Goal: Task Accomplishment & Management: Complete application form

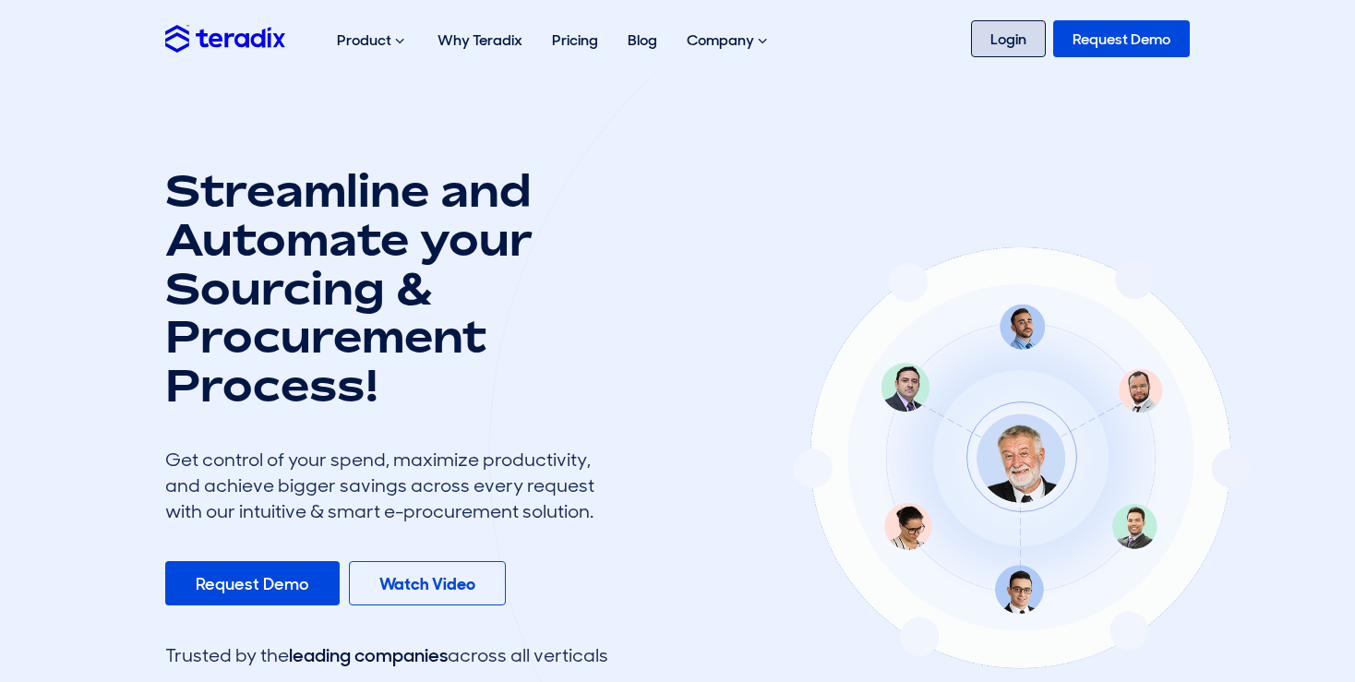
click at [1011, 39] on link "Login" at bounding box center [1008, 38] width 75 height 37
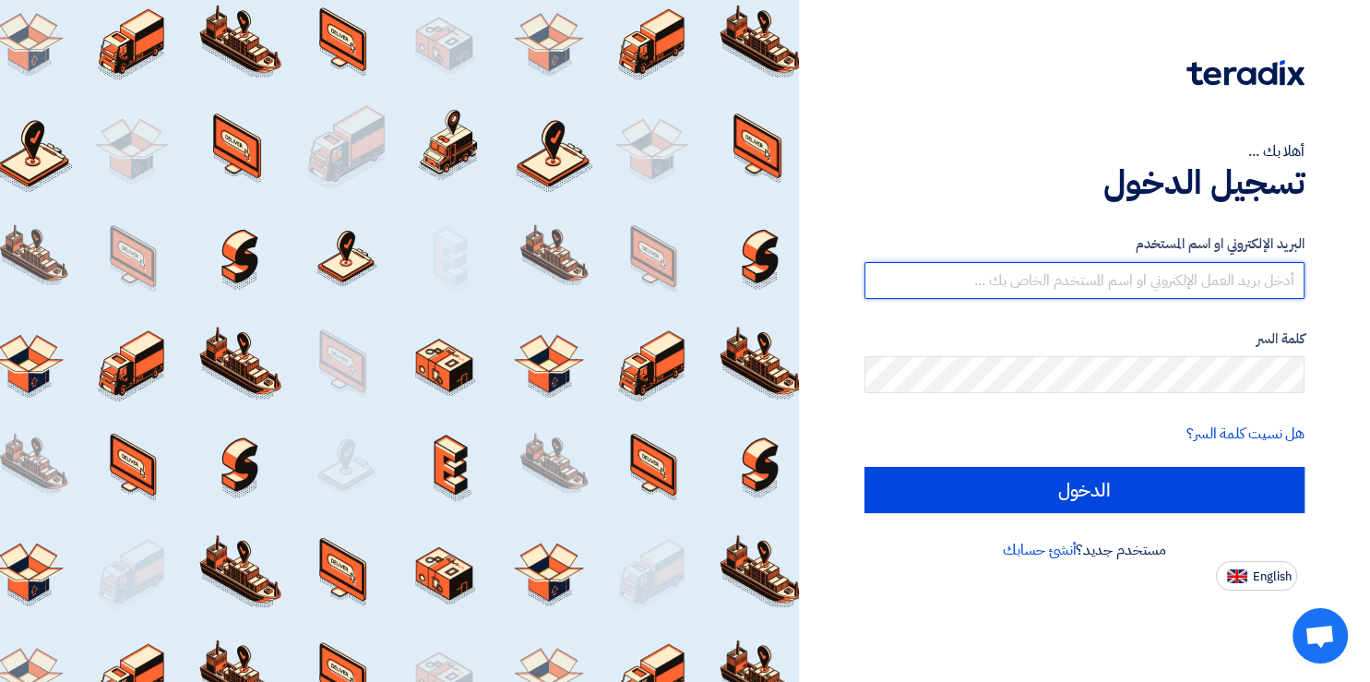
click at [1212, 271] on input "text" at bounding box center [1085, 280] width 440 height 37
paste input "Wael-Abdelsalam@elarabygroup.com"
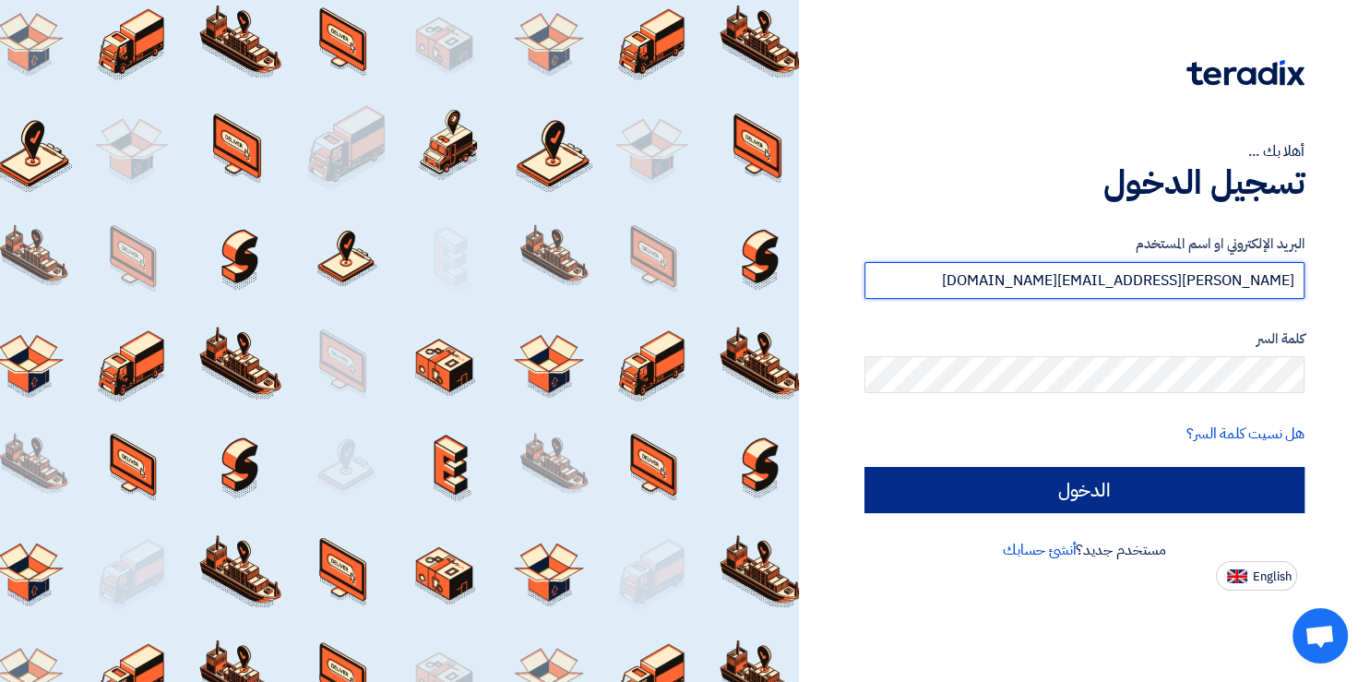
type input "Wael-Abdelsalam@elarabygroup.com"
click at [1098, 496] on input "الدخول" at bounding box center [1085, 490] width 440 height 46
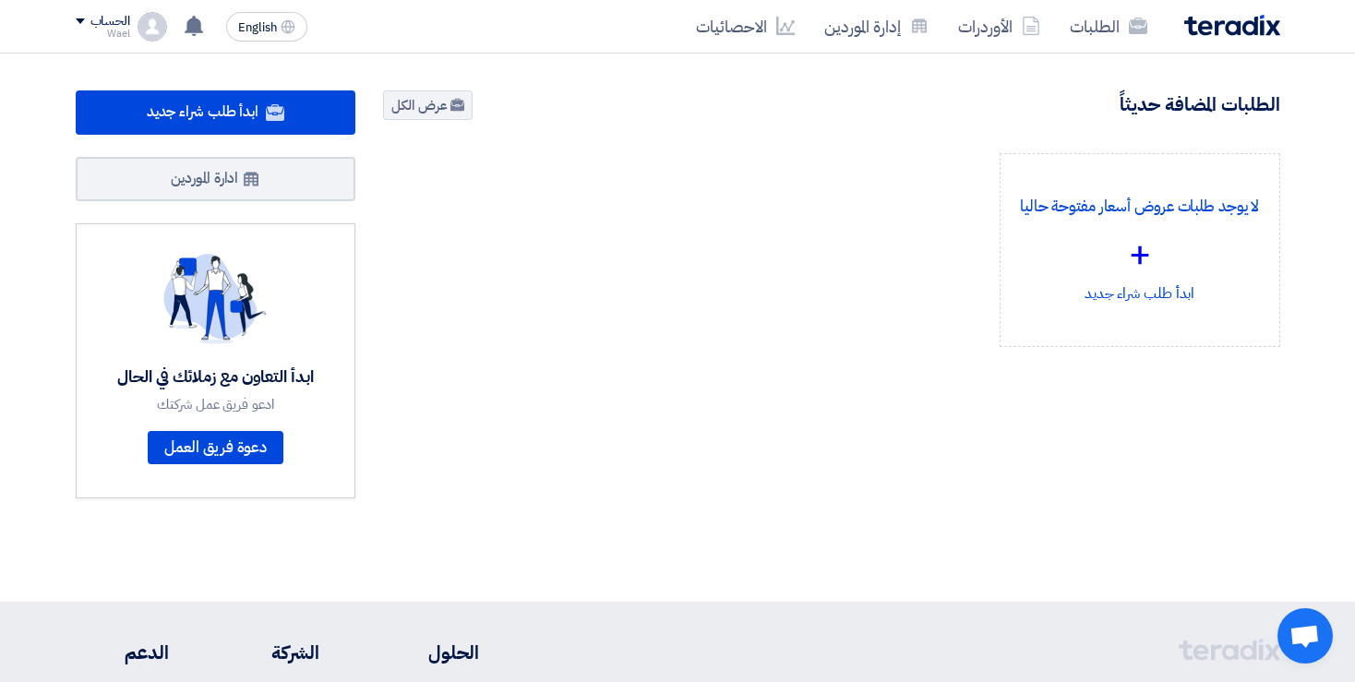
click at [677, 580] on div at bounding box center [677, 587] width 1355 height 30
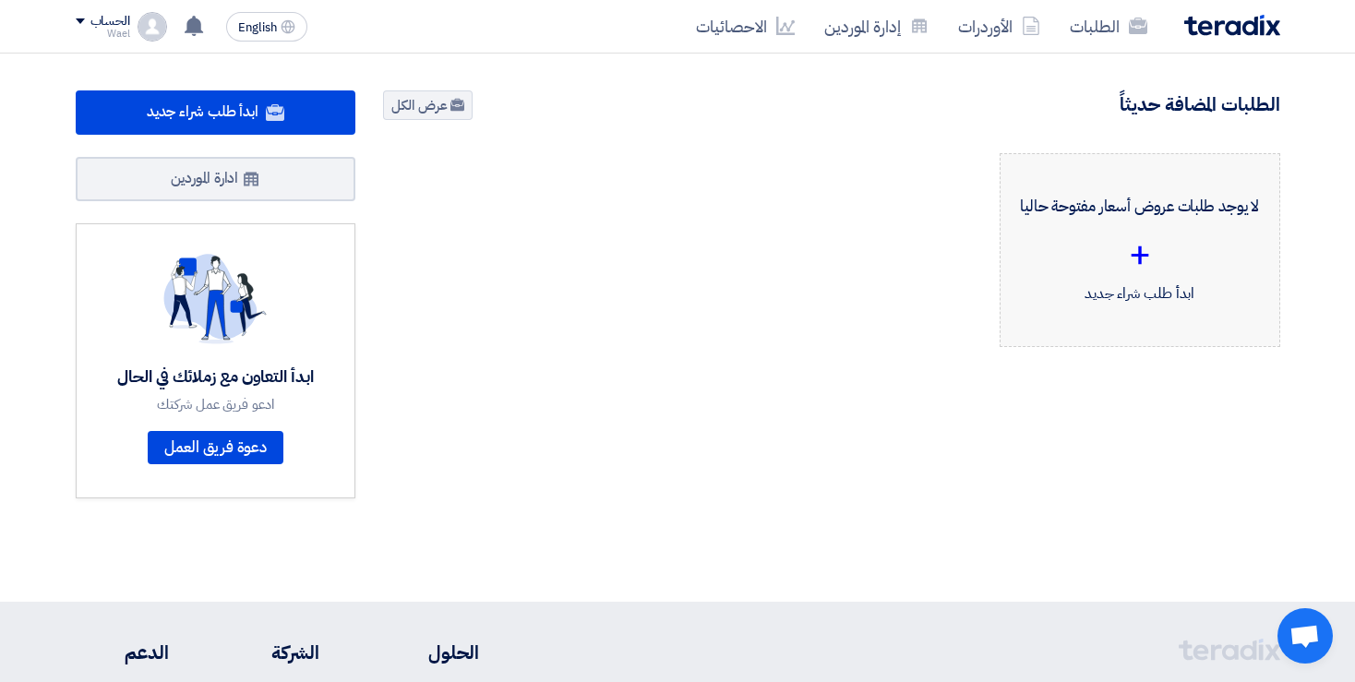
click at [1139, 251] on div "+" at bounding box center [1139, 254] width 249 height 55
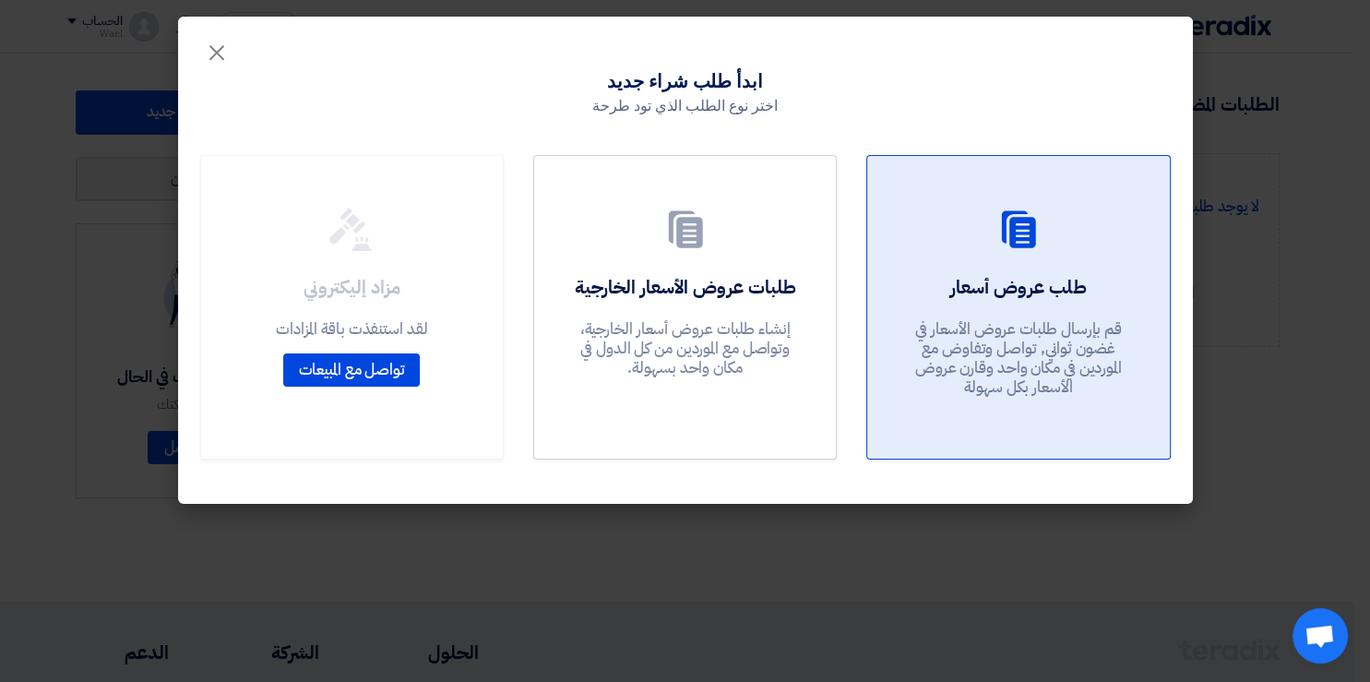
click at [997, 289] on h2 "طلب عروض أسعار" at bounding box center [1018, 287] width 136 height 26
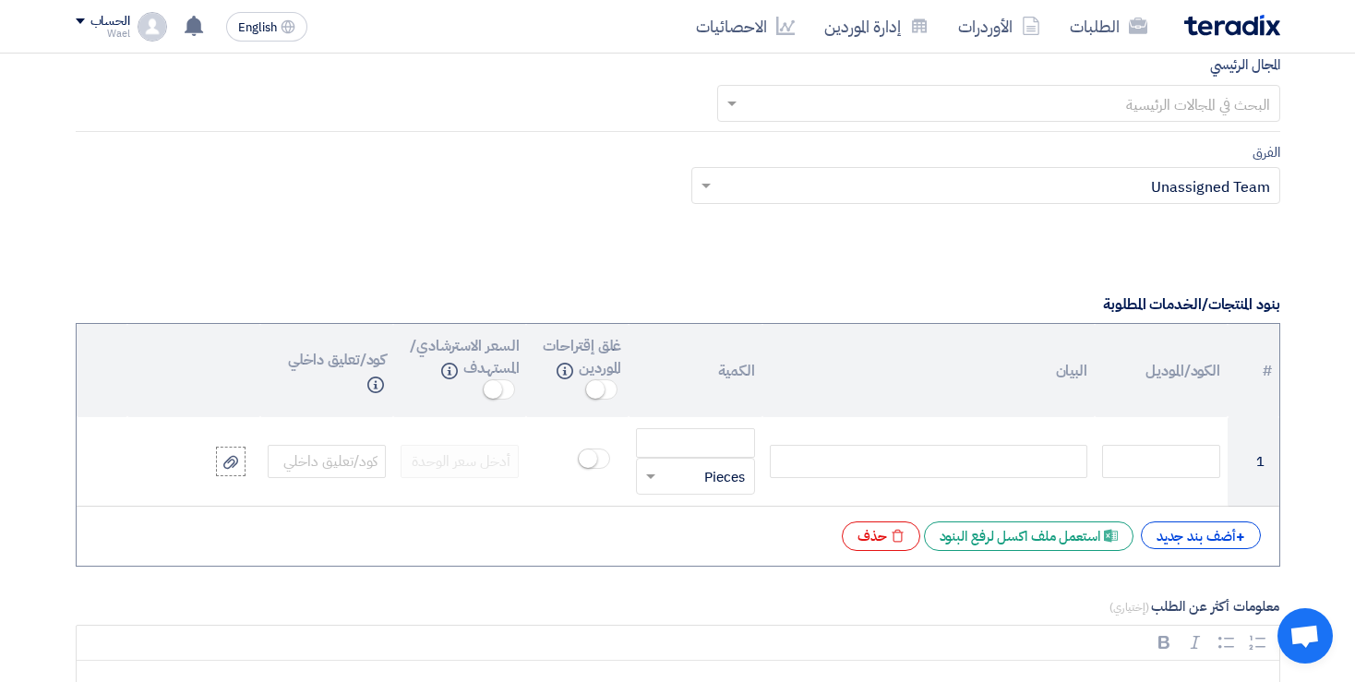
scroll to position [1196, 0]
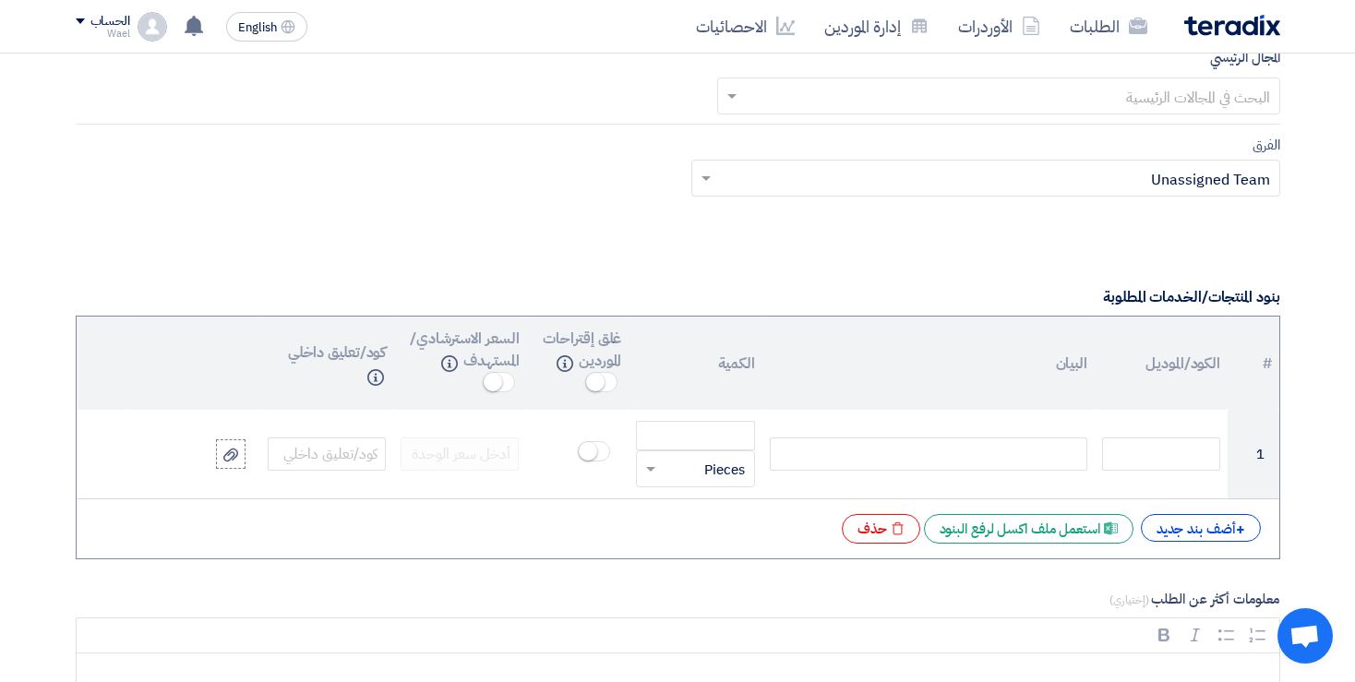
click at [932, 361] on th "البيان" at bounding box center [928, 362] width 332 height 93
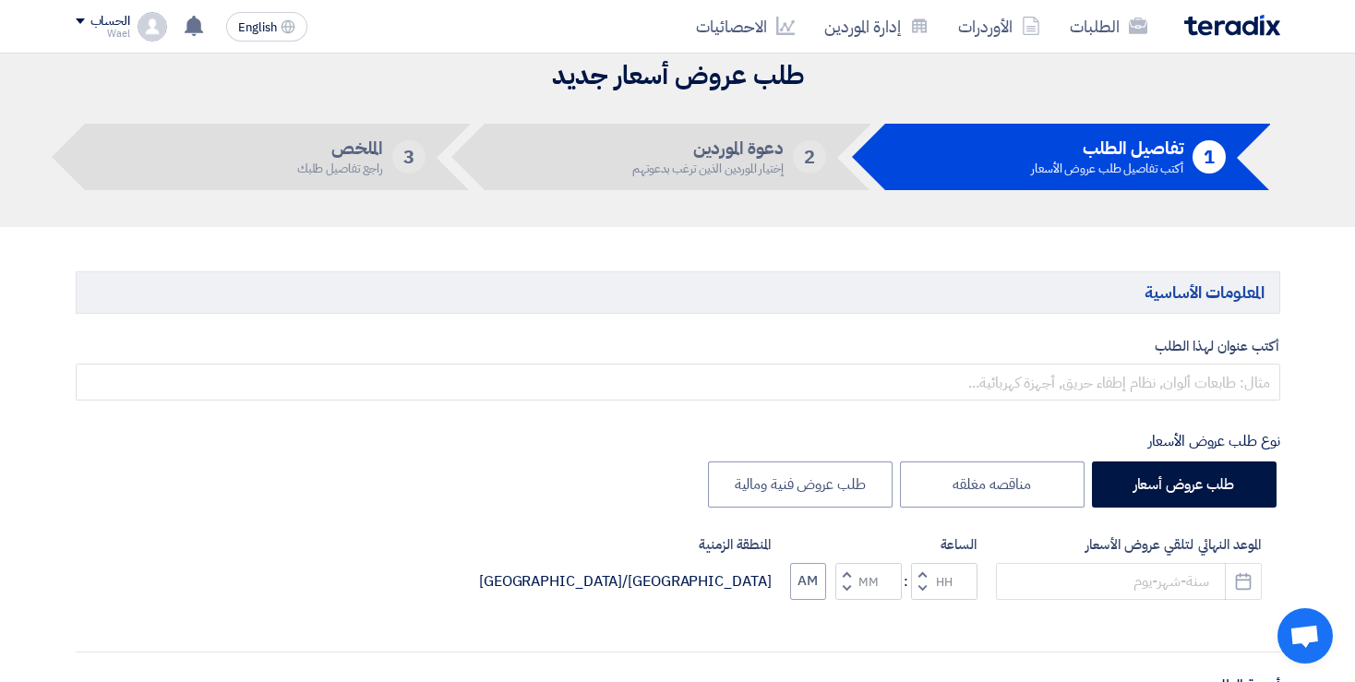
scroll to position [0, 0]
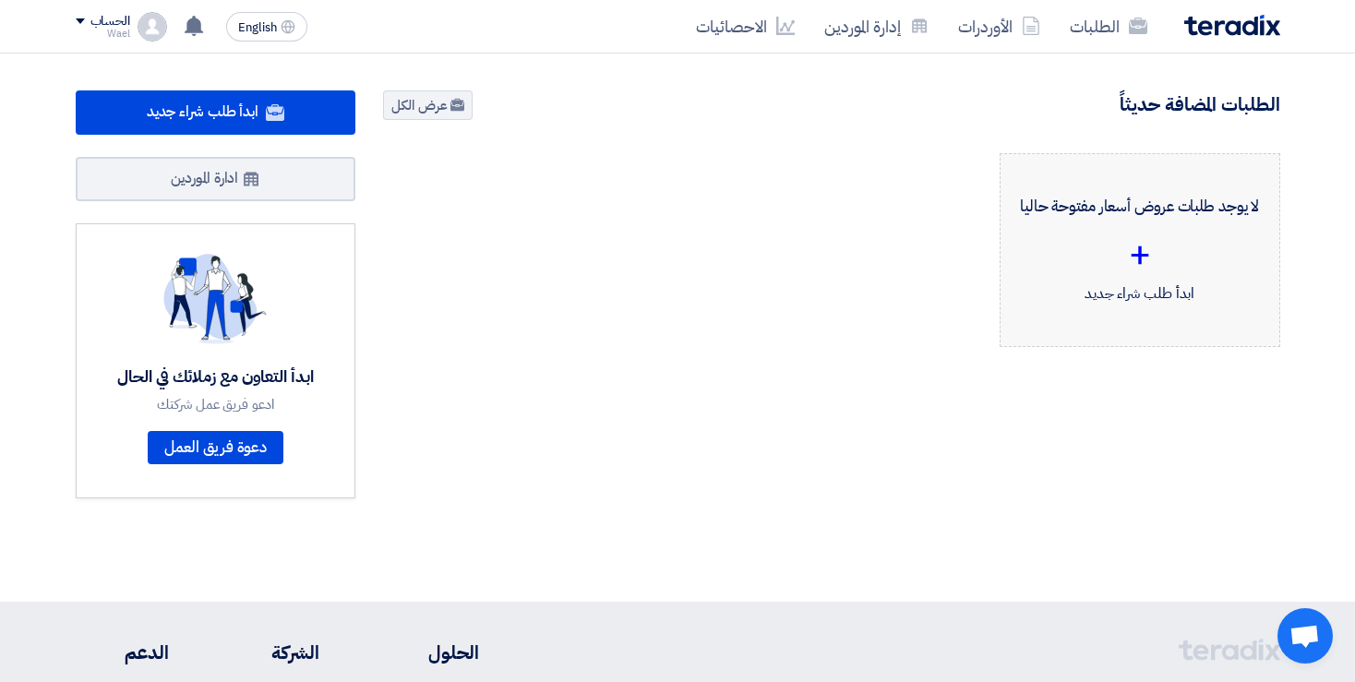
click at [1137, 252] on div "+" at bounding box center [1139, 254] width 249 height 55
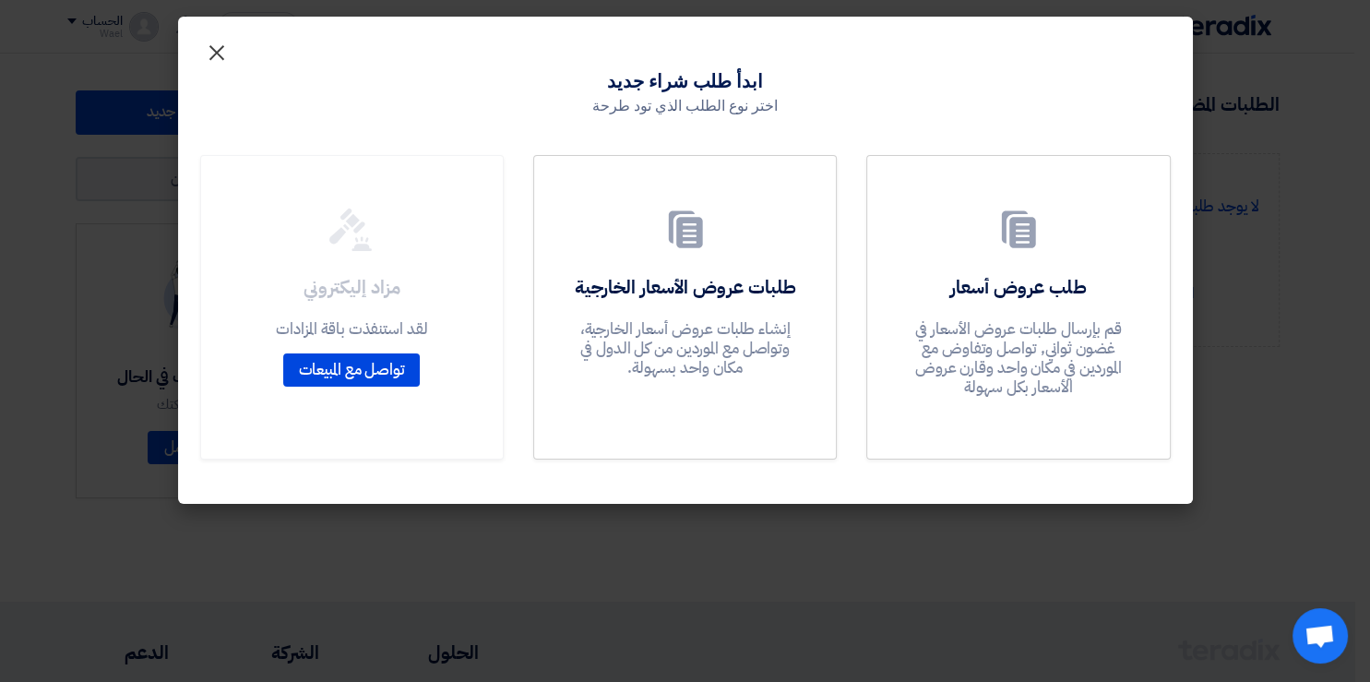
click at [207, 50] on span "×" at bounding box center [217, 51] width 22 height 55
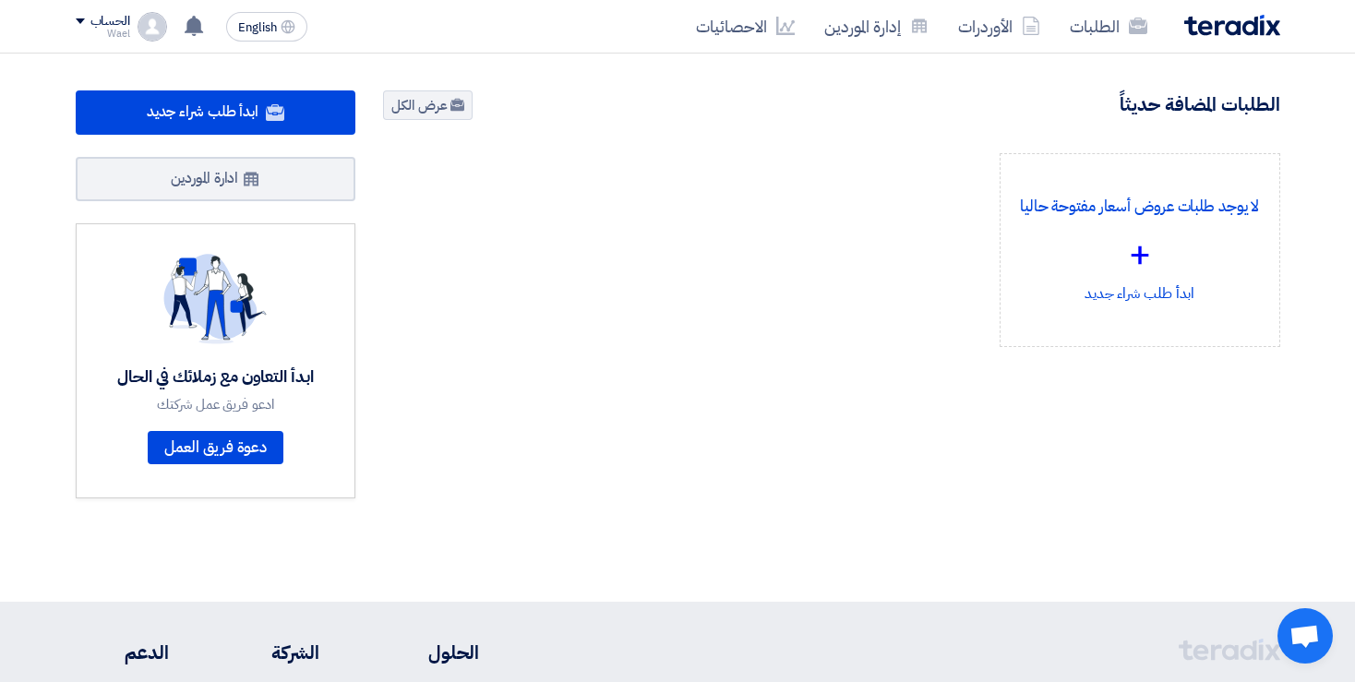
click at [890, 400] on div "4 طلبات متبقية 0 مزادات متبقية ابدأ طلب شراء جديد" at bounding box center [831, 297] width 924 height 415
click at [1308, 448] on section "4 طلبات متبقية 0 مزادات متبقية ابدأ طلب شراء جديد +" at bounding box center [677, 313] width 1355 height 519
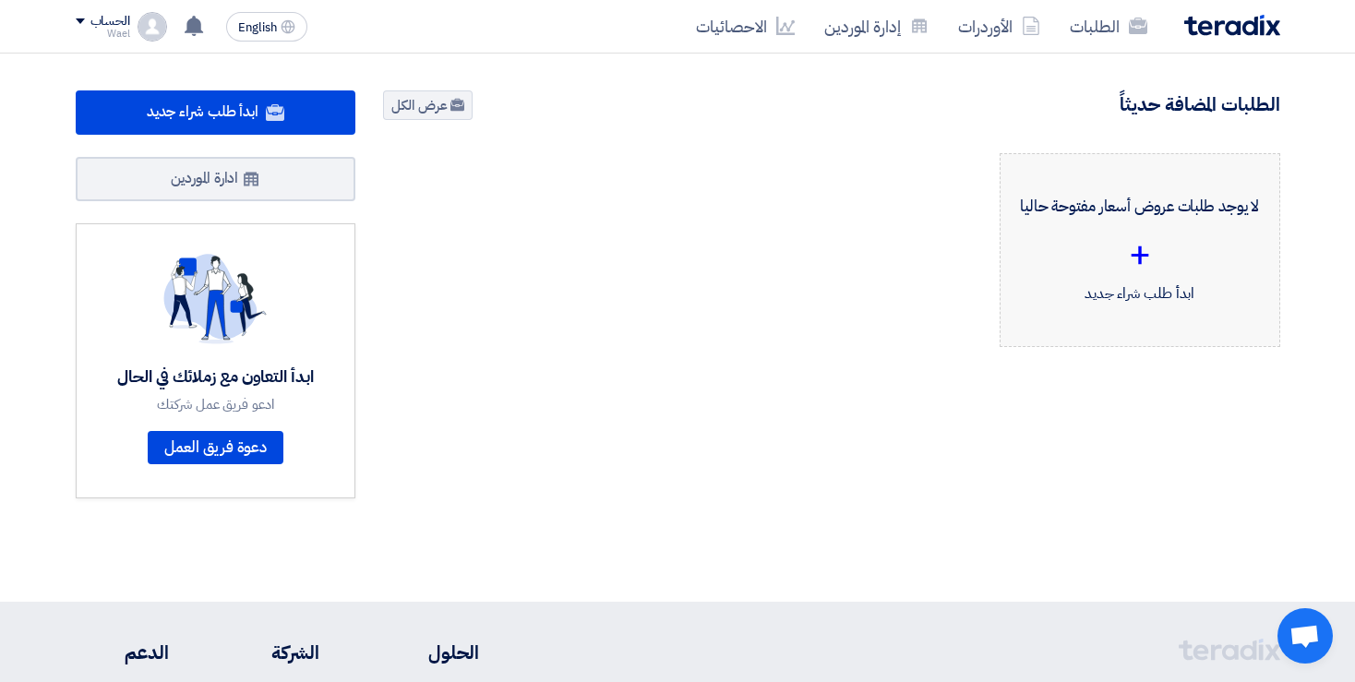
click at [1131, 247] on div "+" at bounding box center [1139, 254] width 249 height 55
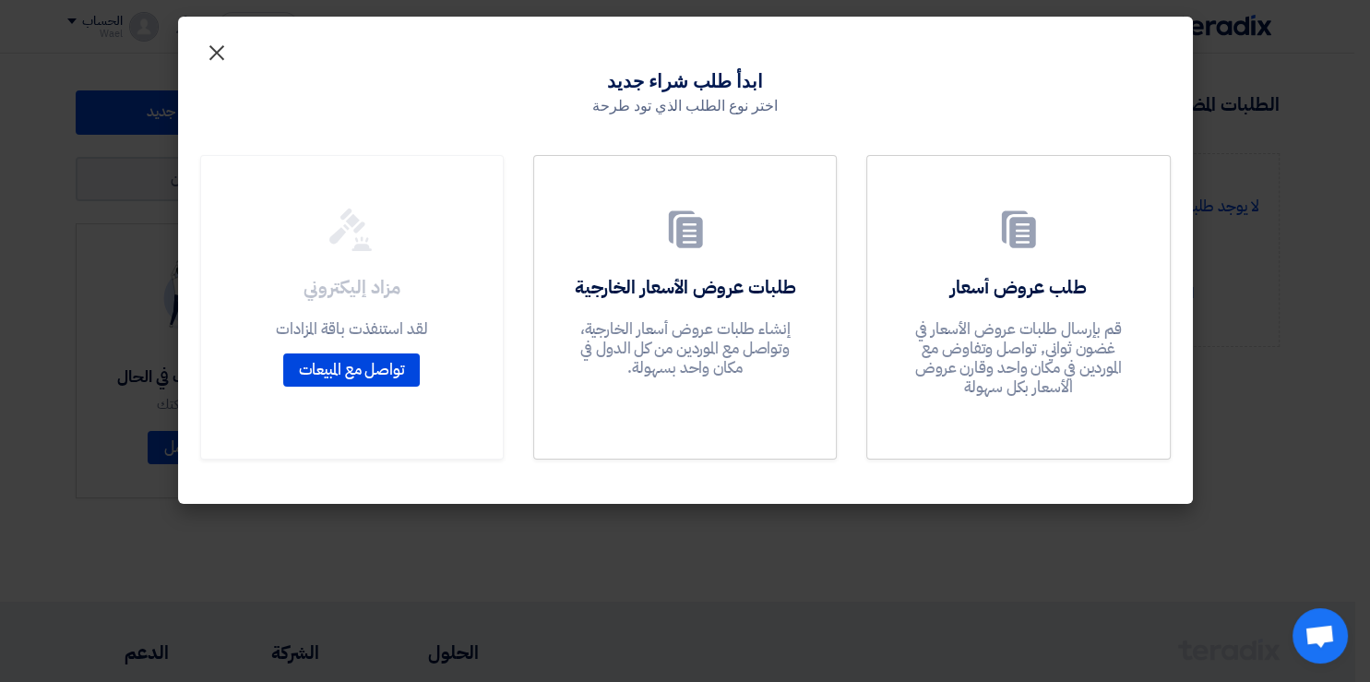
click at [212, 50] on span "×" at bounding box center [217, 51] width 22 height 55
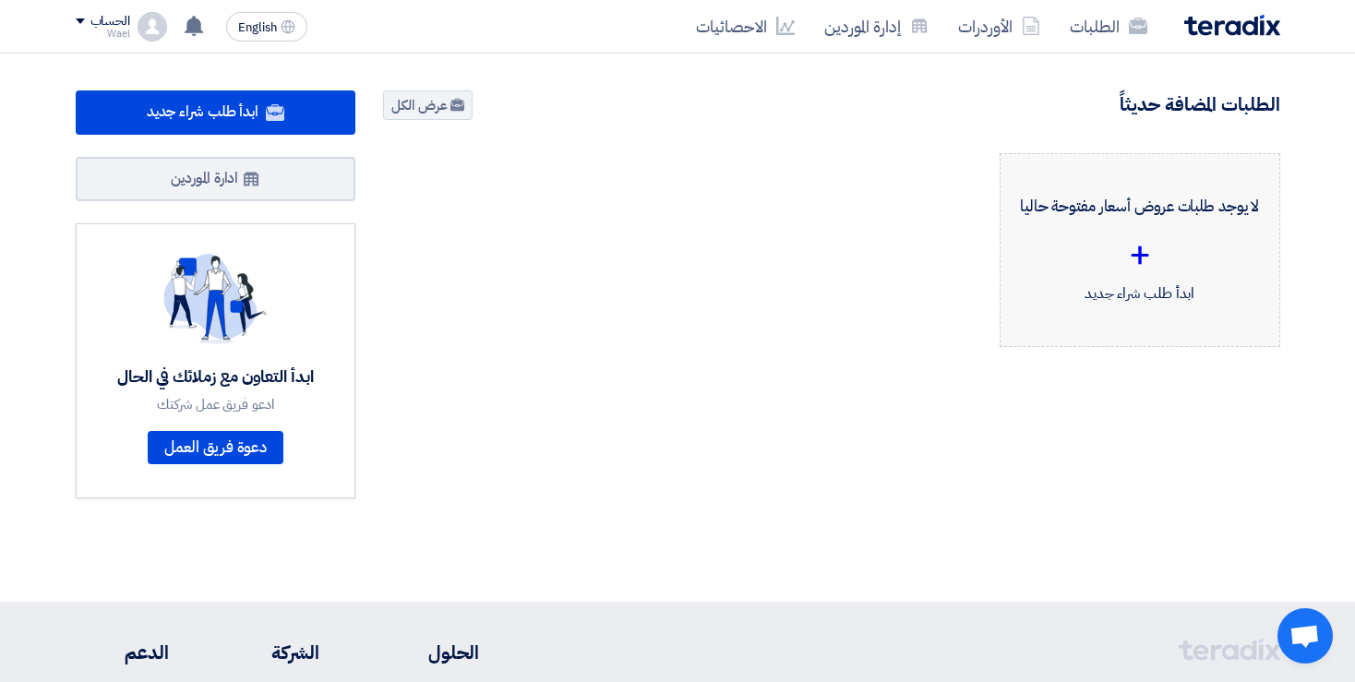
click at [1139, 255] on div "+" at bounding box center [1139, 254] width 249 height 55
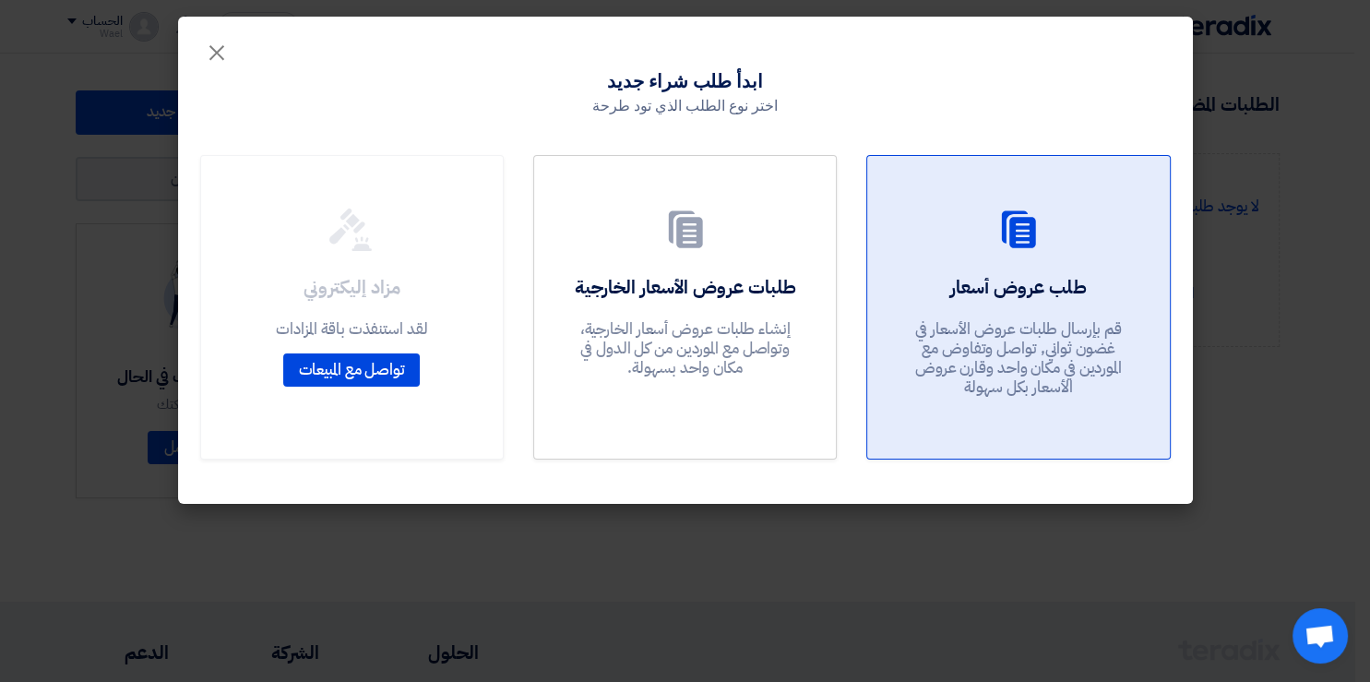
click at [1013, 286] on h2 "طلب عروض أسعار" at bounding box center [1018, 287] width 136 height 26
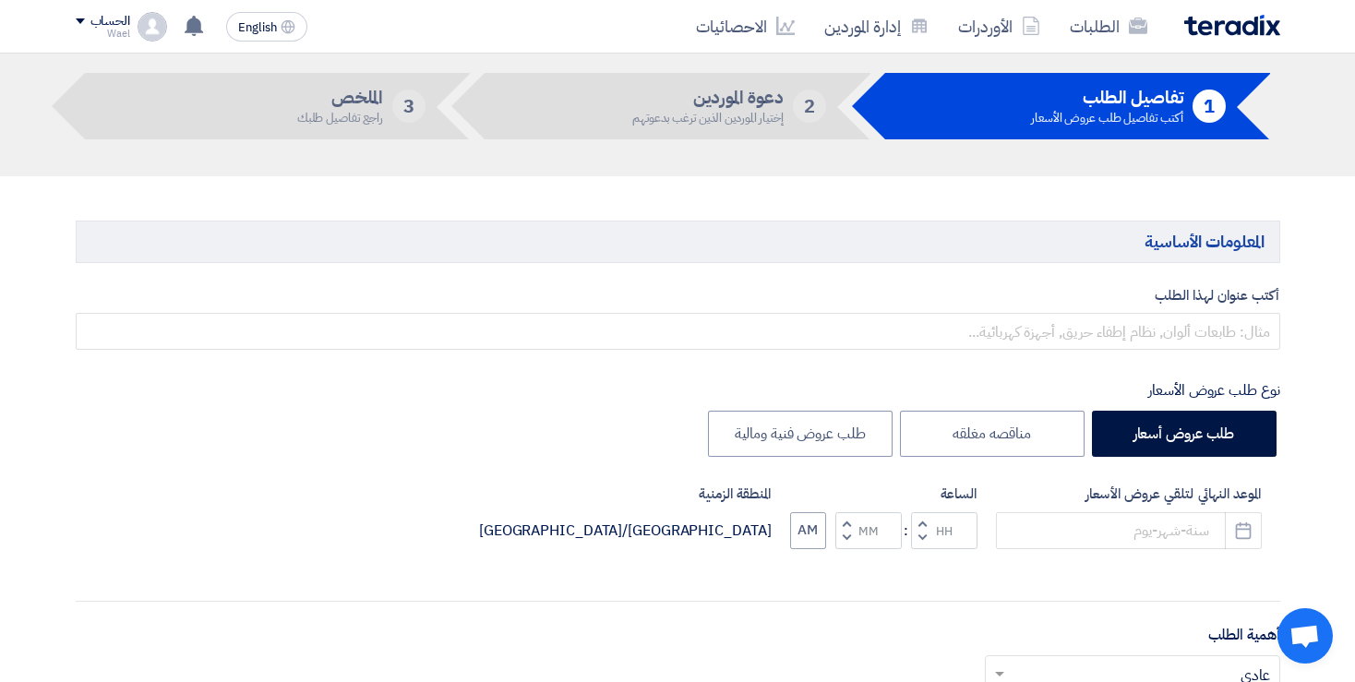
scroll to position [119, 0]
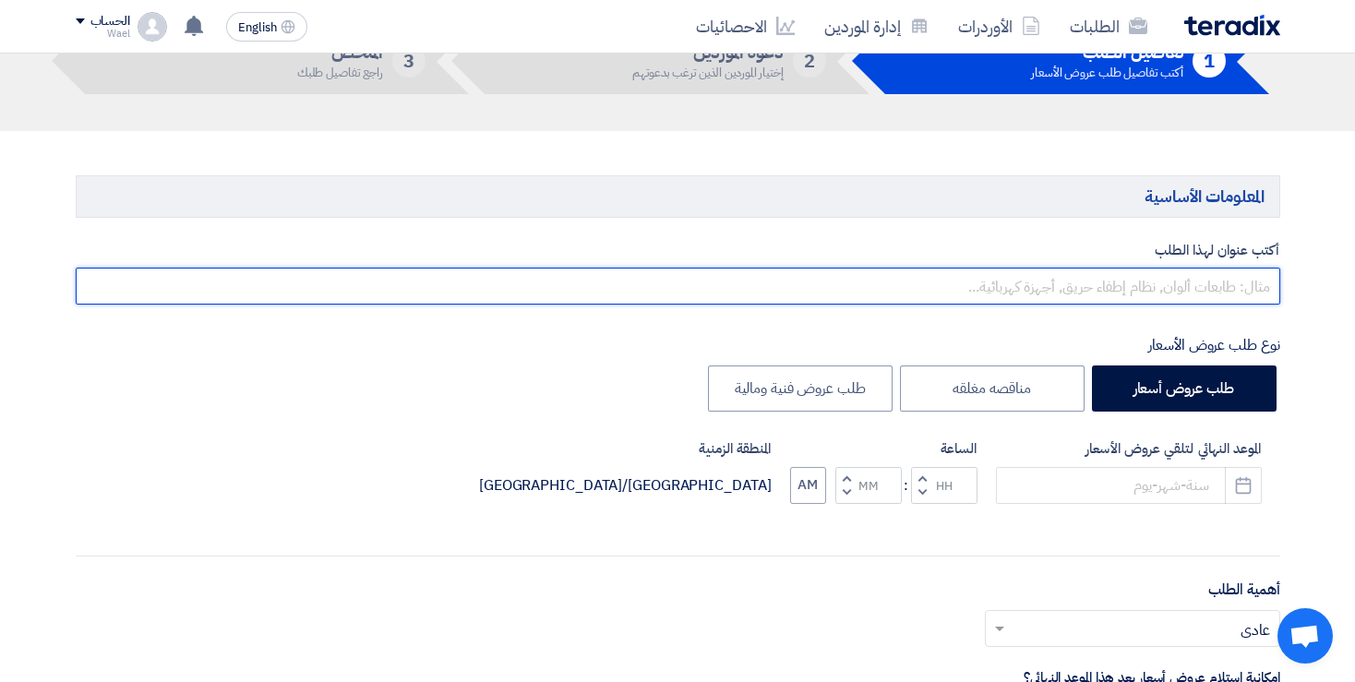
click at [1160, 286] on input "text" at bounding box center [678, 286] width 1204 height 37
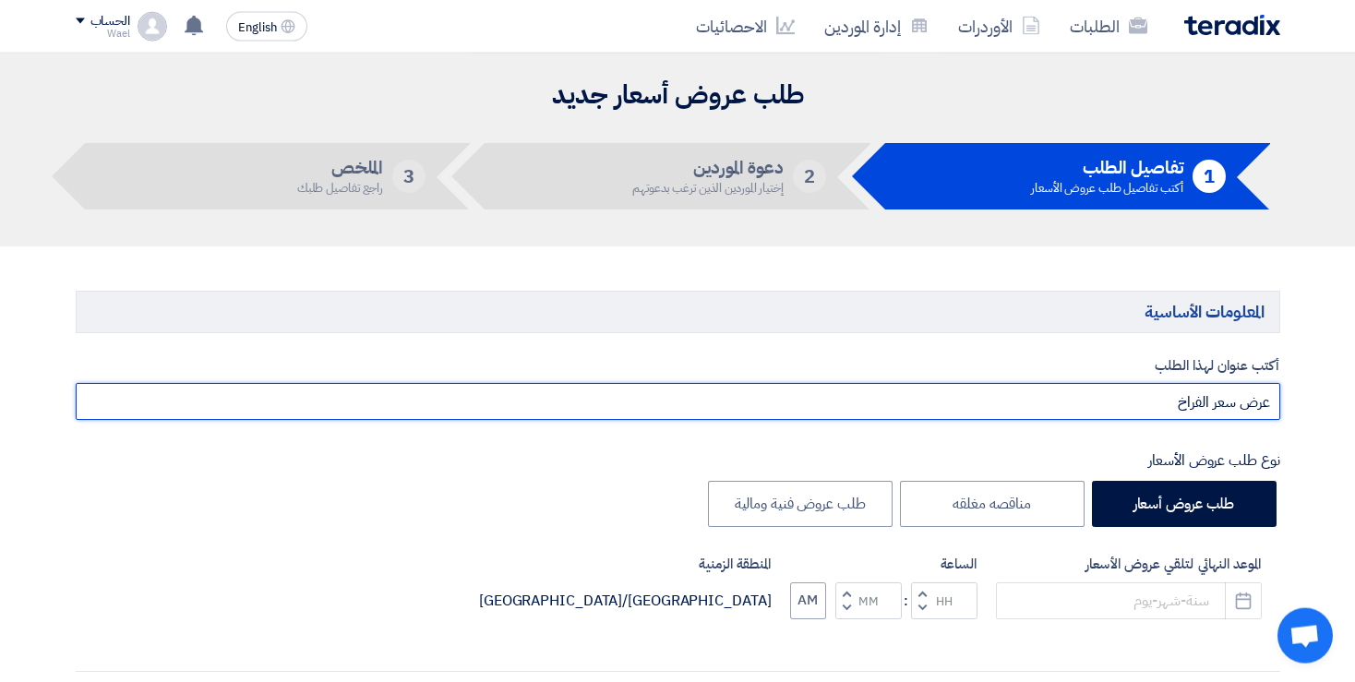
scroll to position [0, 0]
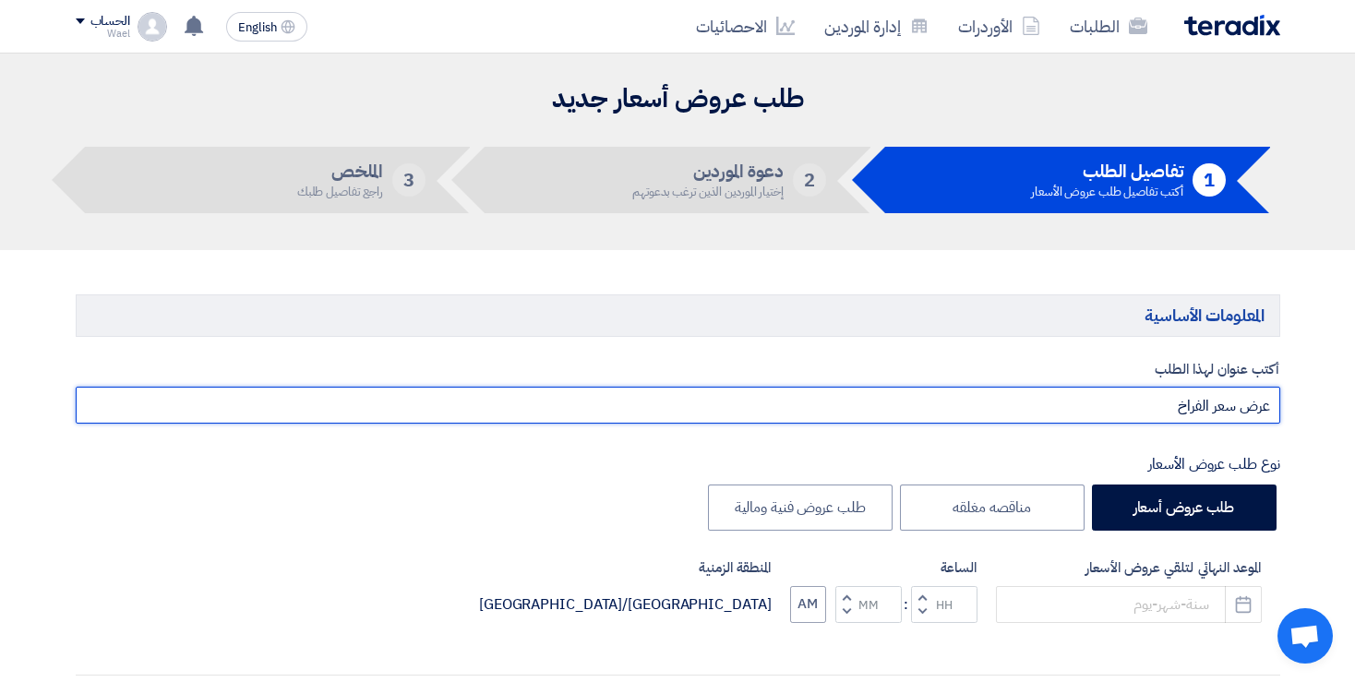
type input "عرض سعر الفراخ"
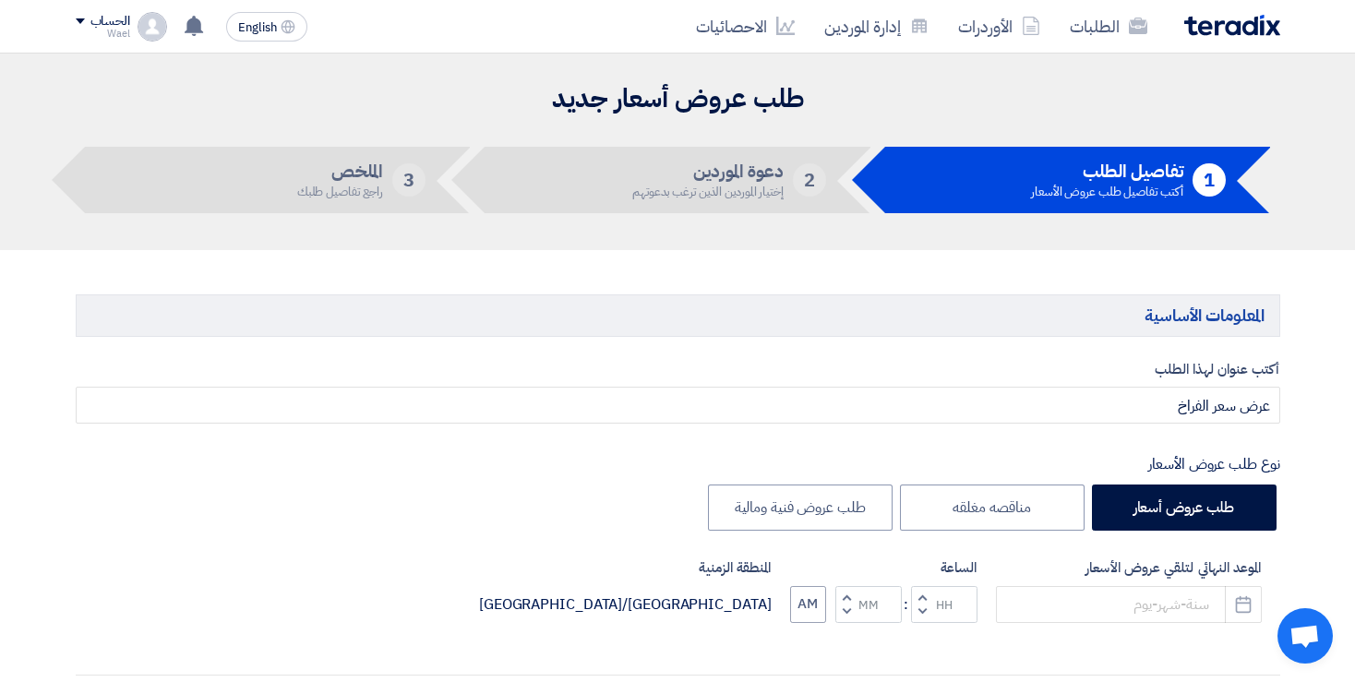
click at [1081, 106] on h2 "طلب عروض أسعار جديد" at bounding box center [678, 99] width 1204 height 36
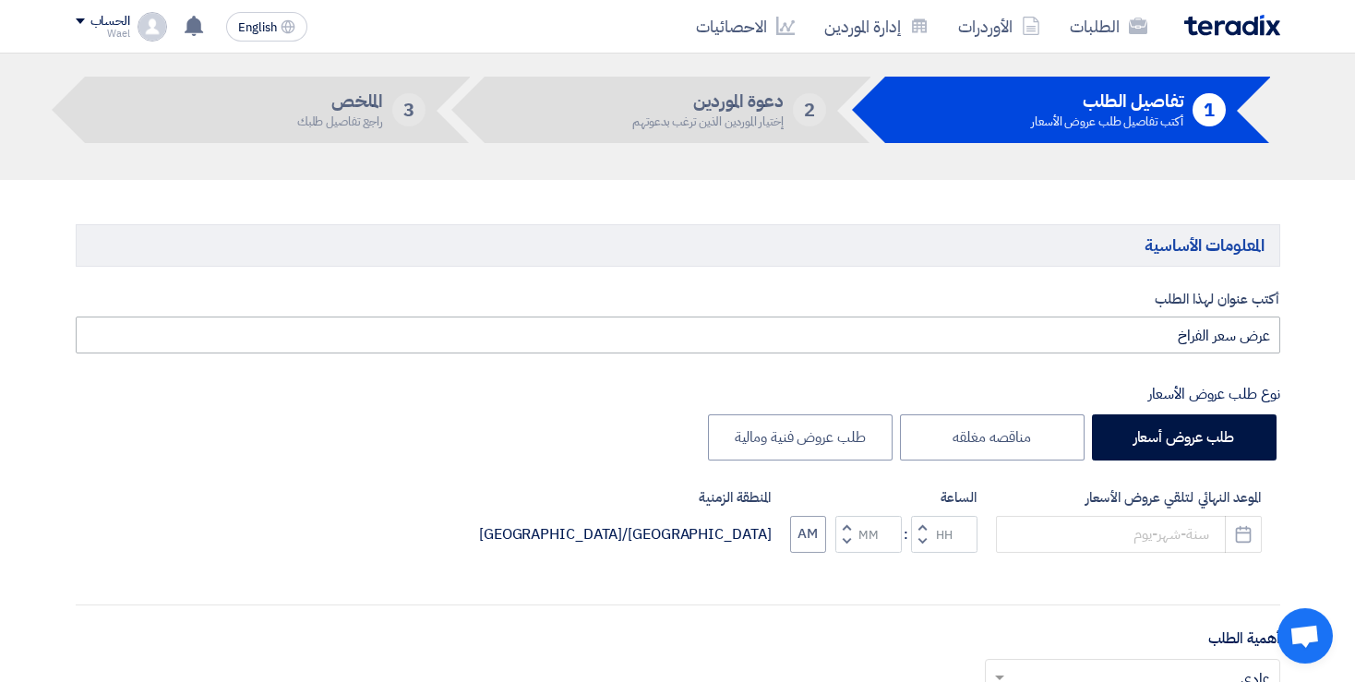
scroll to position [119, 0]
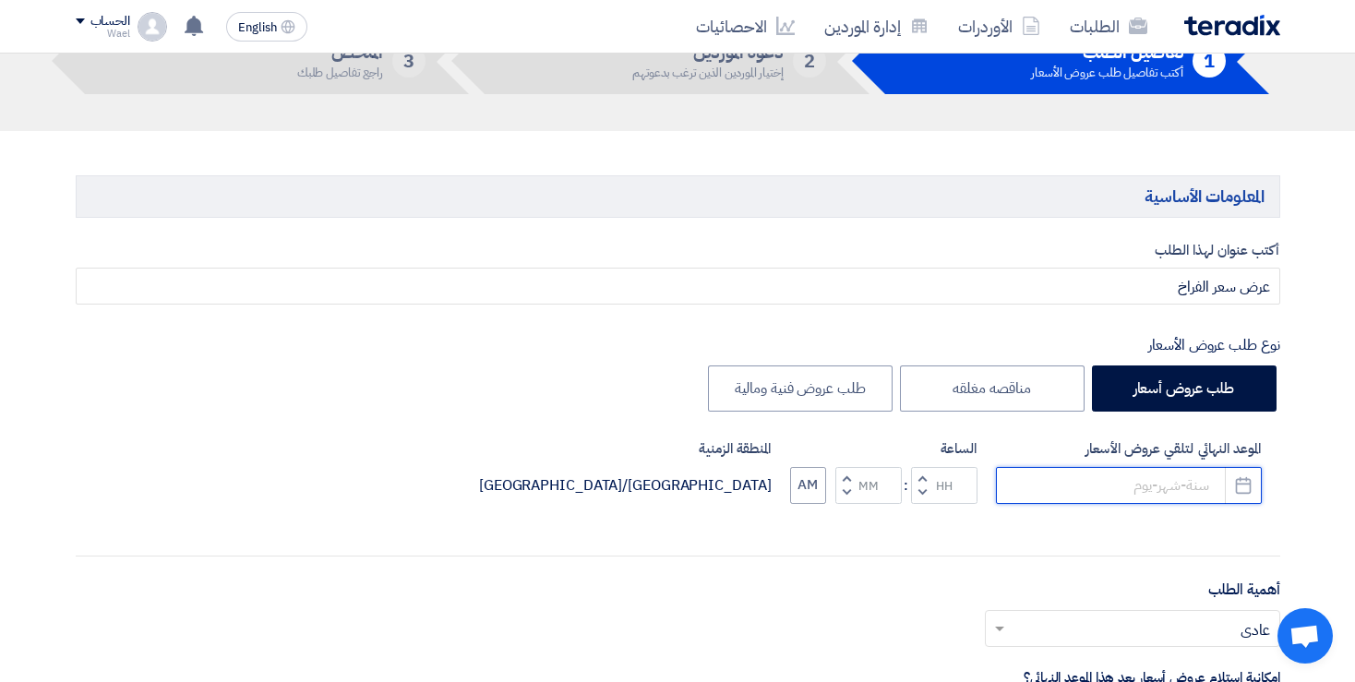
click at [1120, 484] on input at bounding box center [1129, 485] width 266 height 37
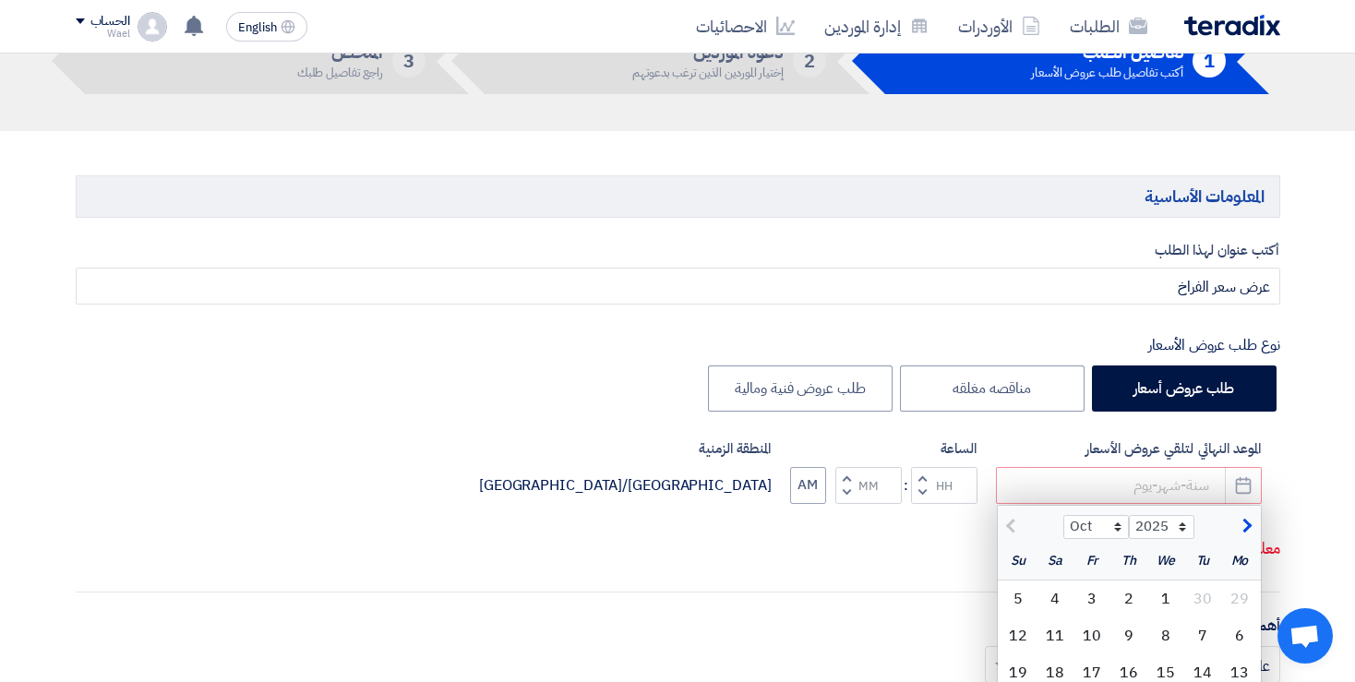
click at [727, 572] on div "أكتب عنوان لهذا الطلب عرض سعر الفراخ نوع طلب عروض الأسعار طلب عروض أسعار مناقصه…" at bounding box center [678, 653] width 1232 height 827
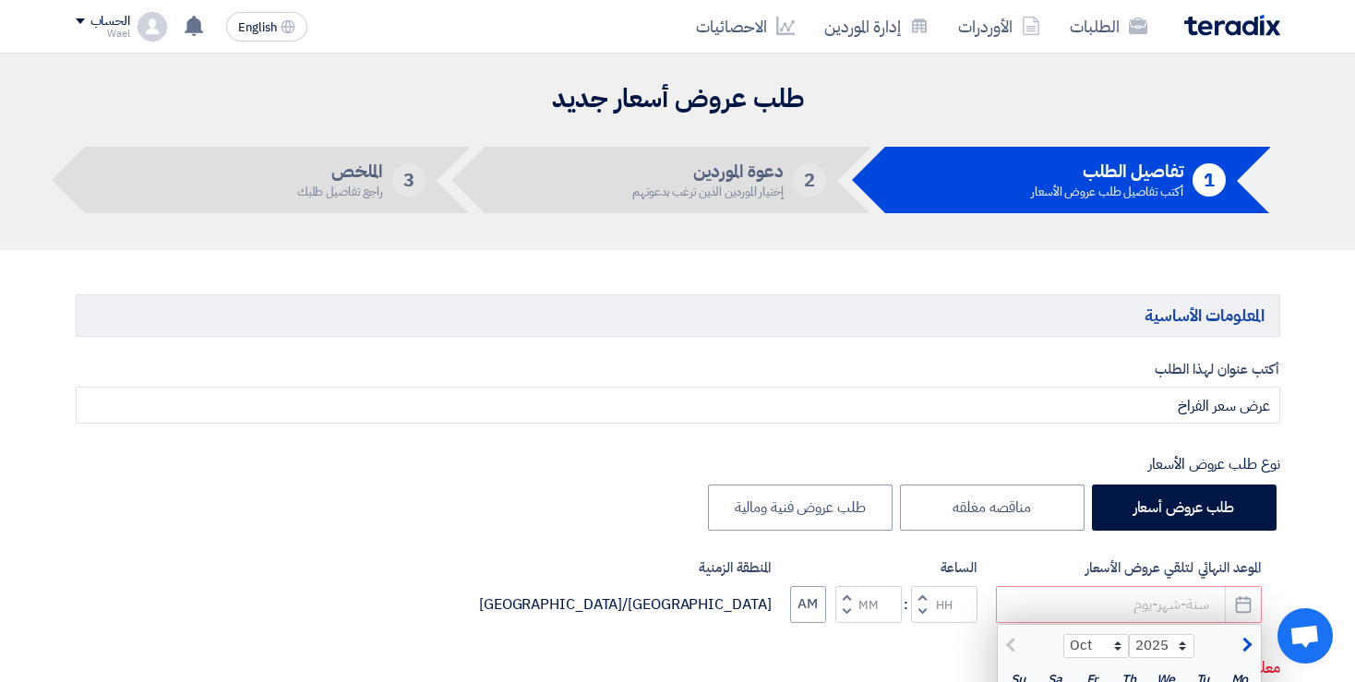
click at [1338, 233] on header "طلب عروض أسعار جديد 1 تفاصيل الطلب أكتب تفاصيل طلب عروض الأسعار 2 دعوة الموردين…" at bounding box center [677, 152] width 1355 height 197
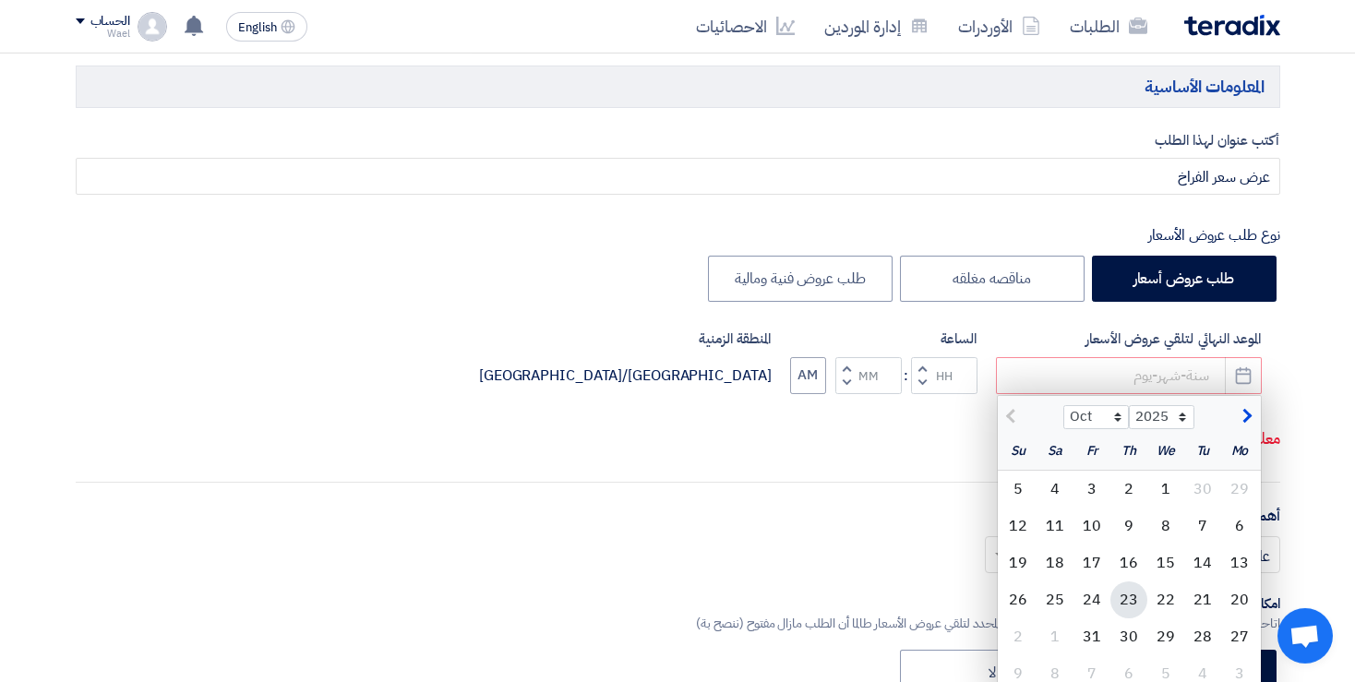
scroll to position [239, 0]
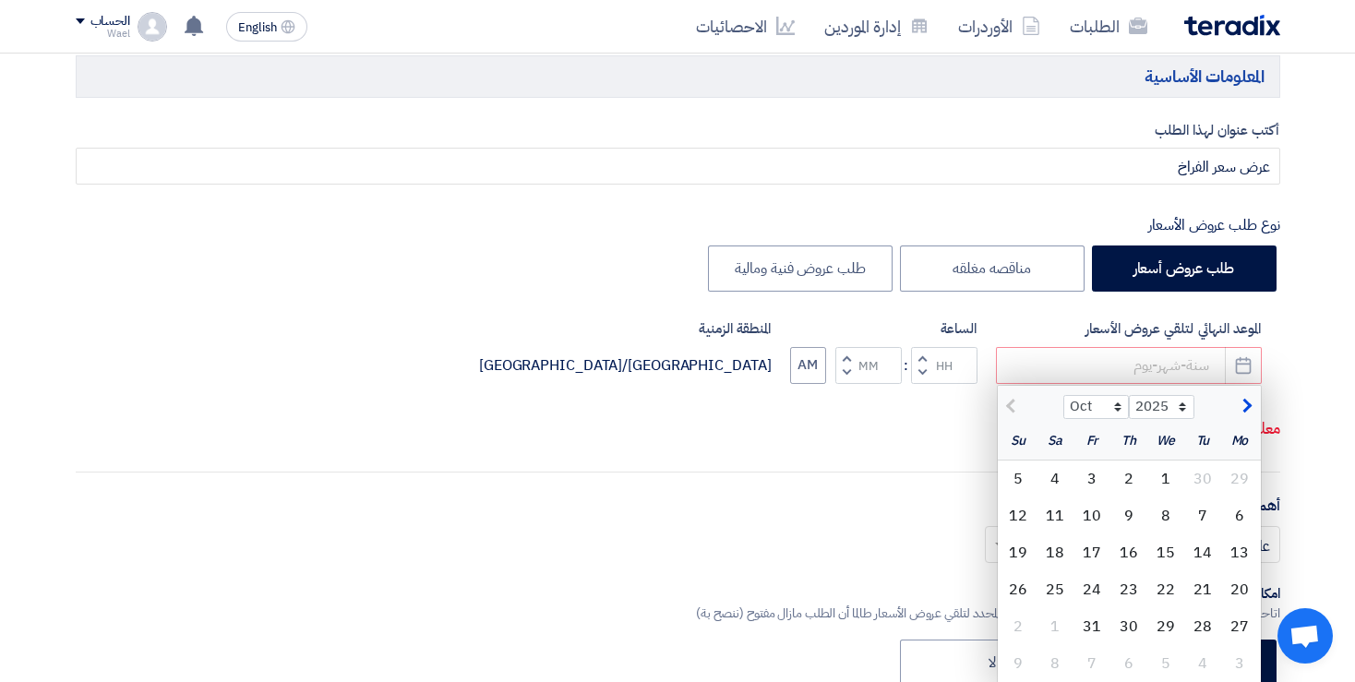
click at [1019, 479] on div "5" at bounding box center [1017, 478] width 37 height 37
type input "10/5/2025"
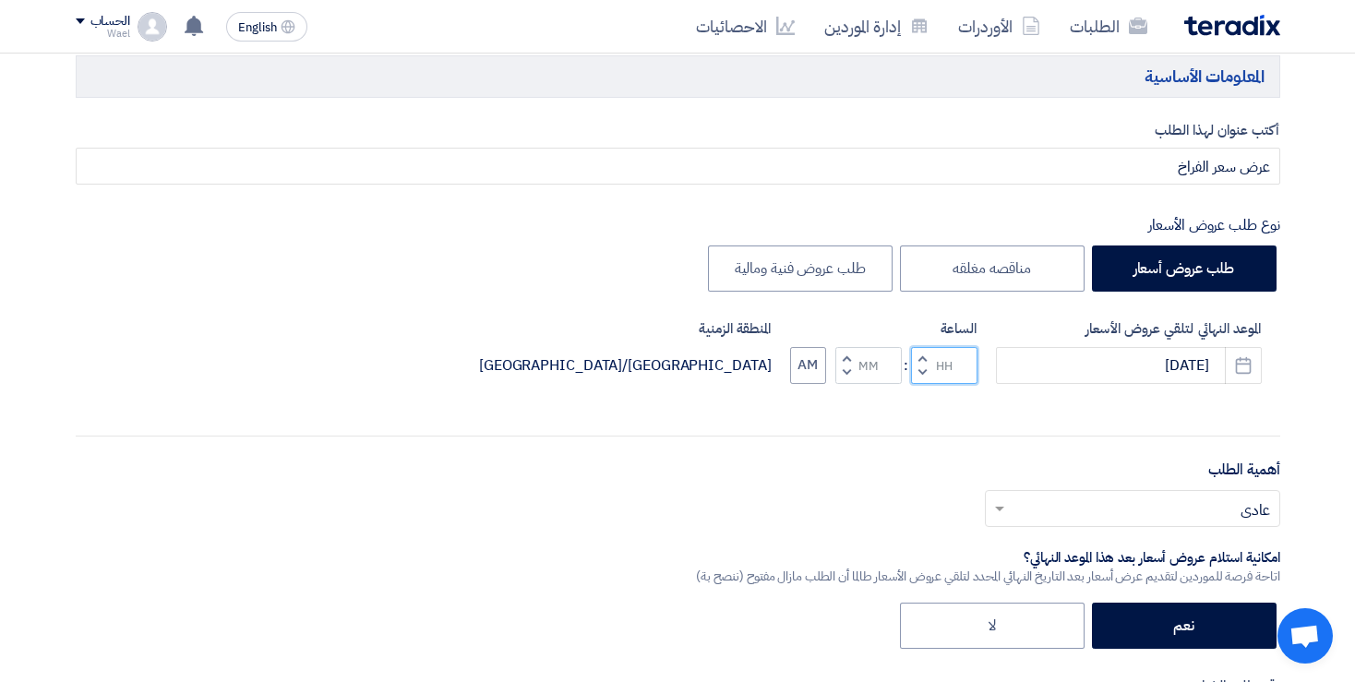
click at [940, 362] on input "Hours" at bounding box center [944, 365] width 66 height 37
drag, startPoint x: 966, startPoint y: 360, endPoint x: 929, endPoint y: 356, distance: 37.1
click at [929, 356] on input "Hours" at bounding box center [944, 365] width 66 height 37
click at [924, 356] on span "button" at bounding box center [921, 358] width 6 height 14
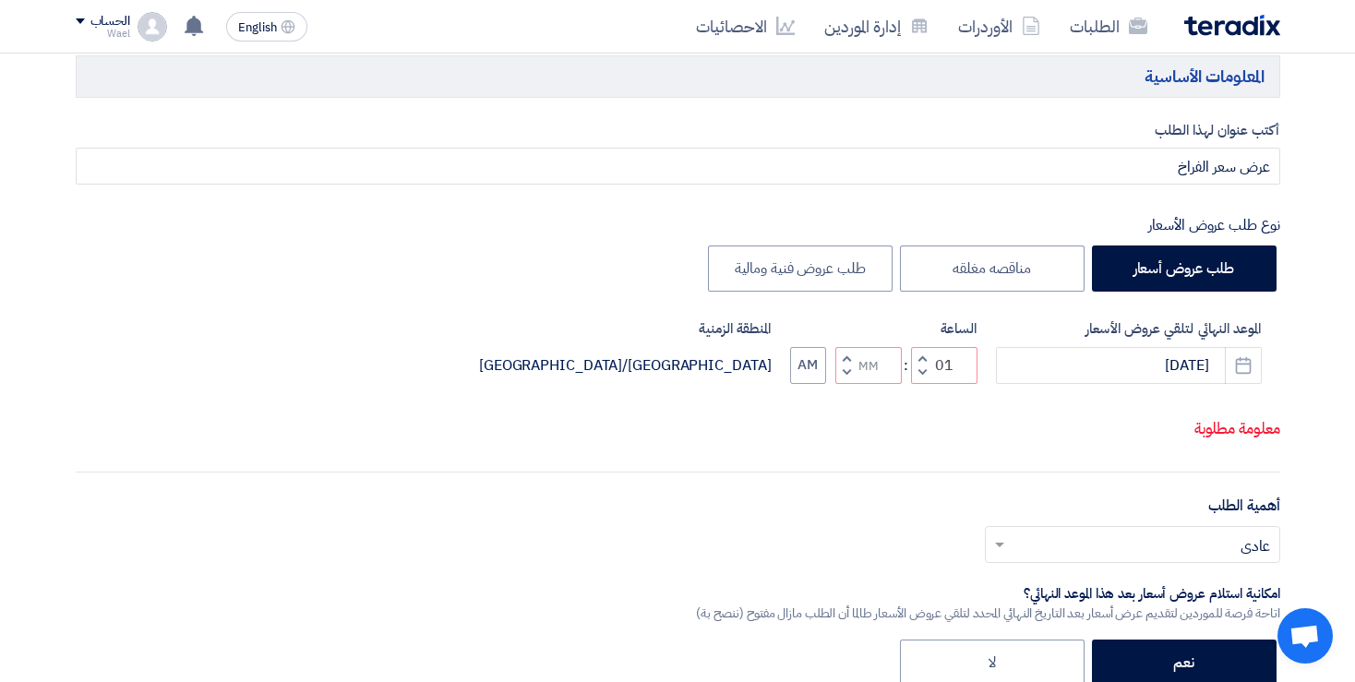
click at [925, 379] on span "button" at bounding box center [921, 372] width 6 height 14
click at [920, 364] on span "button" at bounding box center [921, 358] width 6 height 14
click at [919, 379] on span "button" at bounding box center [921, 372] width 6 height 14
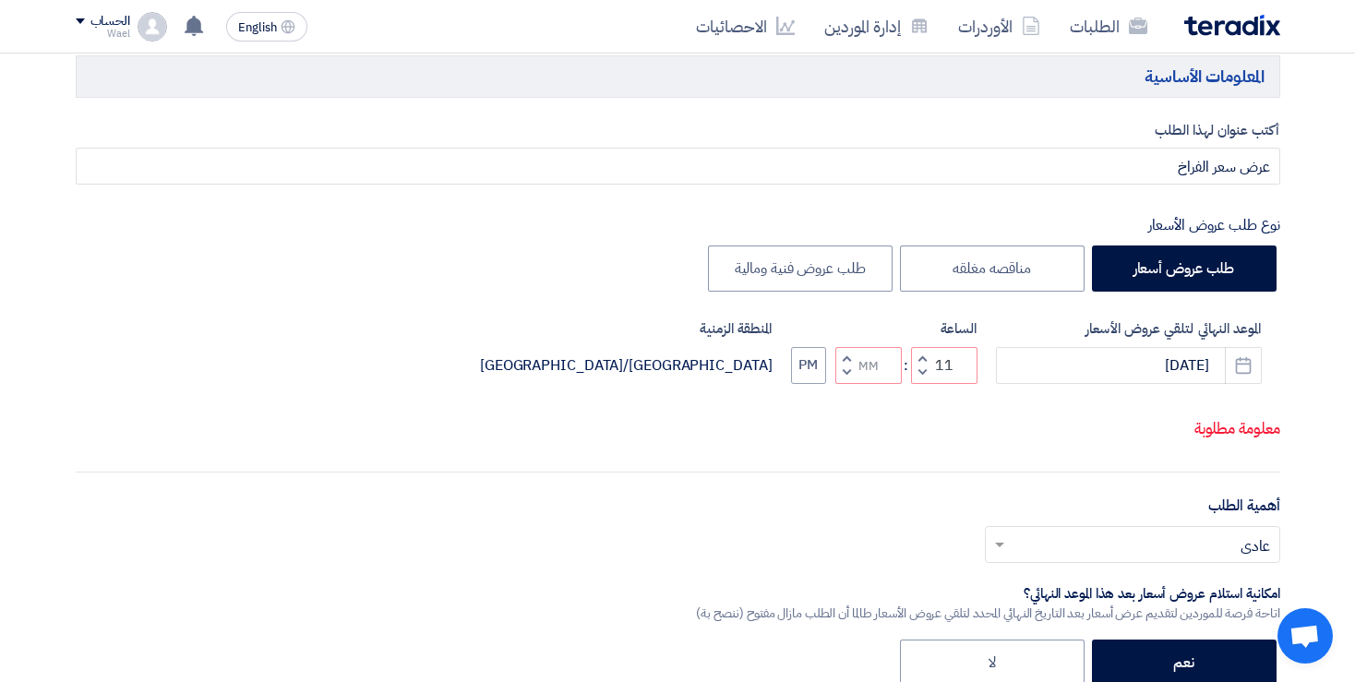
type input "10"
drag, startPoint x: 883, startPoint y: 392, endPoint x: 871, endPoint y: 389, distance: 12.3
click at [870, 384] on input "Minutes" at bounding box center [868, 365] width 66 height 37
click at [871, 381] on input "Minutes" at bounding box center [868, 365] width 66 height 37
click at [873, 381] on input "Minutes" at bounding box center [868, 365] width 66 height 37
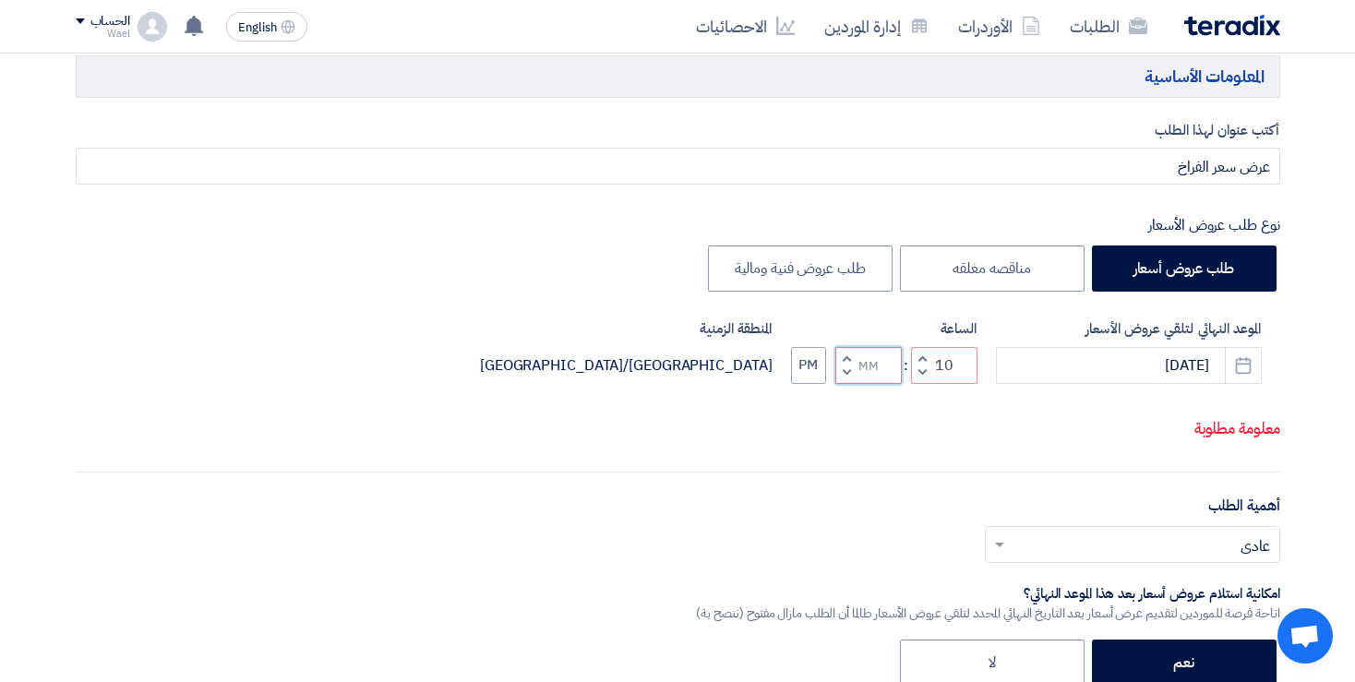
click at [873, 381] on input "Minutes" at bounding box center [868, 365] width 66 height 37
click at [872, 384] on input "Minutes" at bounding box center [868, 365] width 66 height 37
click at [871, 384] on input "Minutes" at bounding box center [868, 365] width 66 height 37
click at [860, 384] on input "Minutes" at bounding box center [868, 365] width 66 height 37
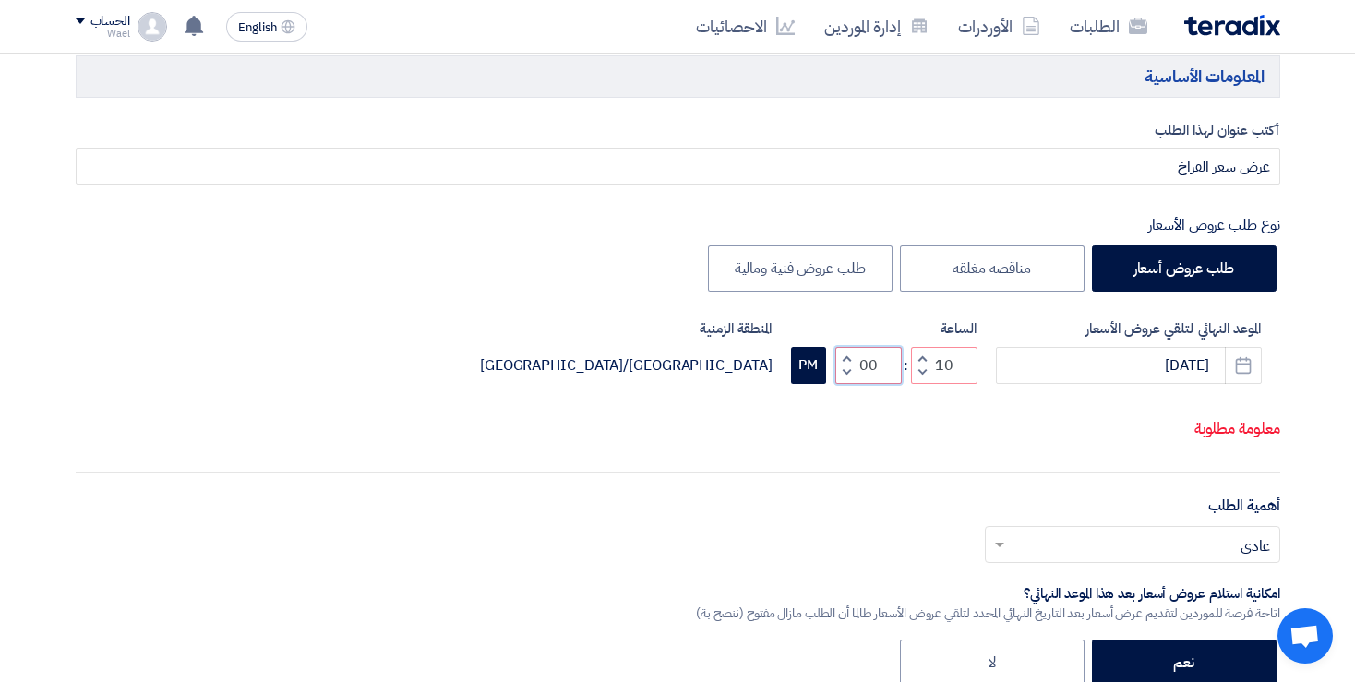
type input "00"
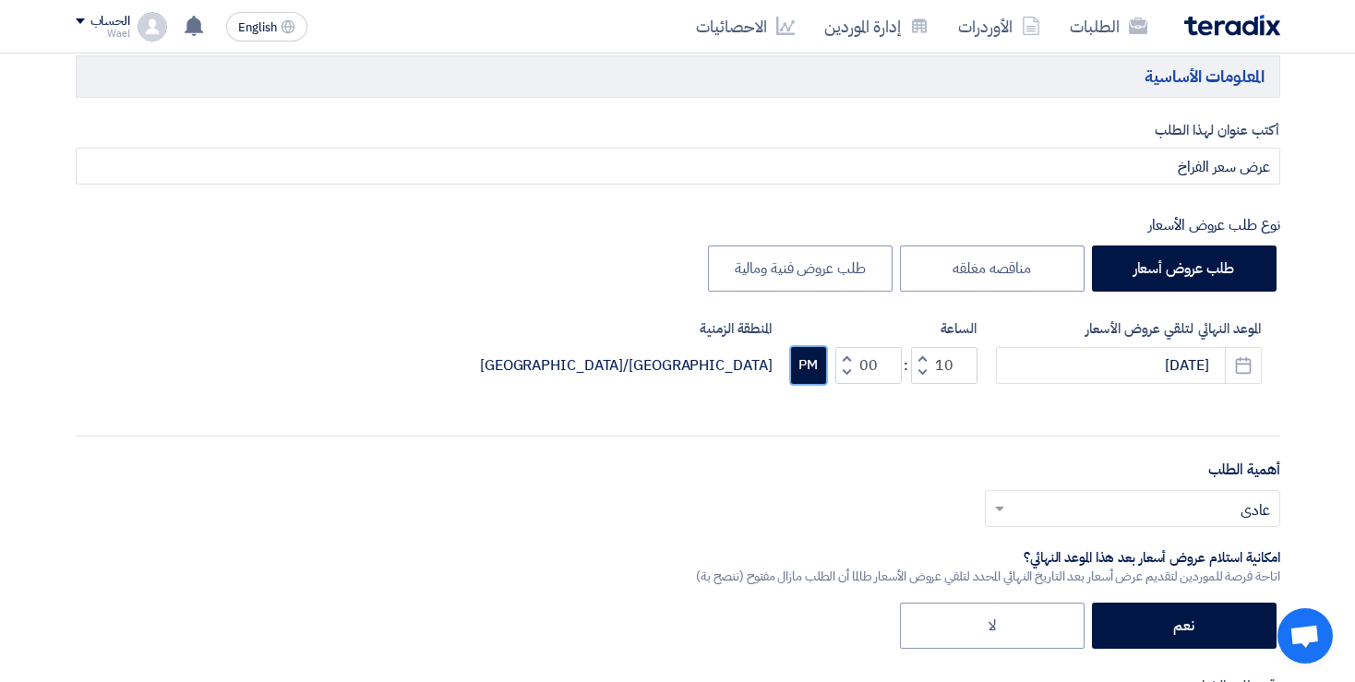
click at [802, 380] on button "PM" at bounding box center [808, 365] width 35 height 37
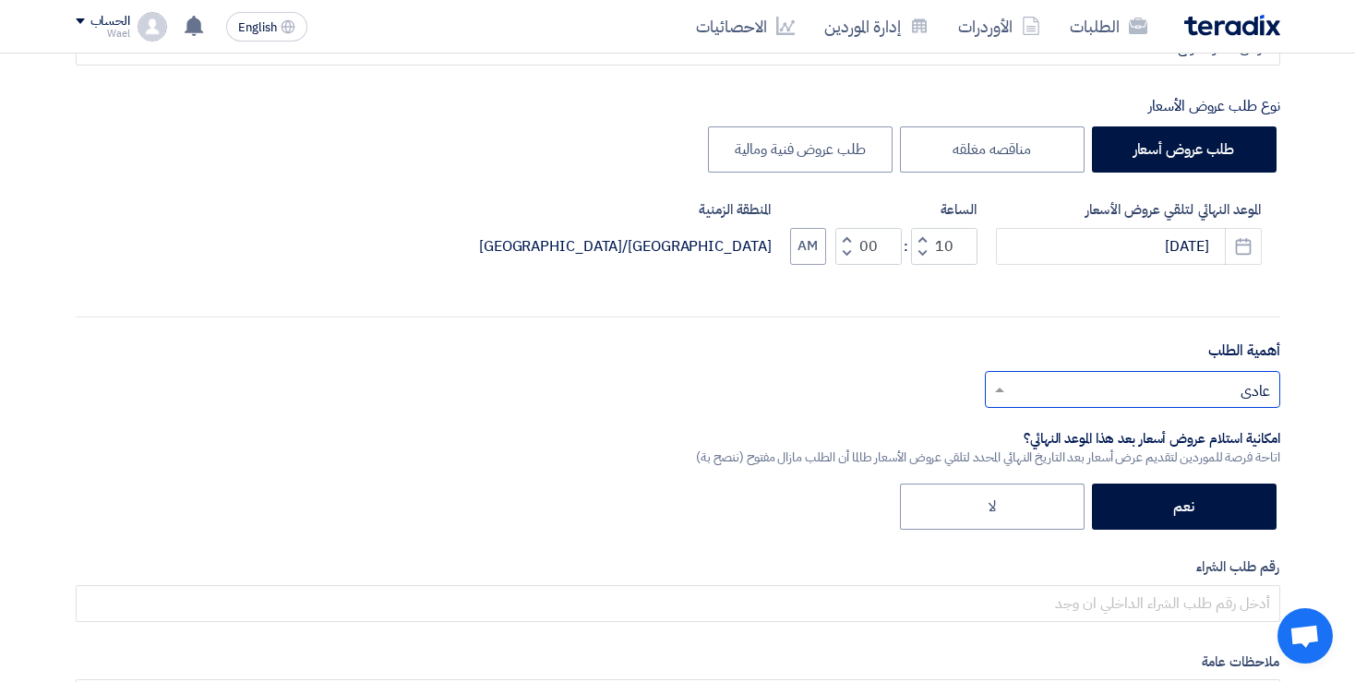
click at [997, 385] on span at bounding box center [996, 389] width 23 height 22
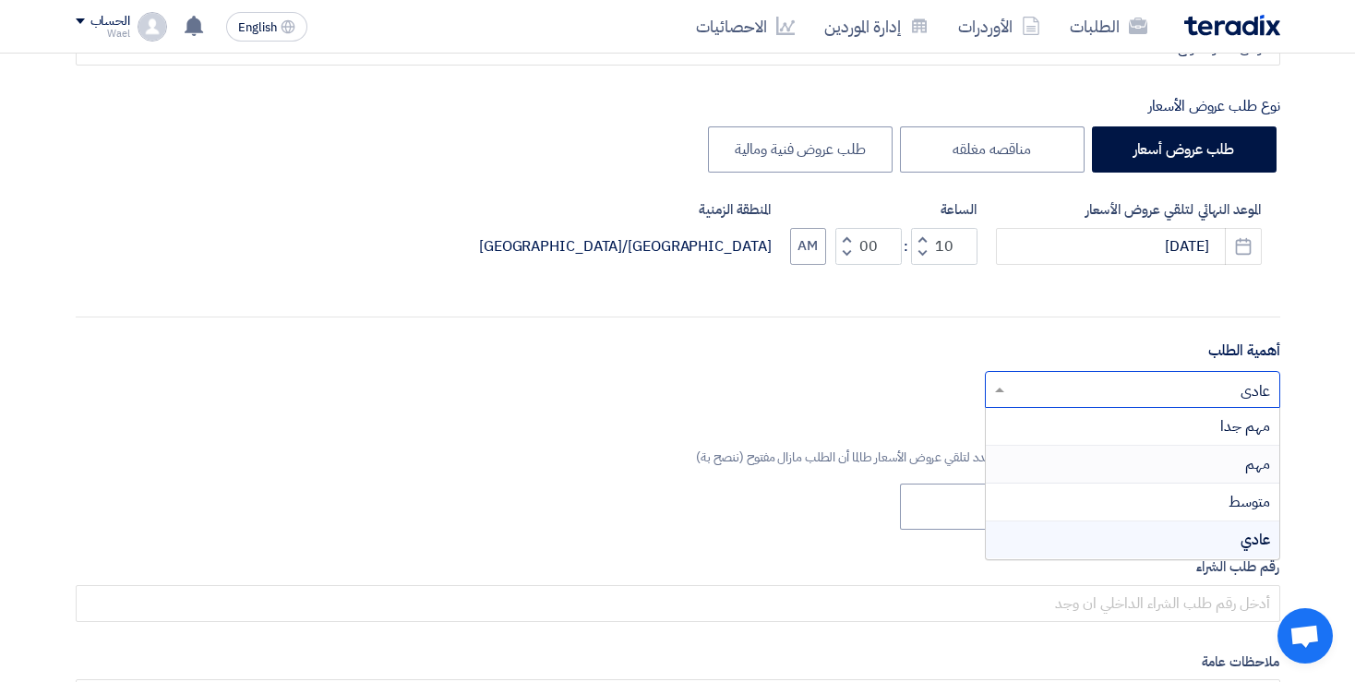
click at [1227, 458] on div "مهم" at bounding box center [1131, 465] width 293 height 38
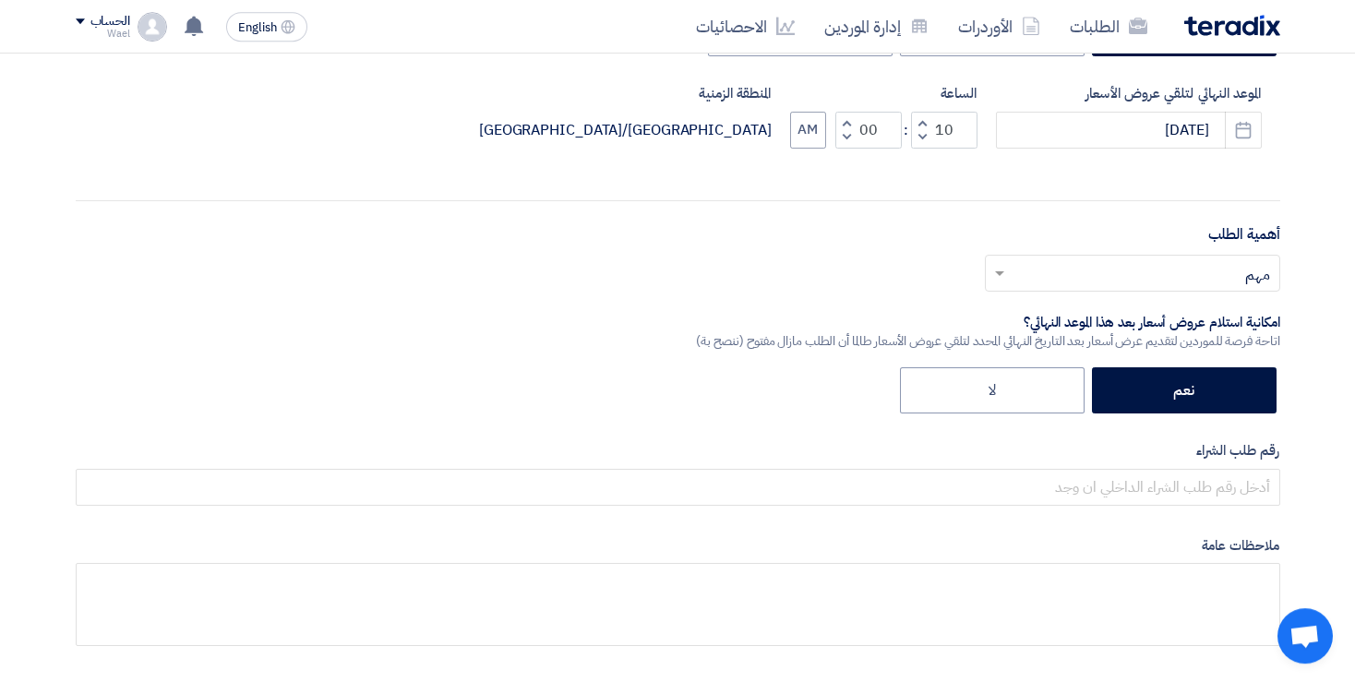
scroll to position [478, 0]
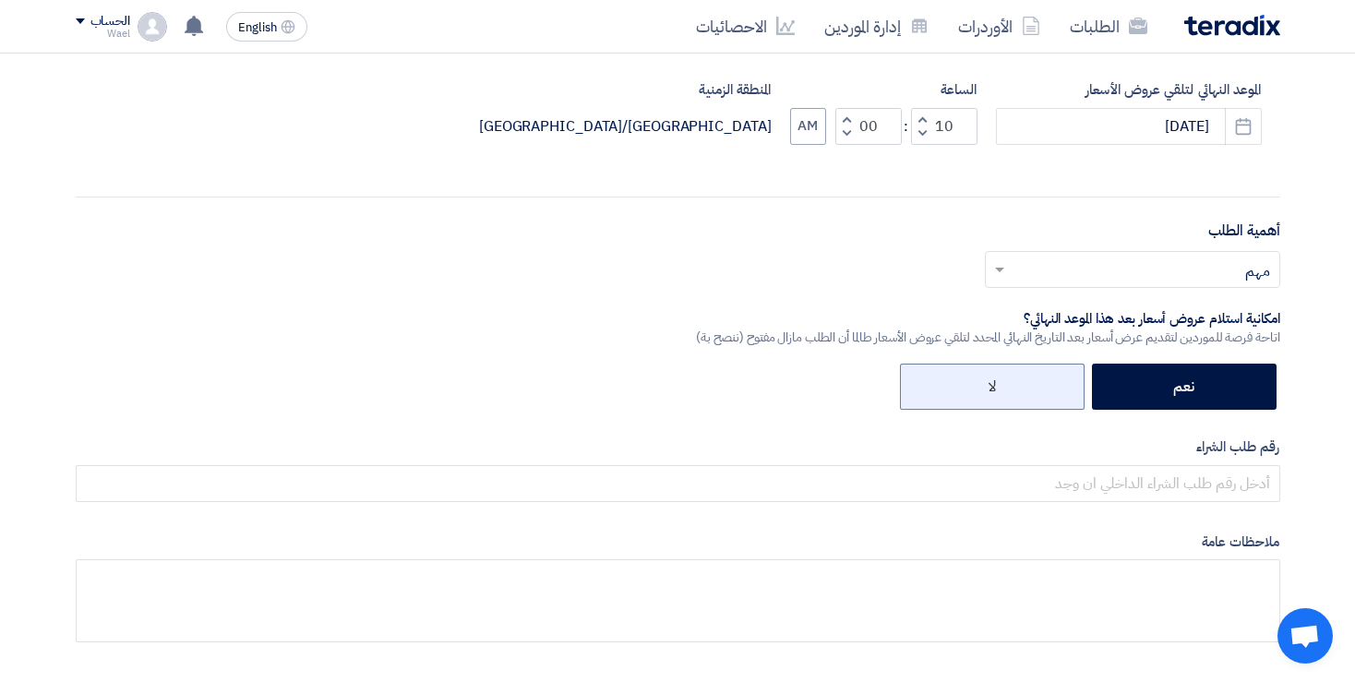
click at [985, 388] on label "لا" at bounding box center [992, 387] width 185 height 46
click at [985, 388] on input "لا" at bounding box center [990, 385] width 12 height 12
radio input "true"
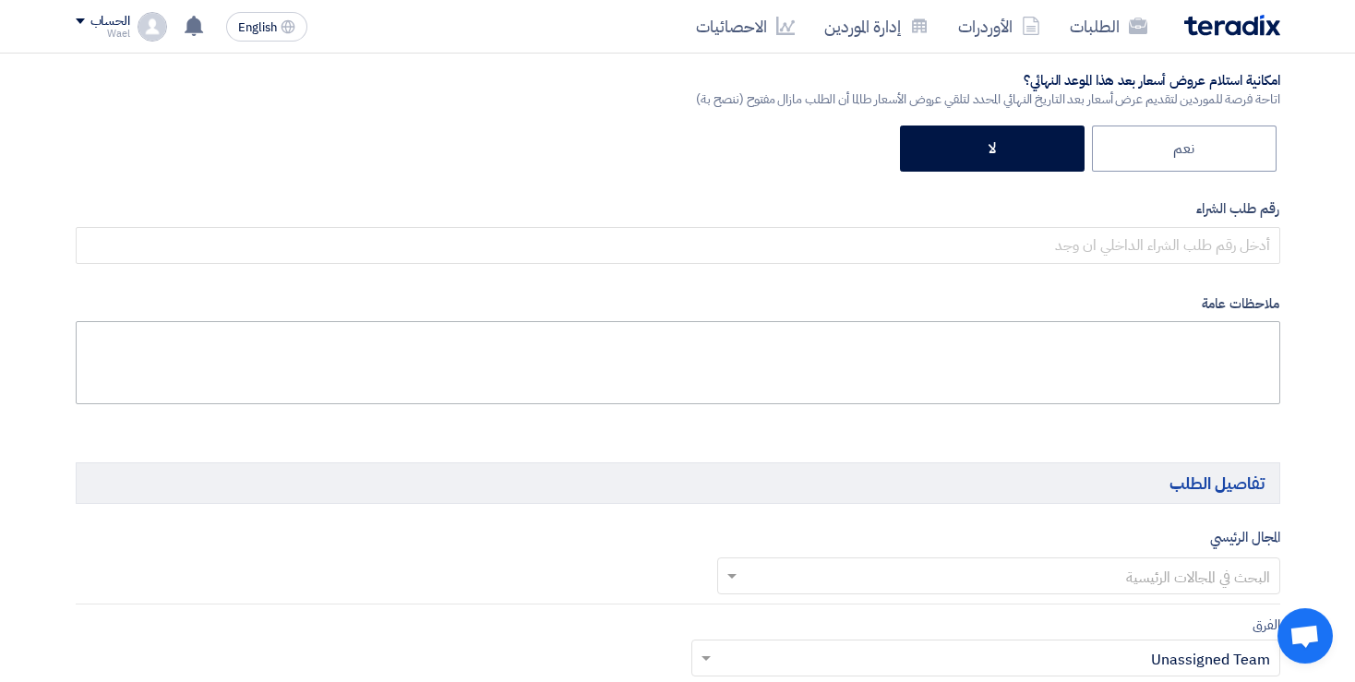
scroll to position [717, 0]
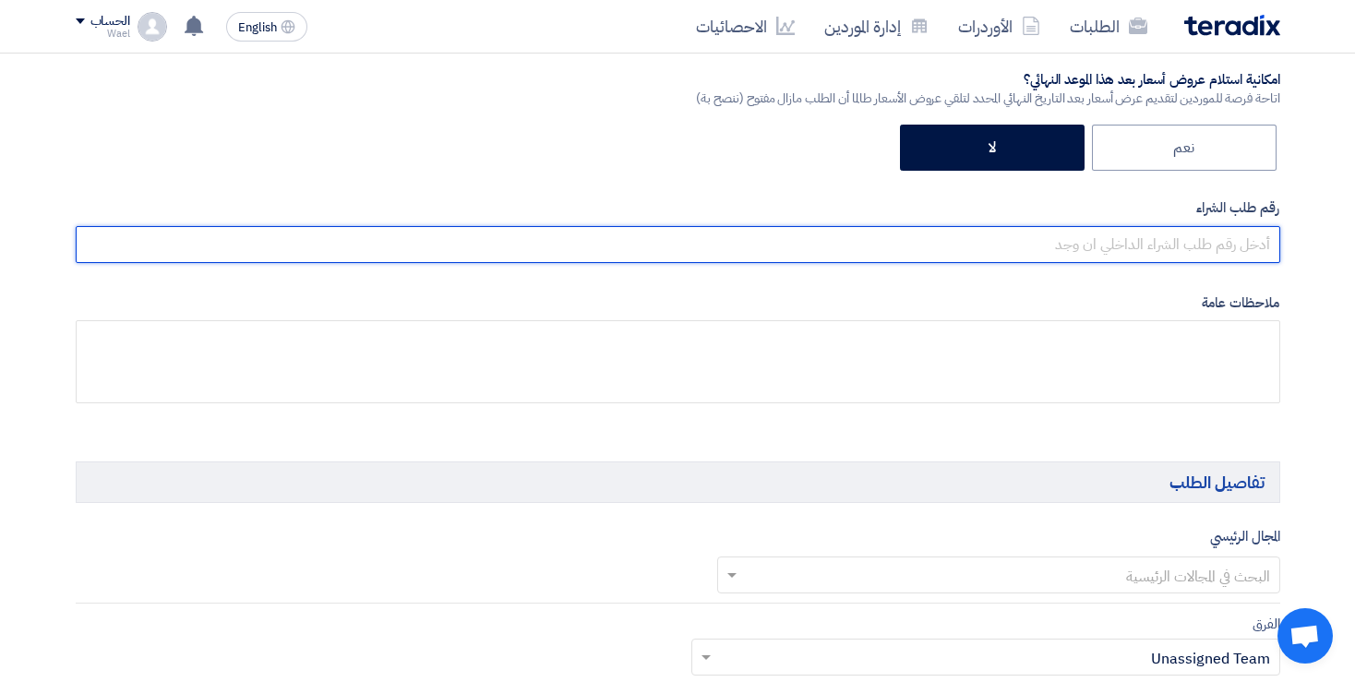
click at [1201, 241] on input "text" at bounding box center [678, 244] width 1204 height 37
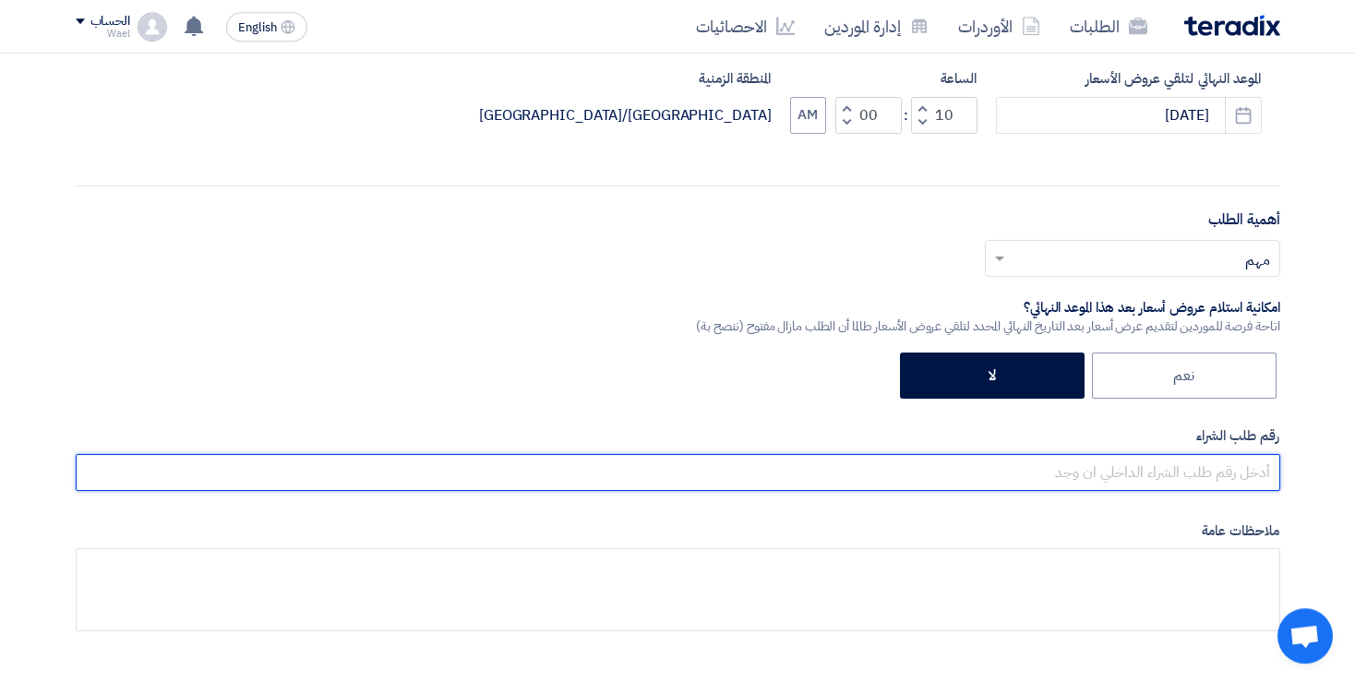
scroll to position [478, 0]
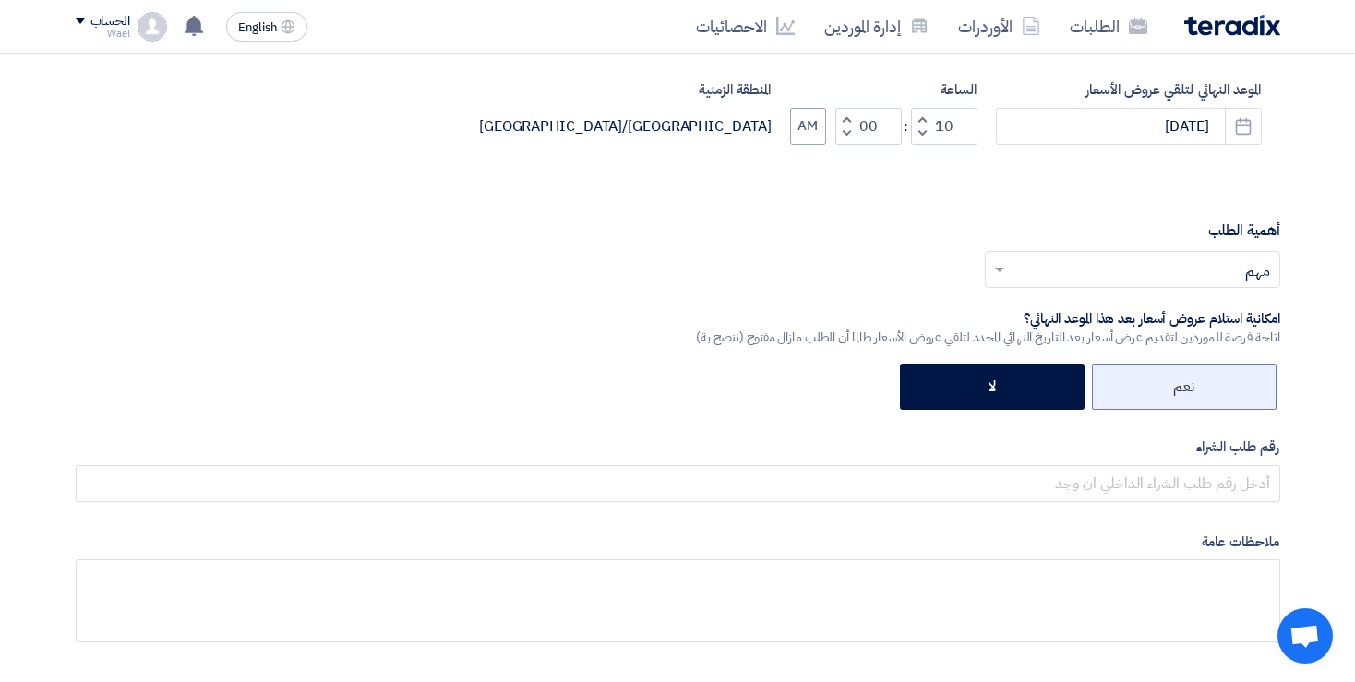
click at [1139, 396] on label "نعم" at bounding box center [1184, 387] width 185 height 46
click at [1182, 391] on input "نعم" at bounding box center [1188, 385] width 12 height 12
radio input "true"
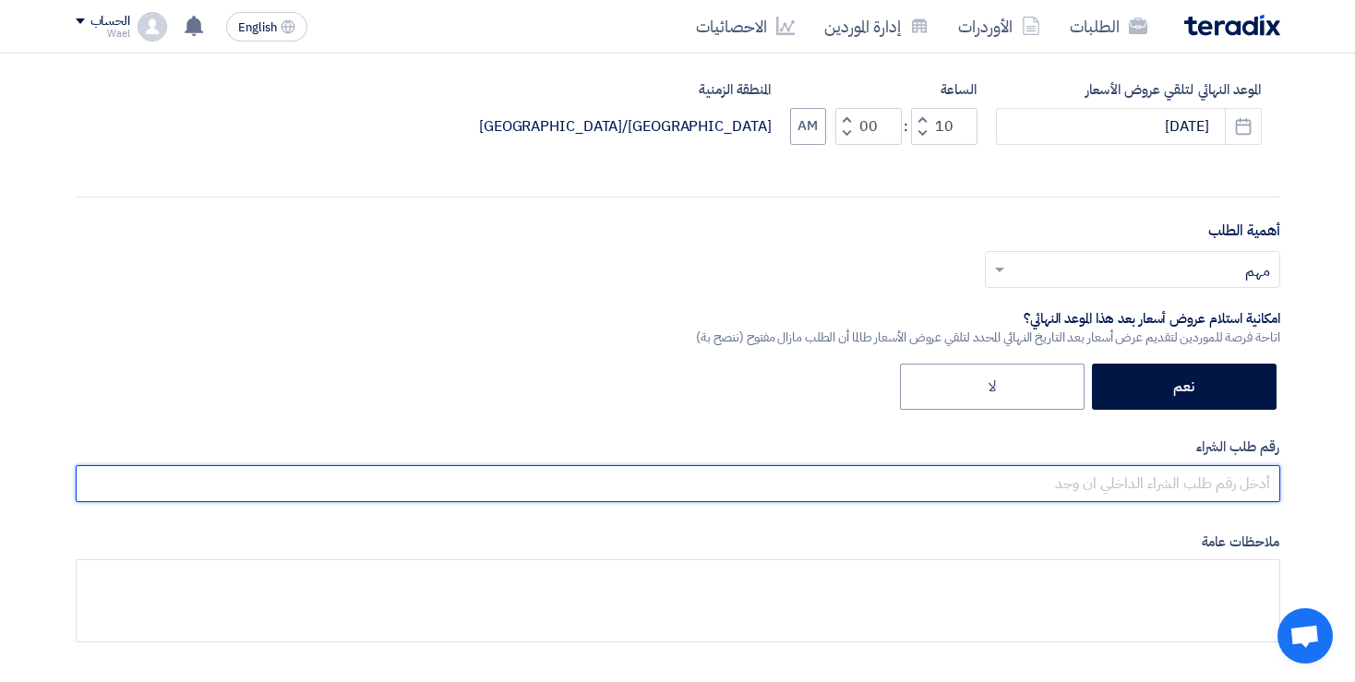
click at [1196, 474] on input "text" at bounding box center [678, 483] width 1204 height 37
click at [1195, 481] on input "text" at bounding box center [678, 483] width 1204 height 37
paste input "10015763"
paste input "10015602"
click at [1195, 481] on input "1001576310015602" at bounding box center [678, 483] width 1204 height 37
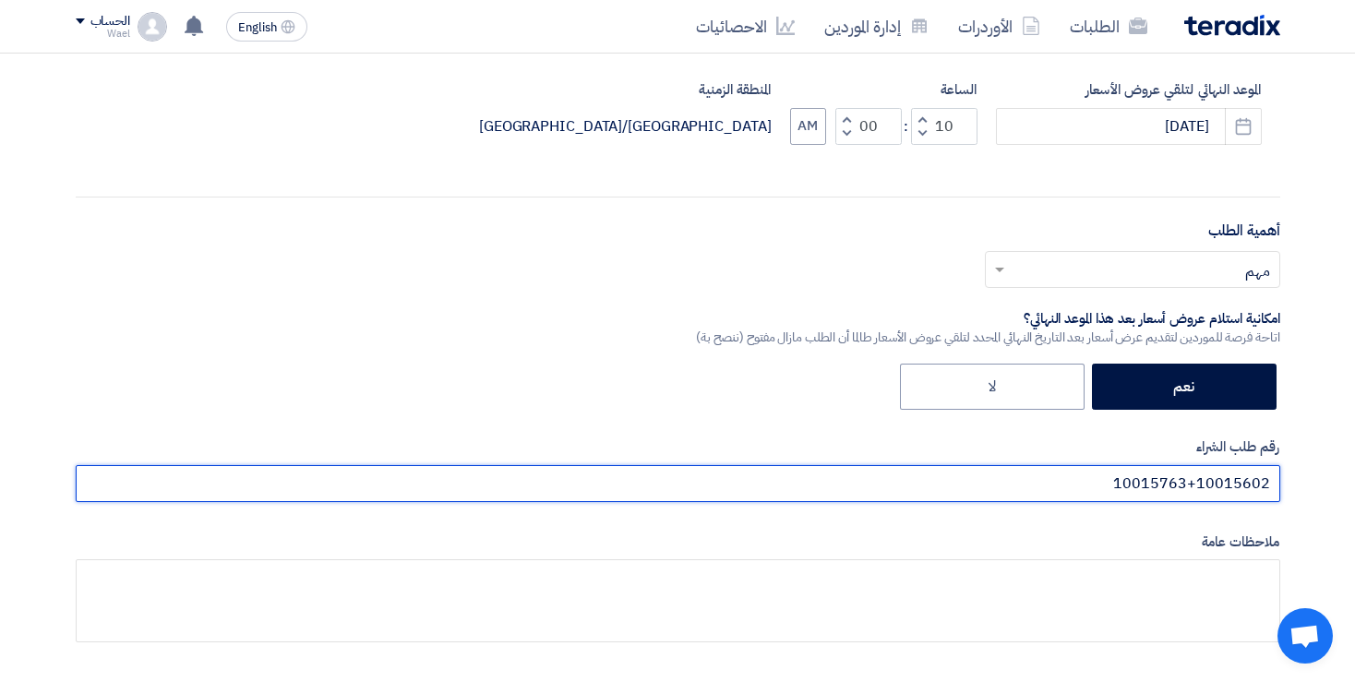
click at [1272, 484] on input "10015763+10015602" at bounding box center [678, 483] width 1204 height 37
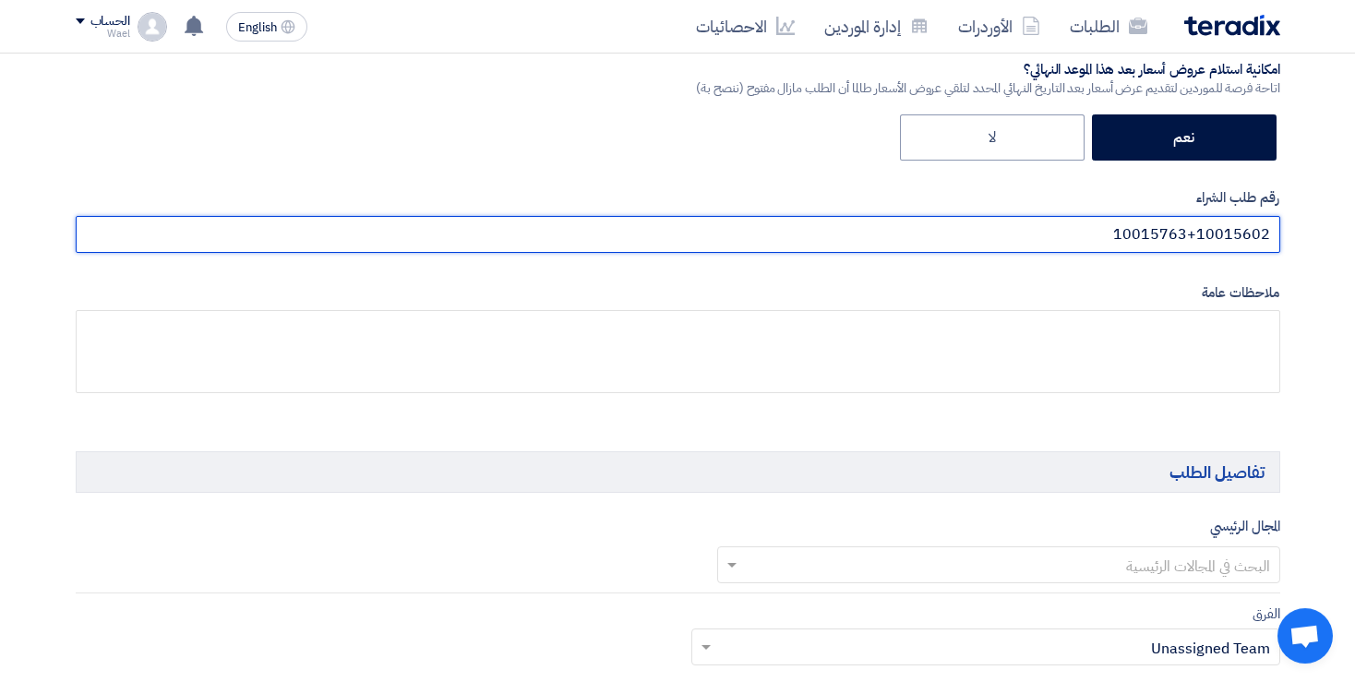
scroll to position [717, 0]
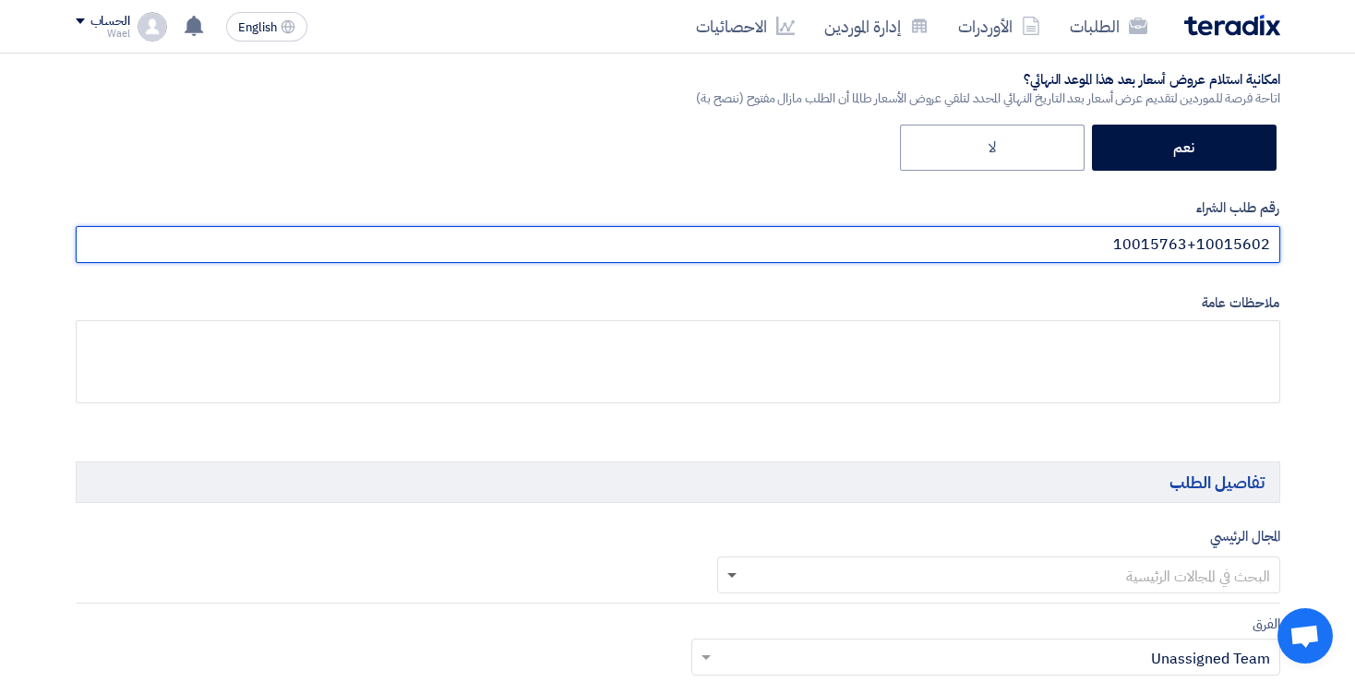
type input "10015763+10015602"
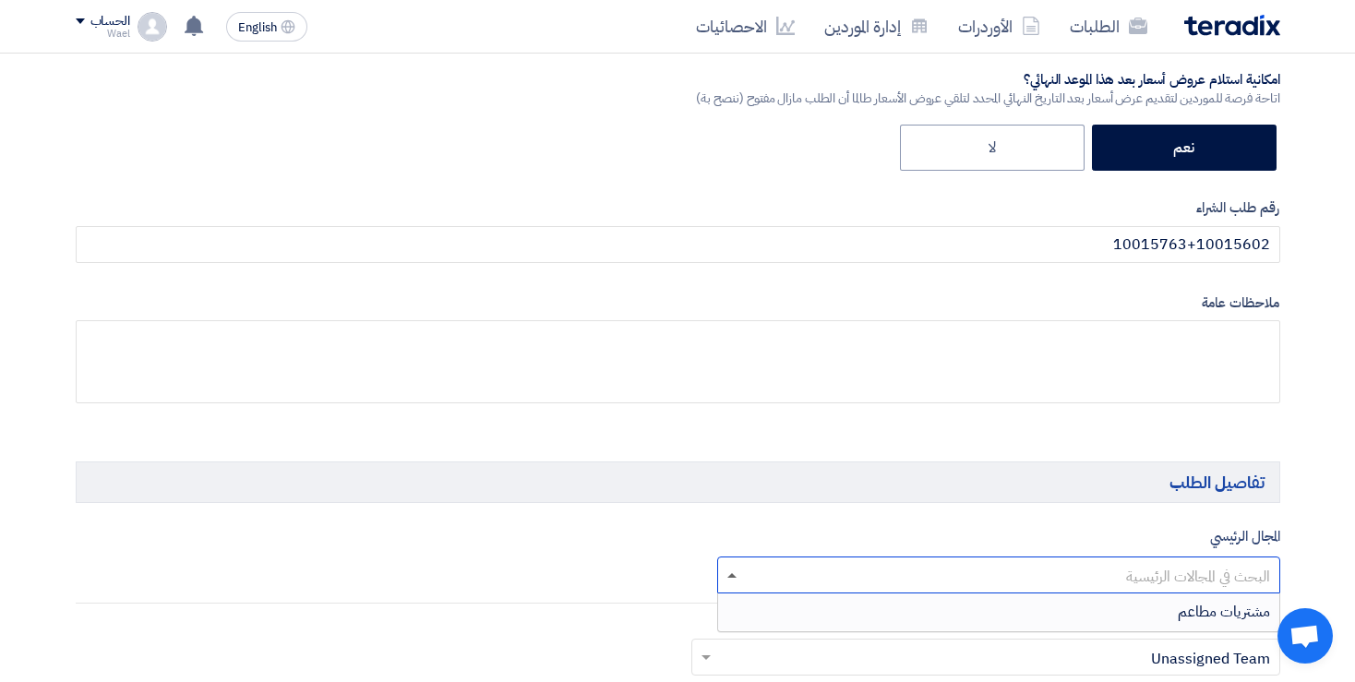
click at [731, 573] on span at bounding box center [731, 575] width 9 height 5
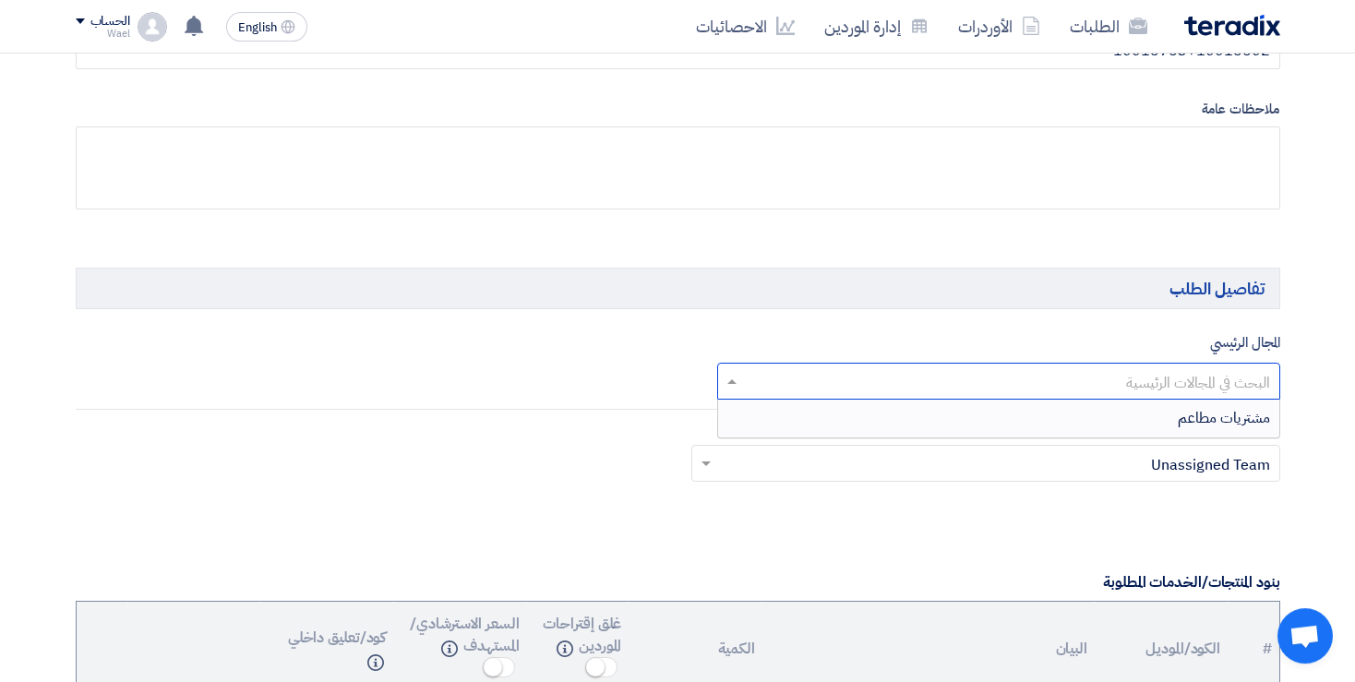
scroll to position [956, 0]
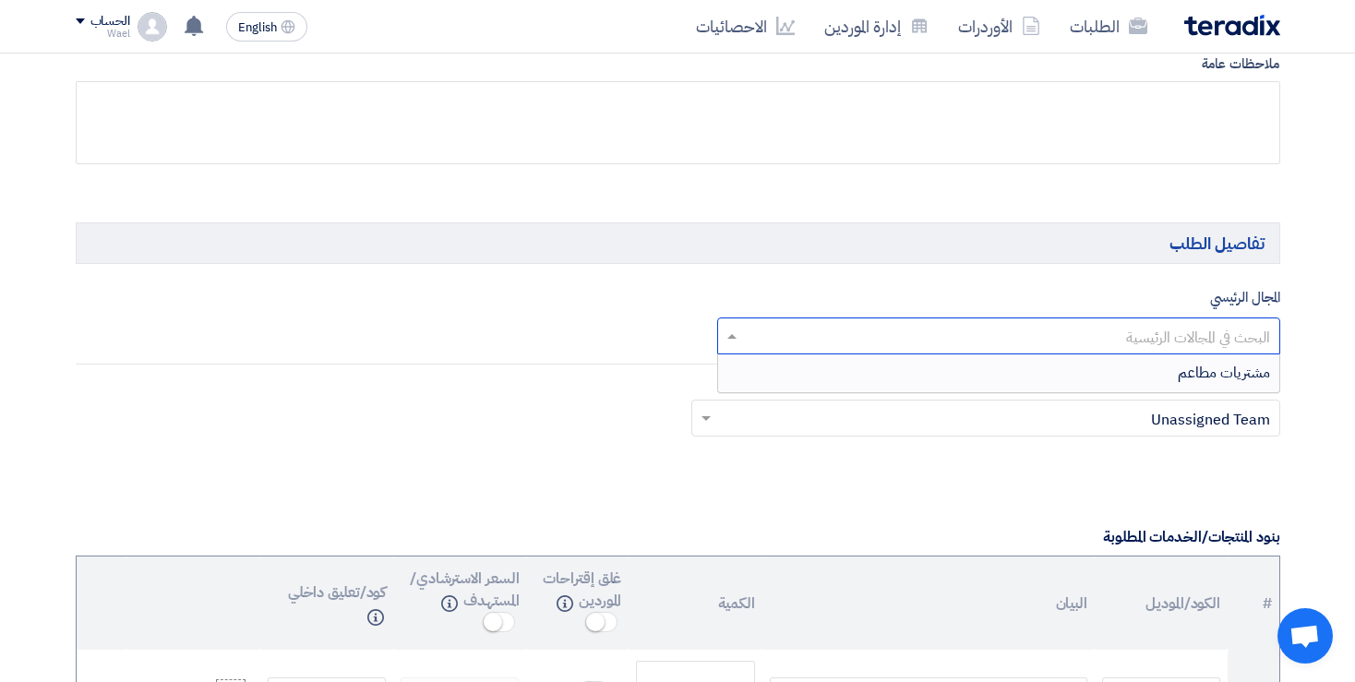
click at [1190, 368] on span "مشتريات مطاعم" at bounding box center [1223, 373] width 92 height 22
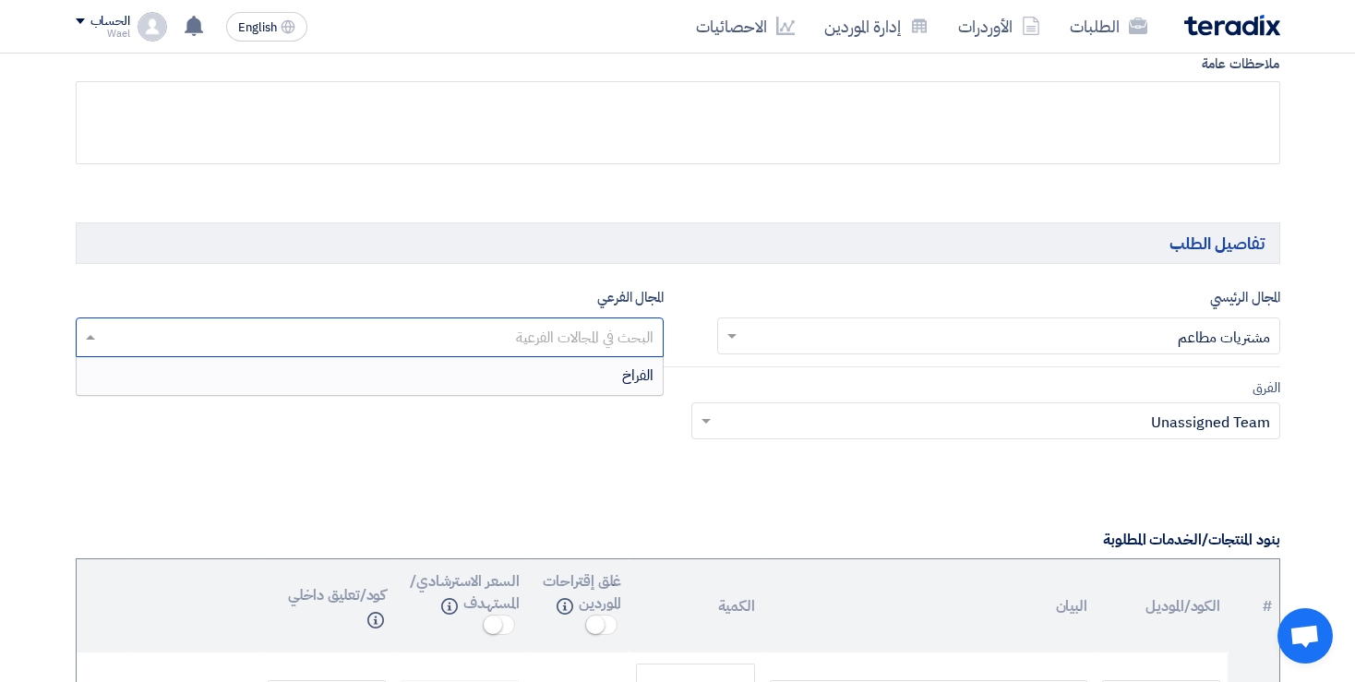
click at [537, 329] on input "text" at bounding box center [369, 339] width 570 height 30
click at [616, 364] on div "الفراخ" at bounding box center [370, 375] width 587 height 37
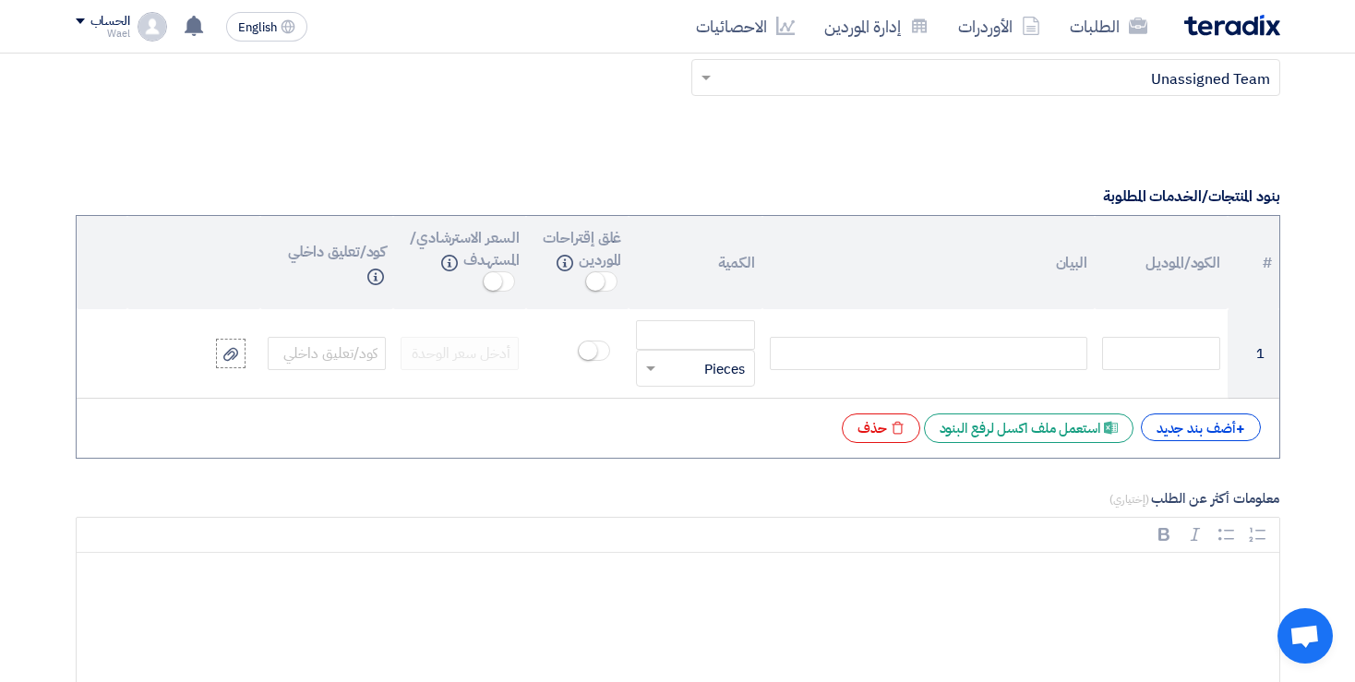
scroll to position [1315, 0]
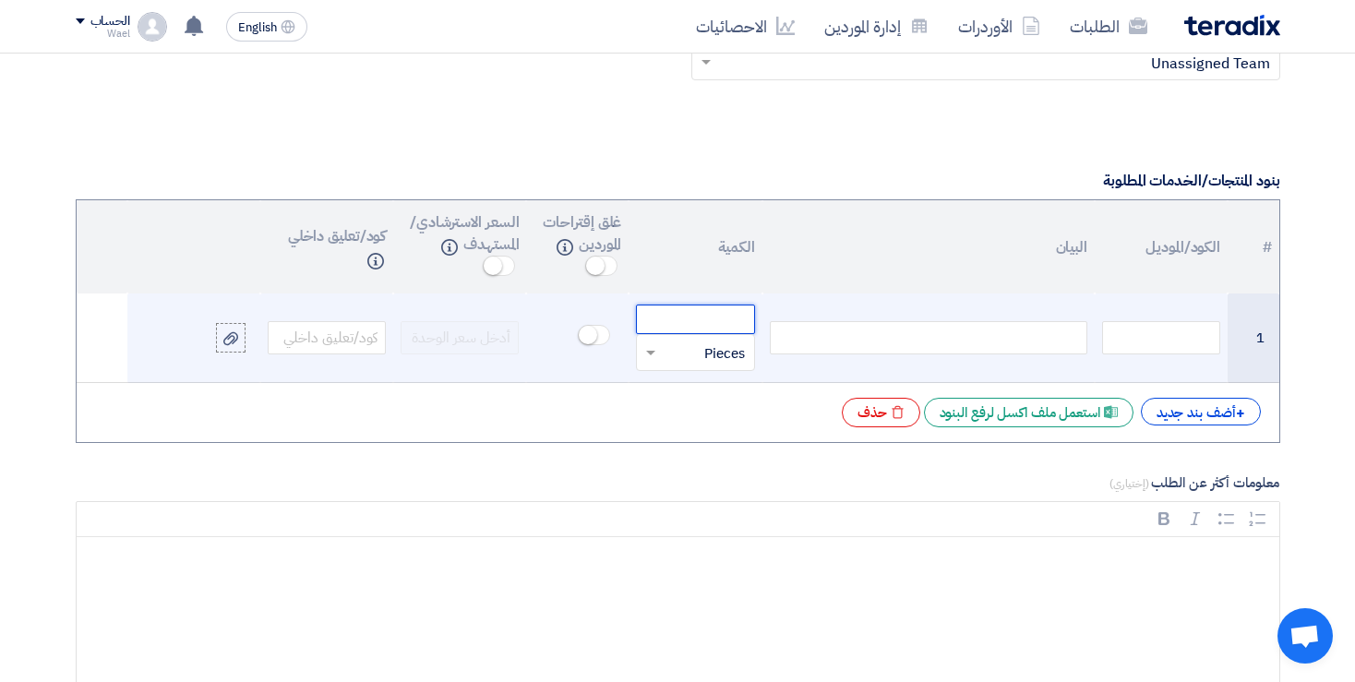
click at [708, 310] on input "number" at bounding box center [695, 319] width 118 height 30
type input "5200"
click at [666, 340] on div at bounding box center [695, 353] width 116 height 30
click at [710, 496] on span "Kilogram" at bounding box center [716, 506] width 56 height 20
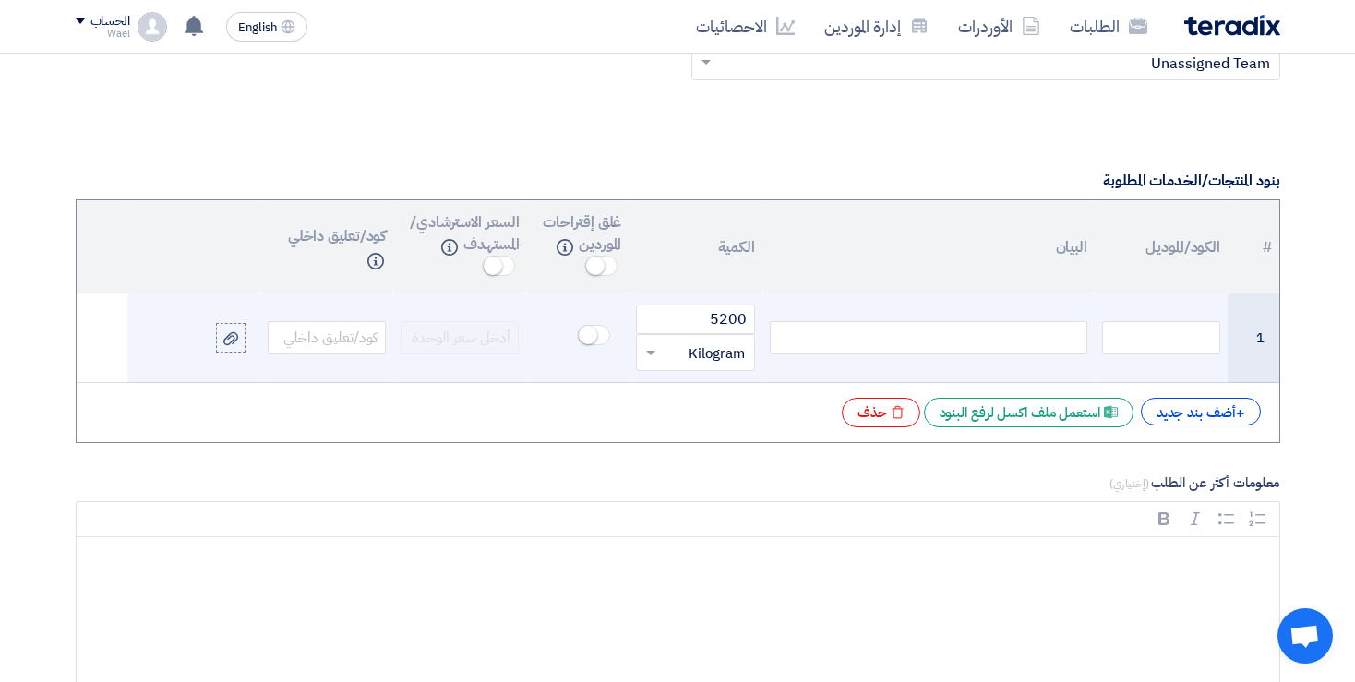
click at [1036, 333] on div at bounding box center [928, 337] width 317 height 33
click at [1037, 323] on div at bounding box center [928, 337] width 317 height 33
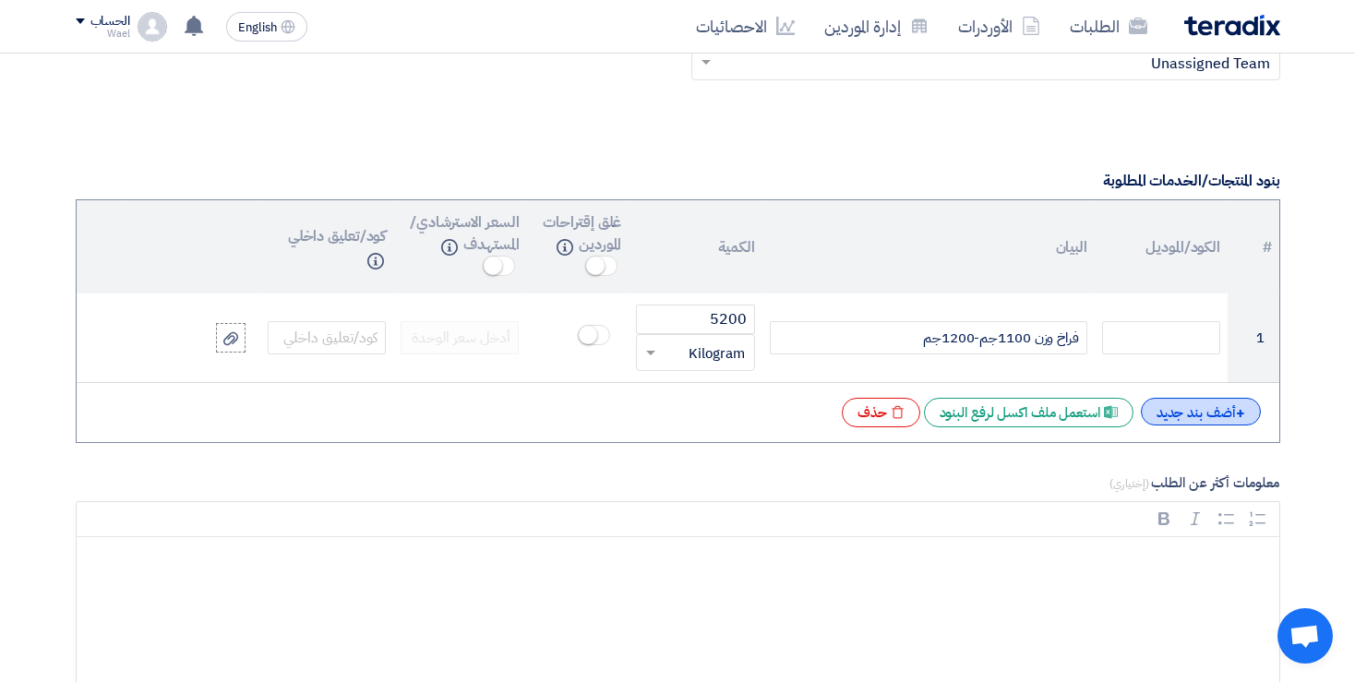
click at [1194, 404] on div "+ أضف بند جديد" at bounding box center [1200, 412] width 120 height 28
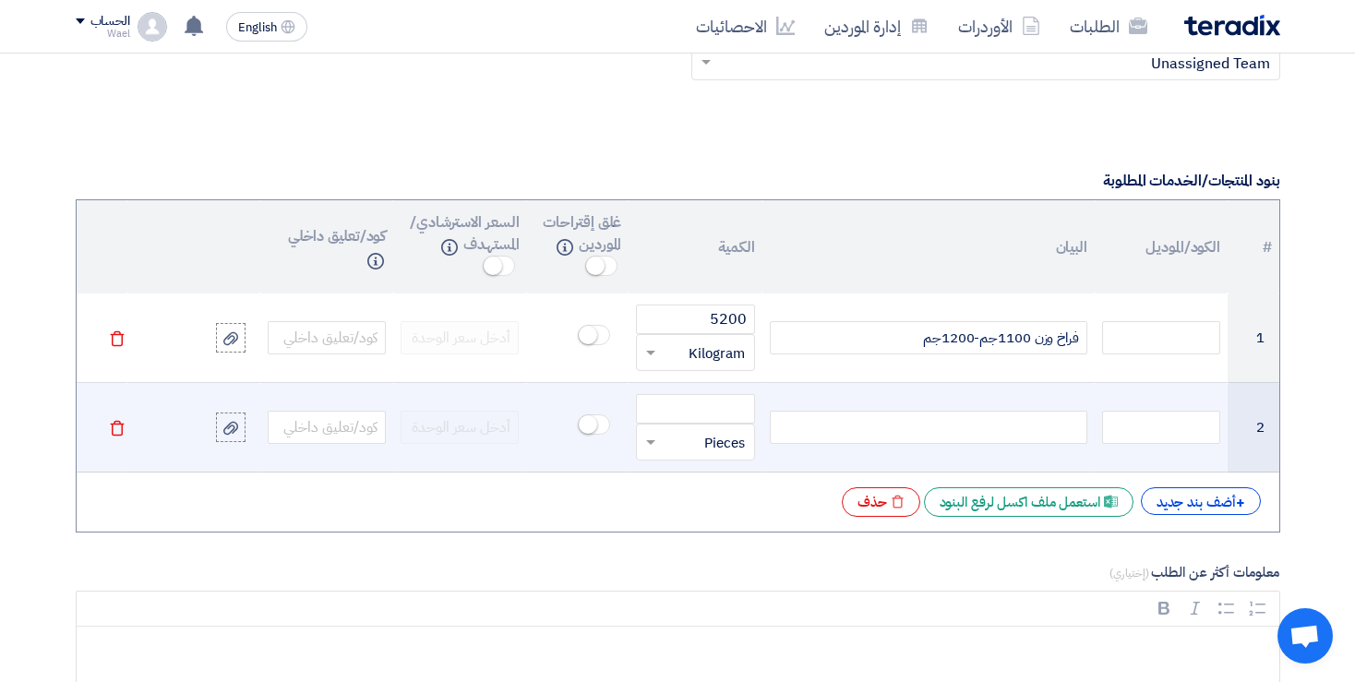
click at [1032, 411] on div at bounding box center [928, 427] width 317 height 33
click at [1034, 416] on div at bounding box center [928, 427] width 317 height 33
click at [710, 400] on input "number" at bounding box center [695, 409] width 118 height 30
type input "5200"
click at [651, 440] on span at bounding box center [650, 443] width 9 height 6
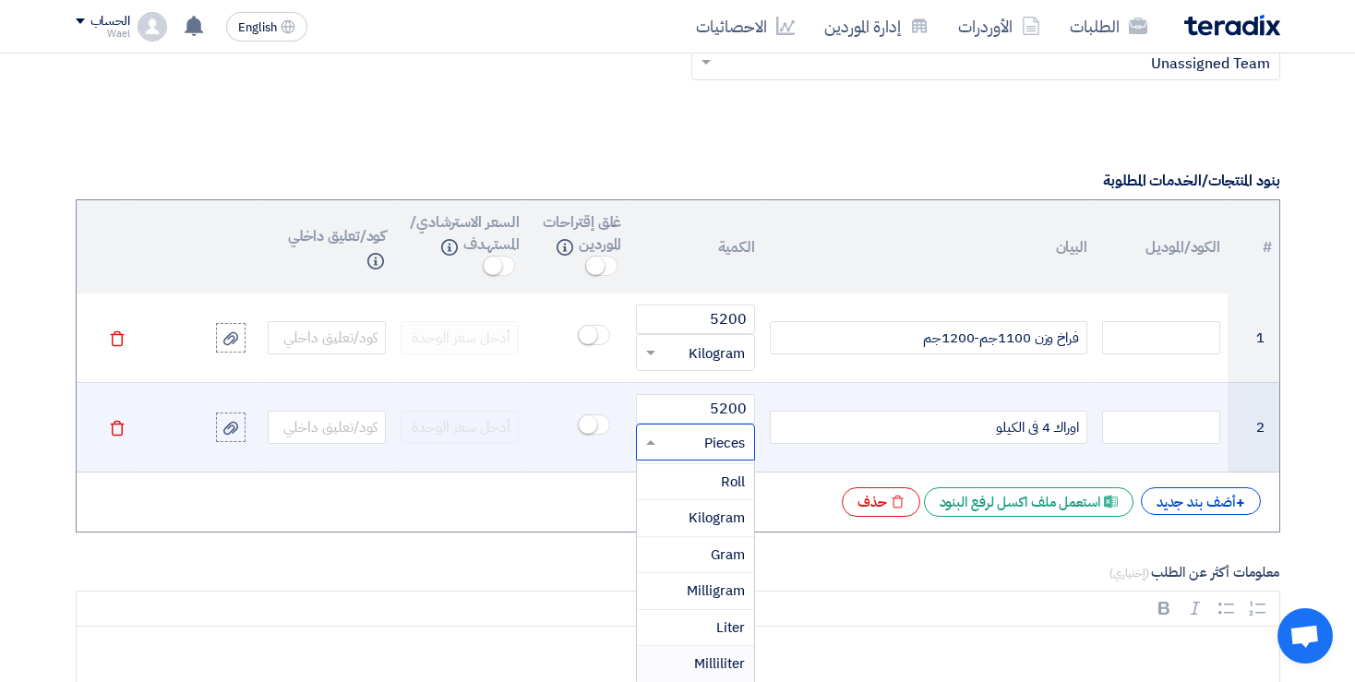
scroll to position [372, 0]
click at [719, 460] on span "Kilogram" at bounding box center [716, 470] width 56 height 20
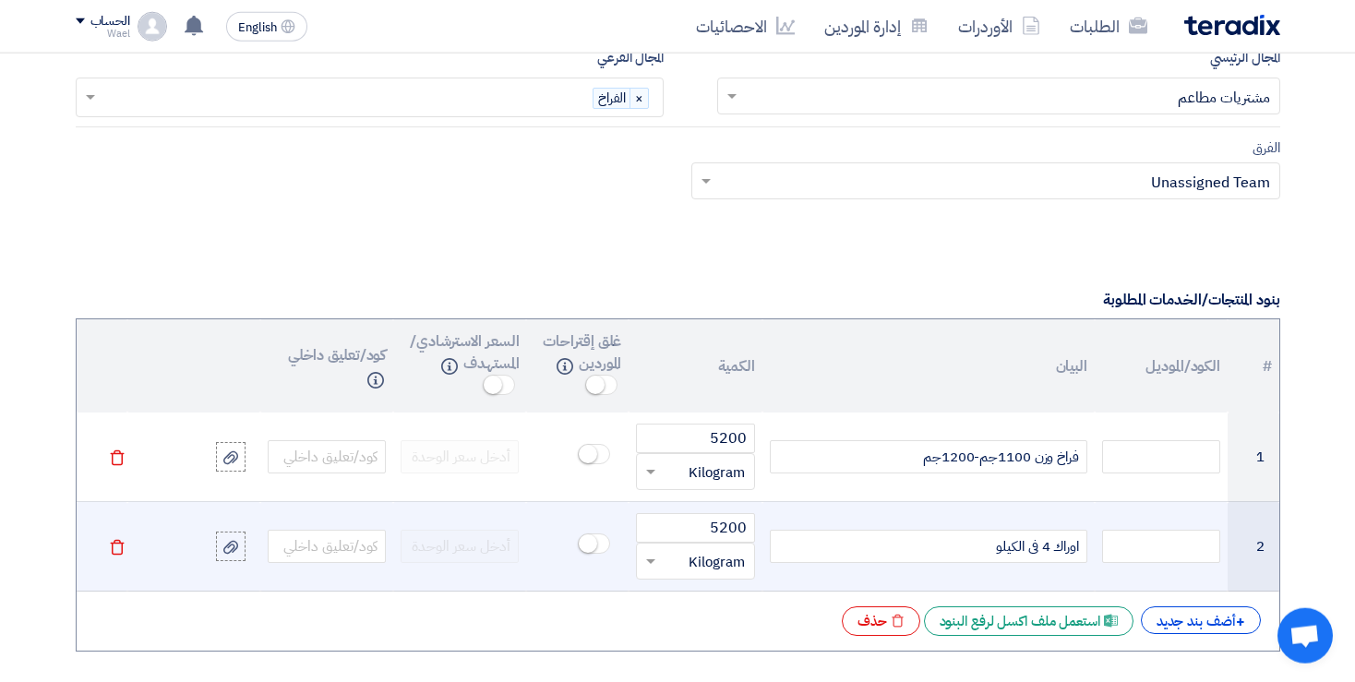
scroll to position [1196, 0]
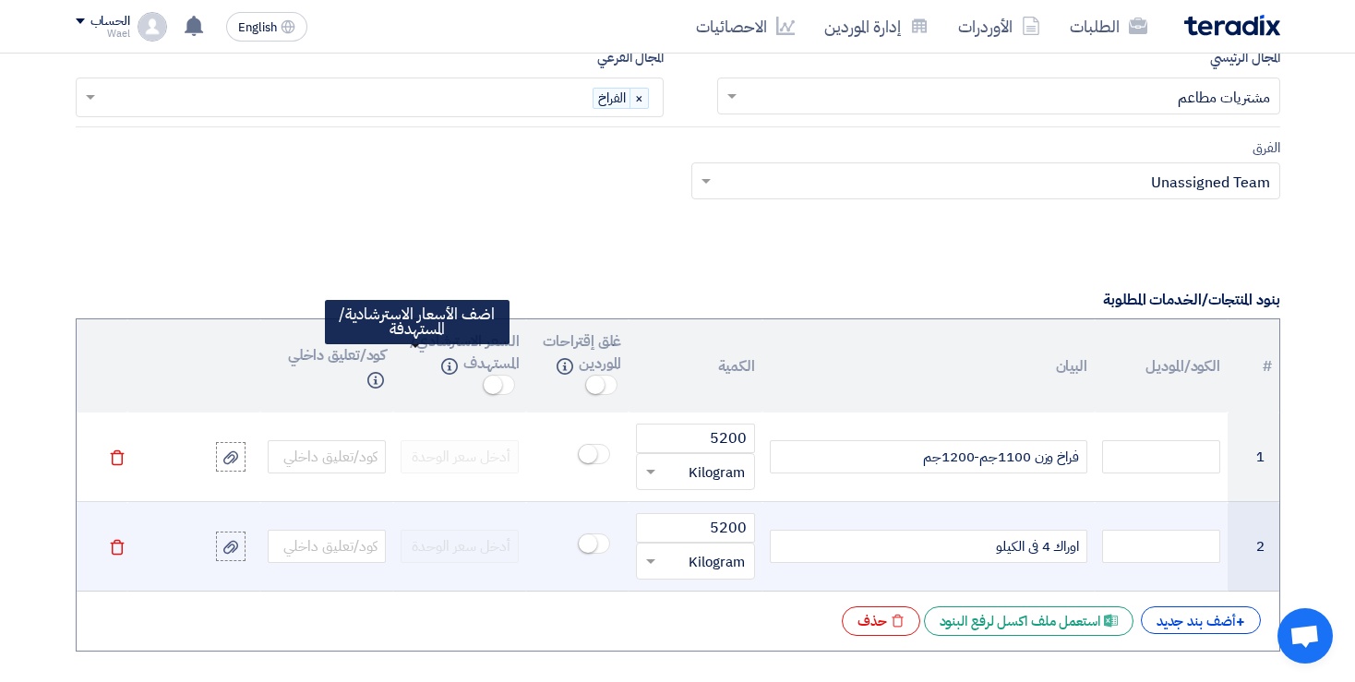
click at [483, 375] on span at bounding box center [499, 385] width 32 height 20
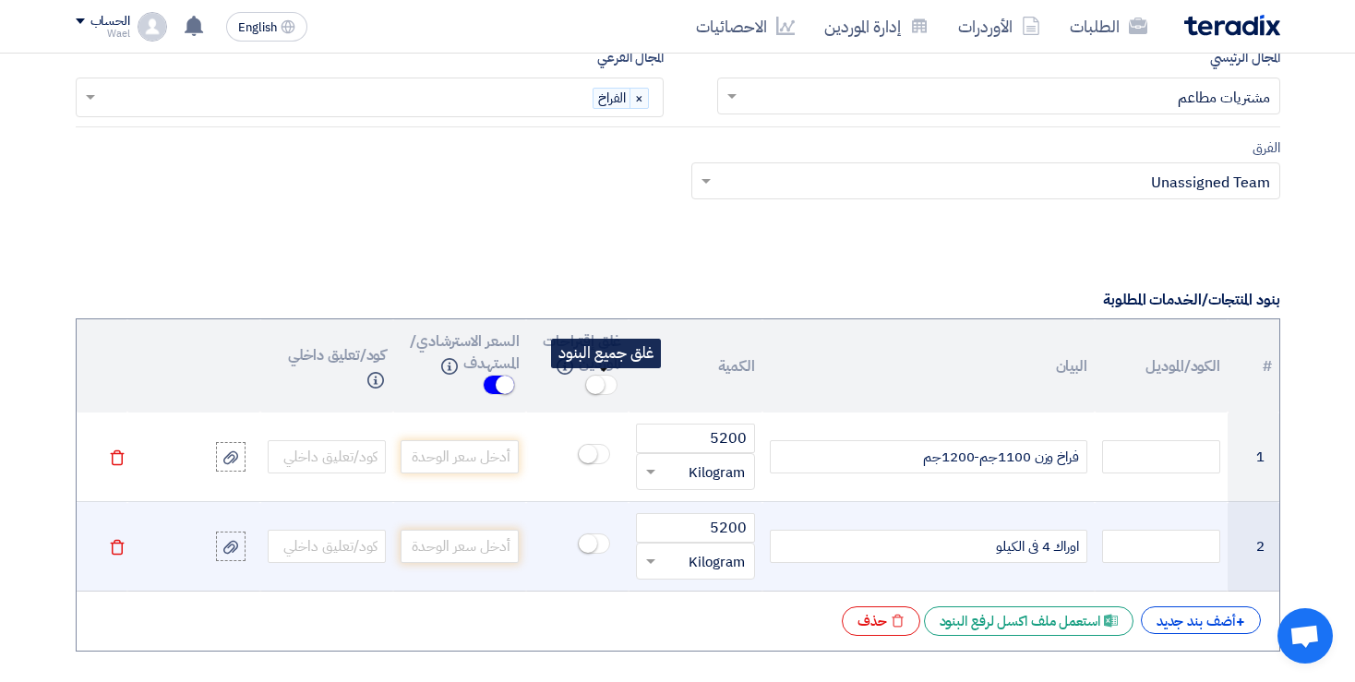
click at [616, 378] on span at bounding box center [601, 385] width 32 height 20
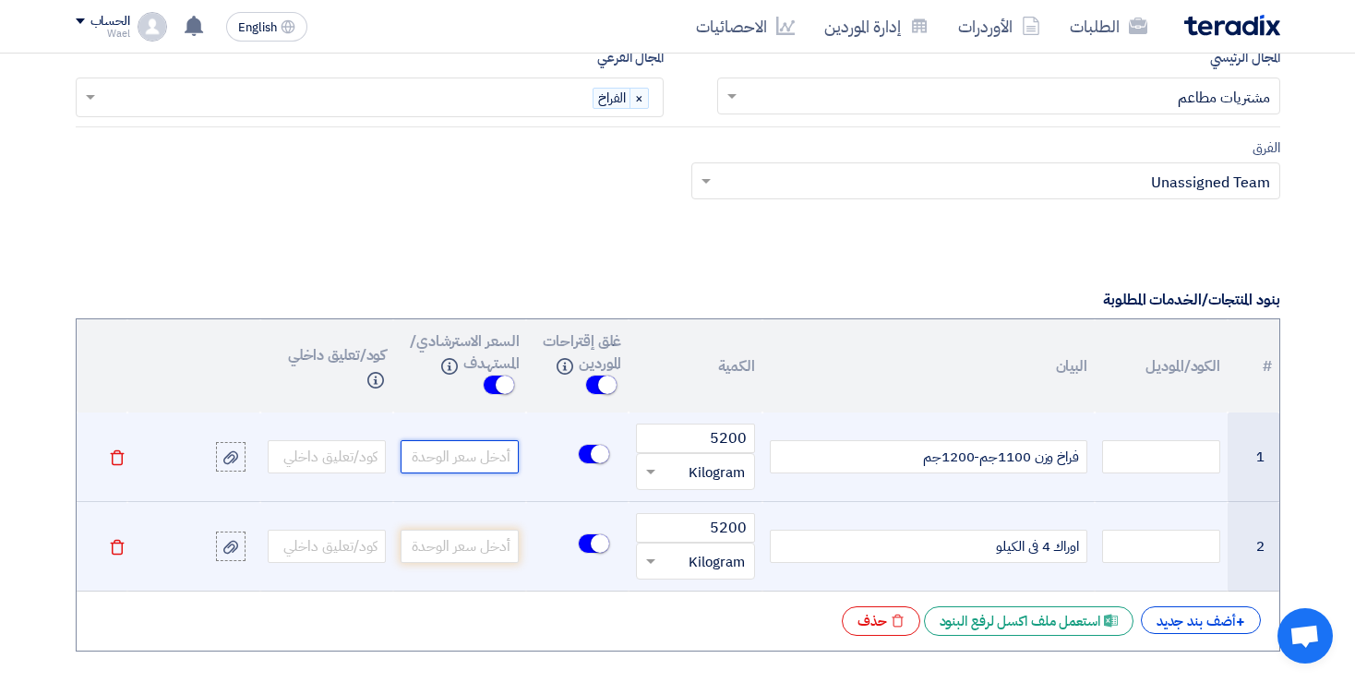
click at [469, 447] on input "number" at bounding box center [459, 456] width 118 height 33
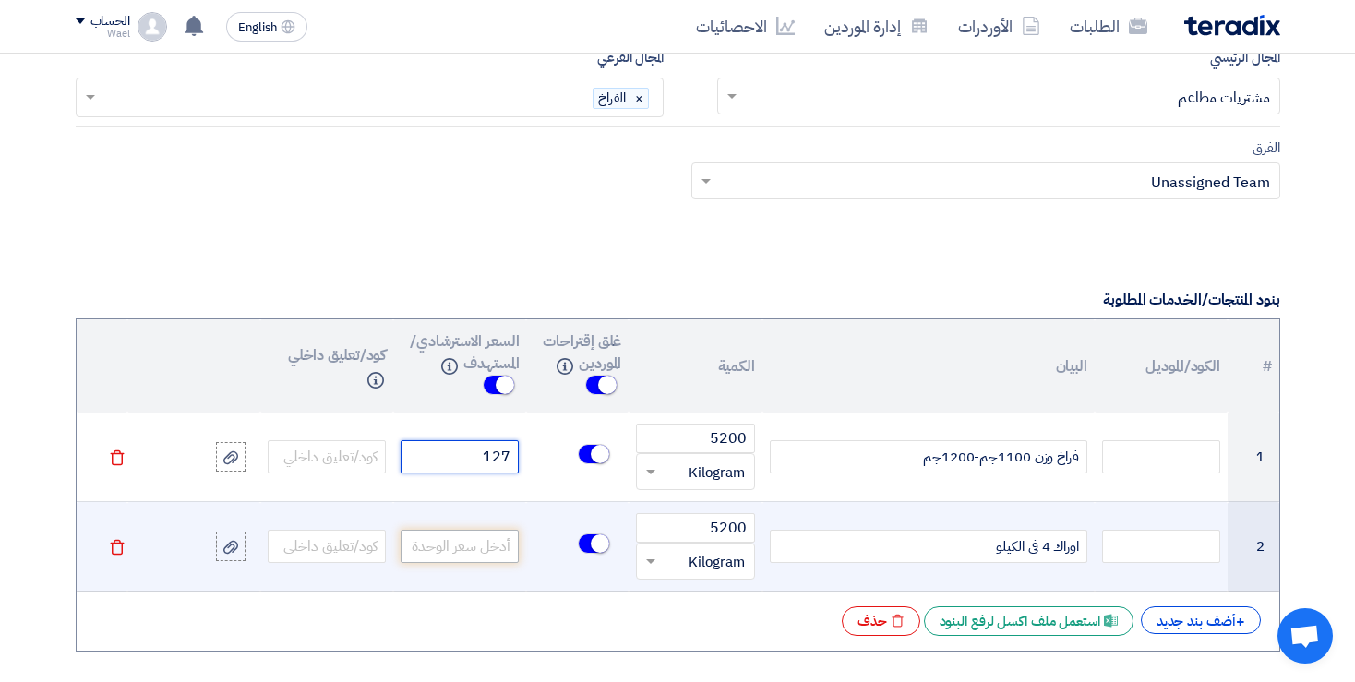
type input "127"
click at [461, 536] on input "number" at bounding box center [459, 546] width 118 height 33
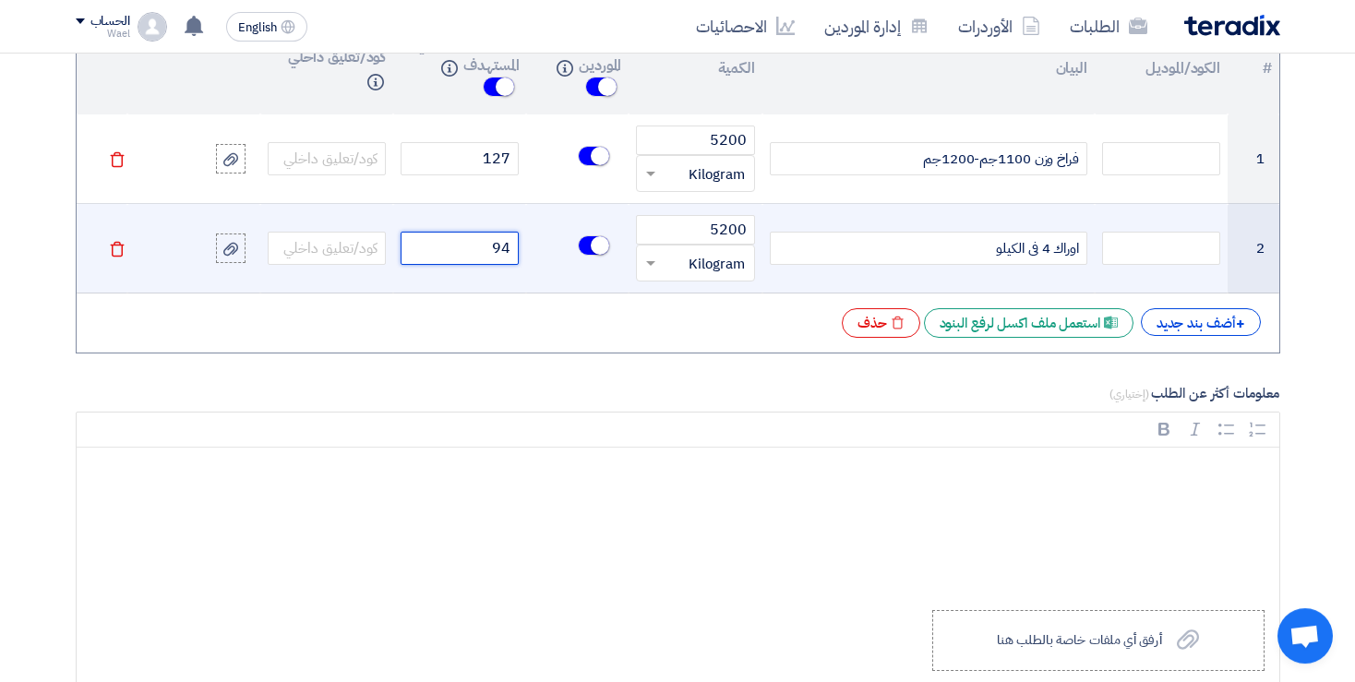
scroll to position [1554, 0]
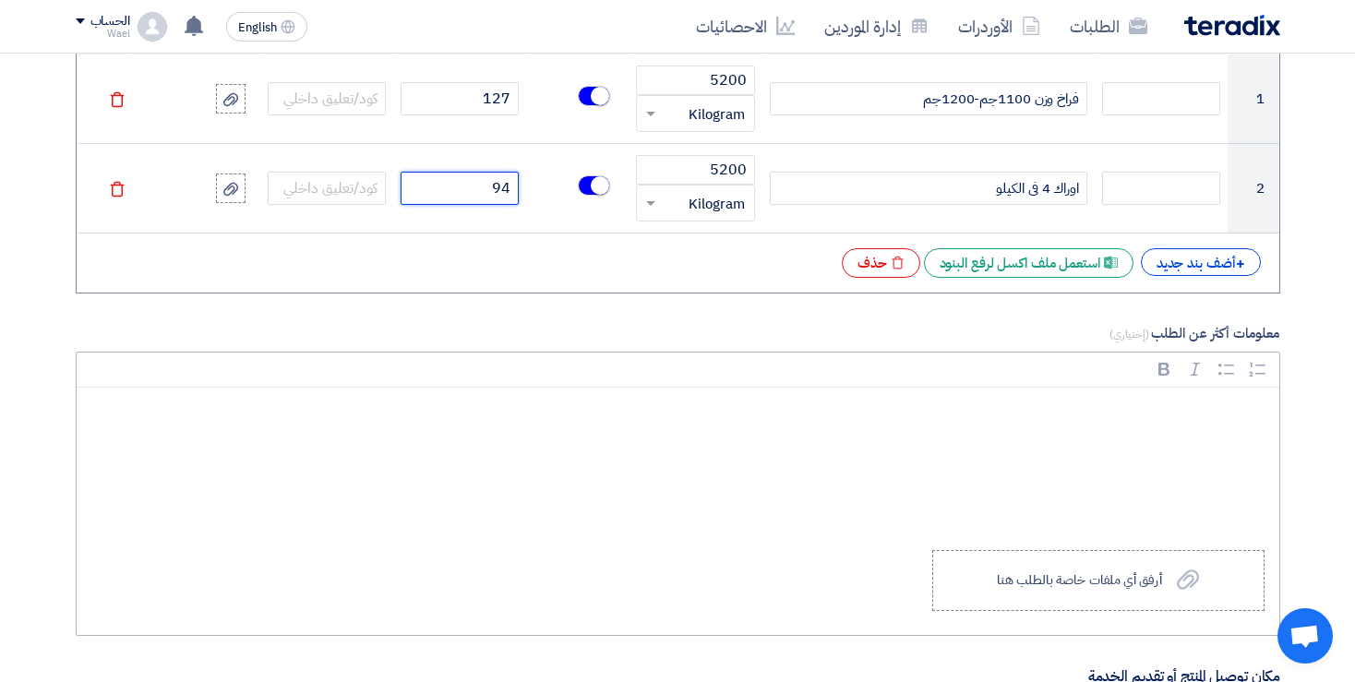
type input "94"
click at [1207, 408] on p "Rich Text Editor, main" at bounding box center [684, 414] width 1171 height 24
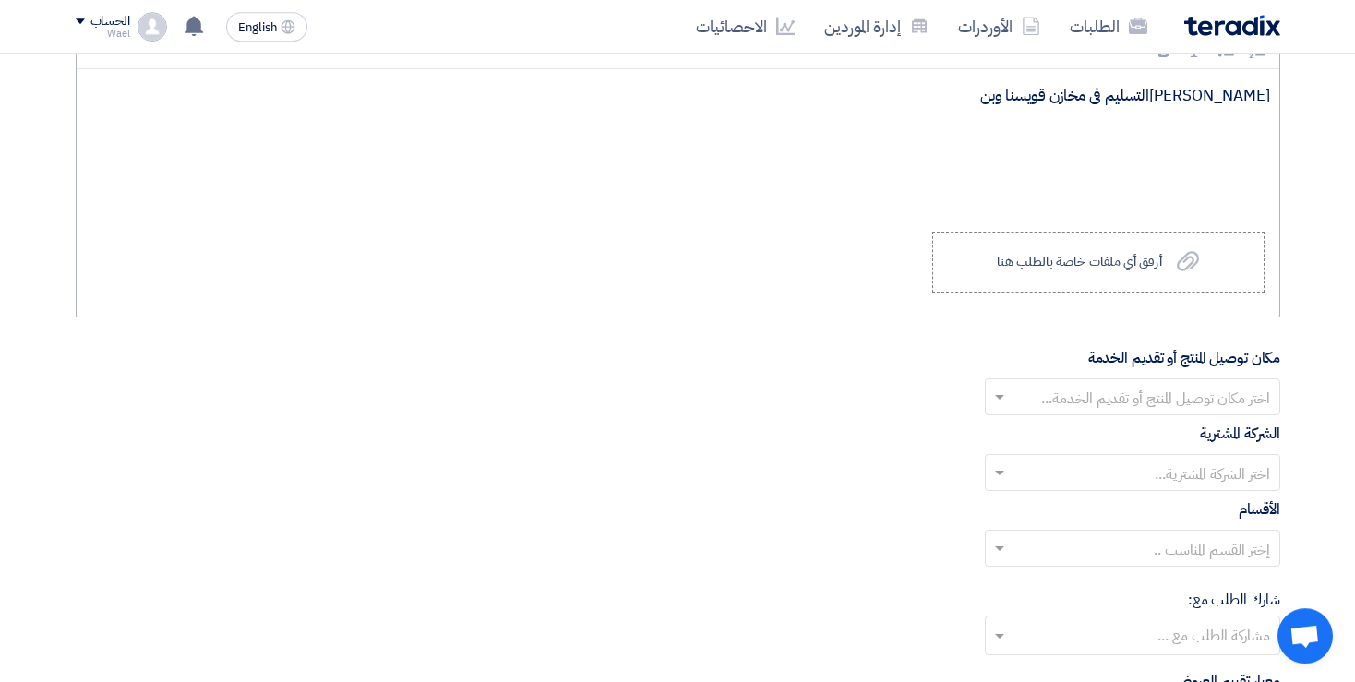
scroll to position [1913, 0]
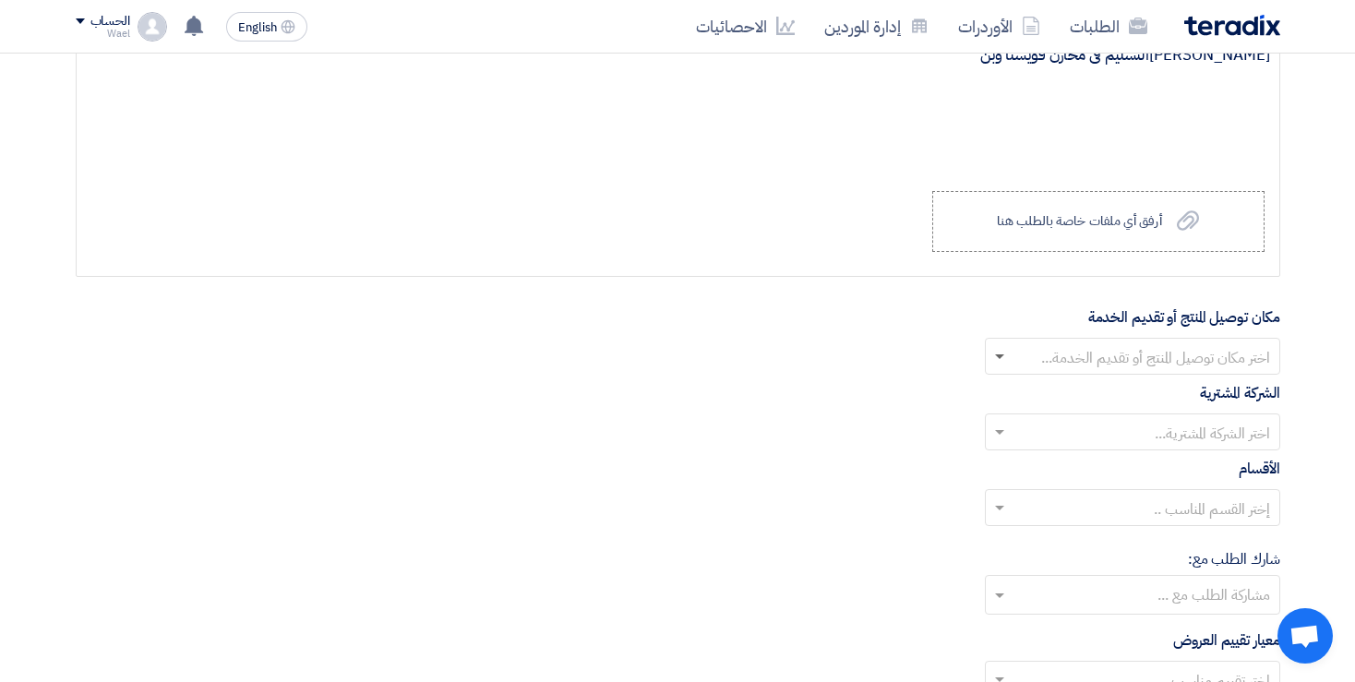
click at [995, 351] on span at bounding box center [996, 356] width 23 height 22
click at [1176, 385] on div "قويسنا" at bounding box center [1131, 394] width 293 height 38
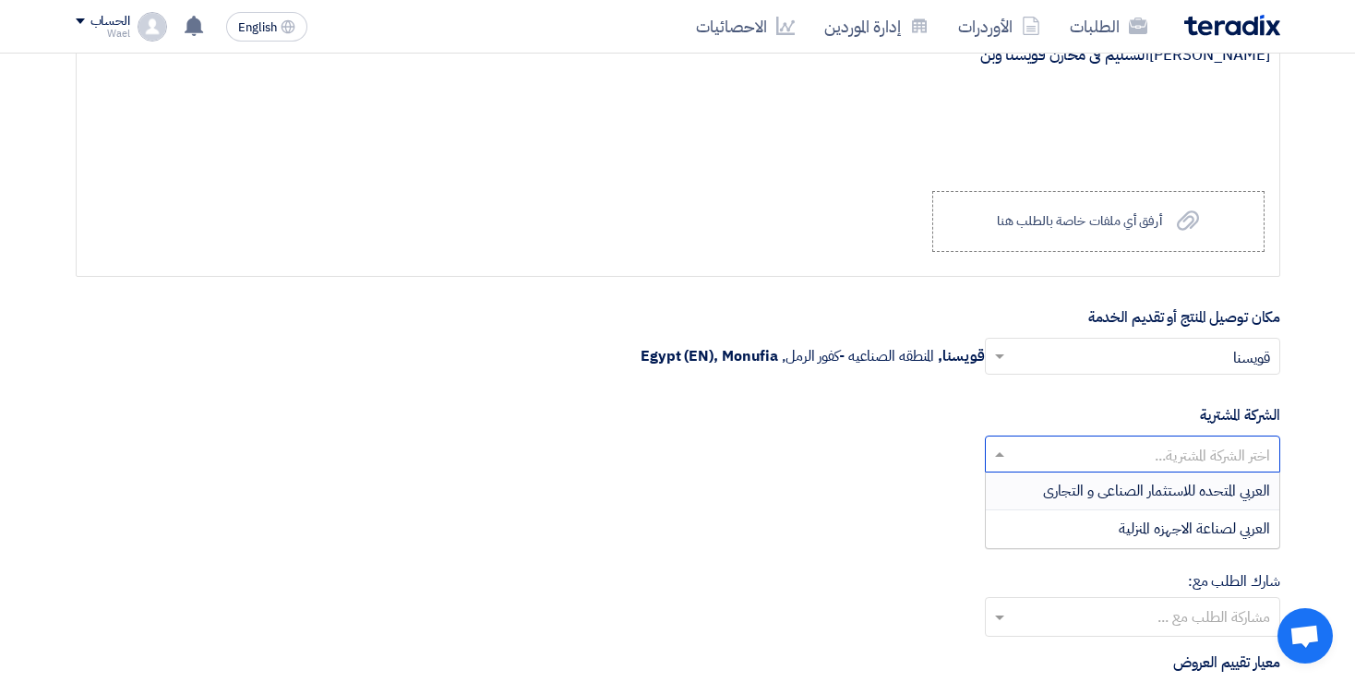
click at [998, 443] on span at bounding box center [996, 454] width 23 height 22
click at [1095, 481] on span "العربي المتحده للاستثمار الصناعى و التجارى" at bounding box center [1156, 491] width 227 height 22
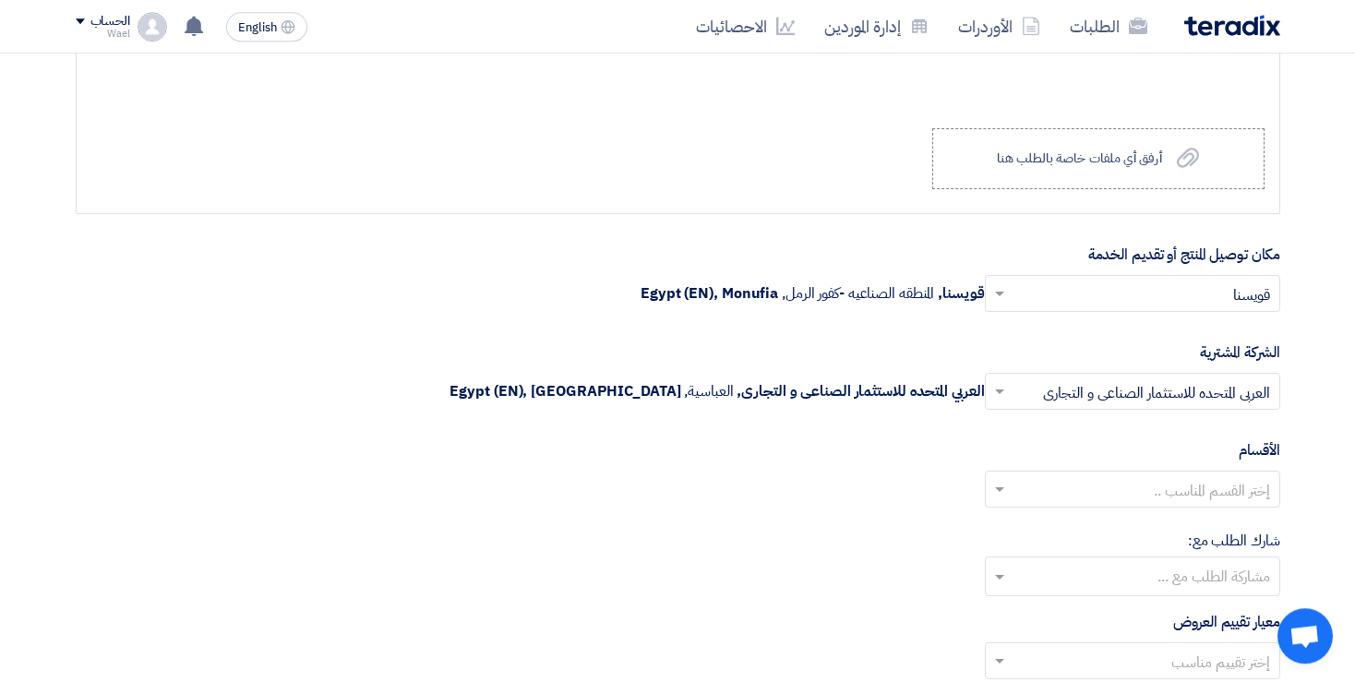
scroll to position [2033, 0]
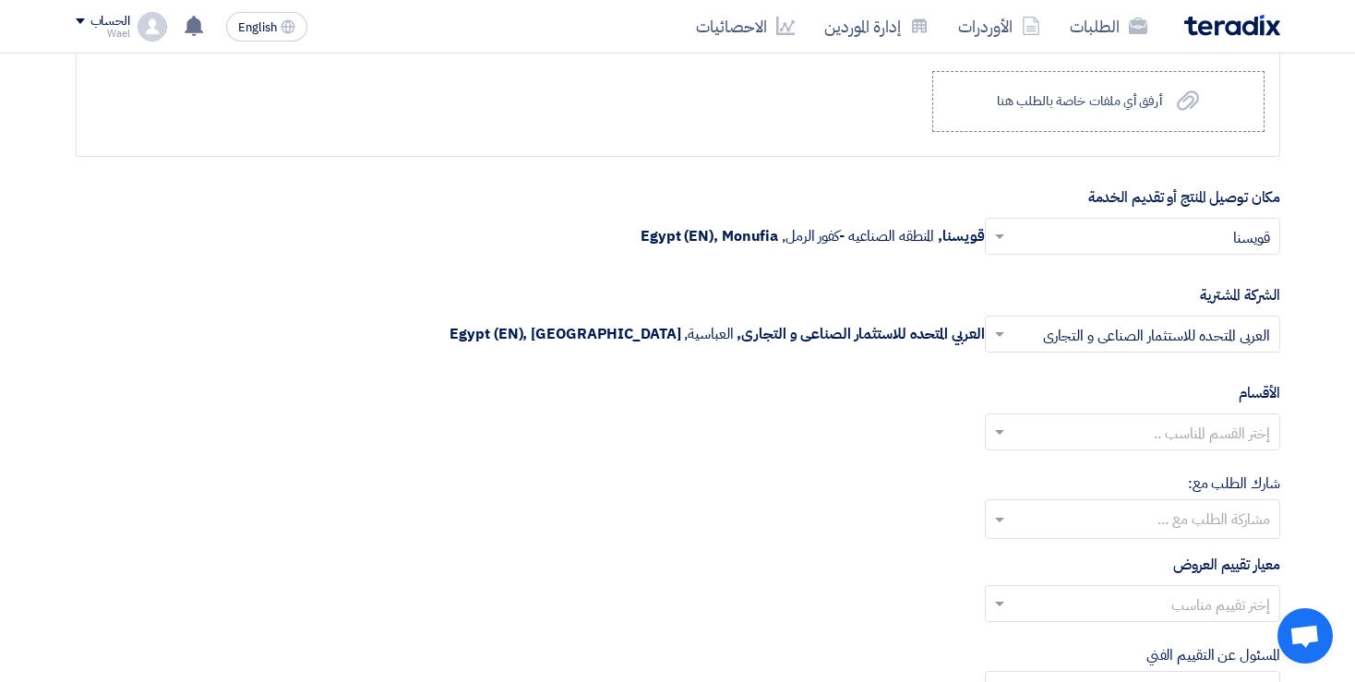
click at [1001, 421] on span at bounding box center [996, 432] width 23 height 22
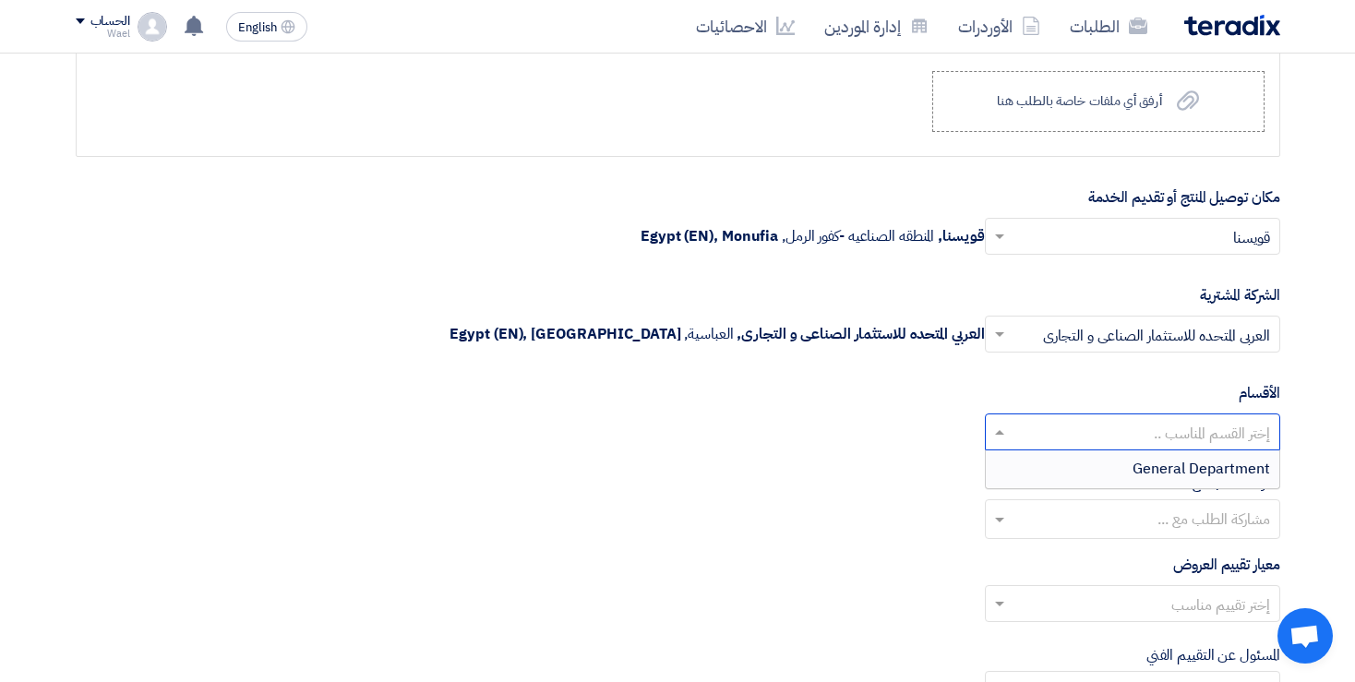
click at [1122, 463] on div "General Department" at bounding box center [1131, 468] width 293 height 37
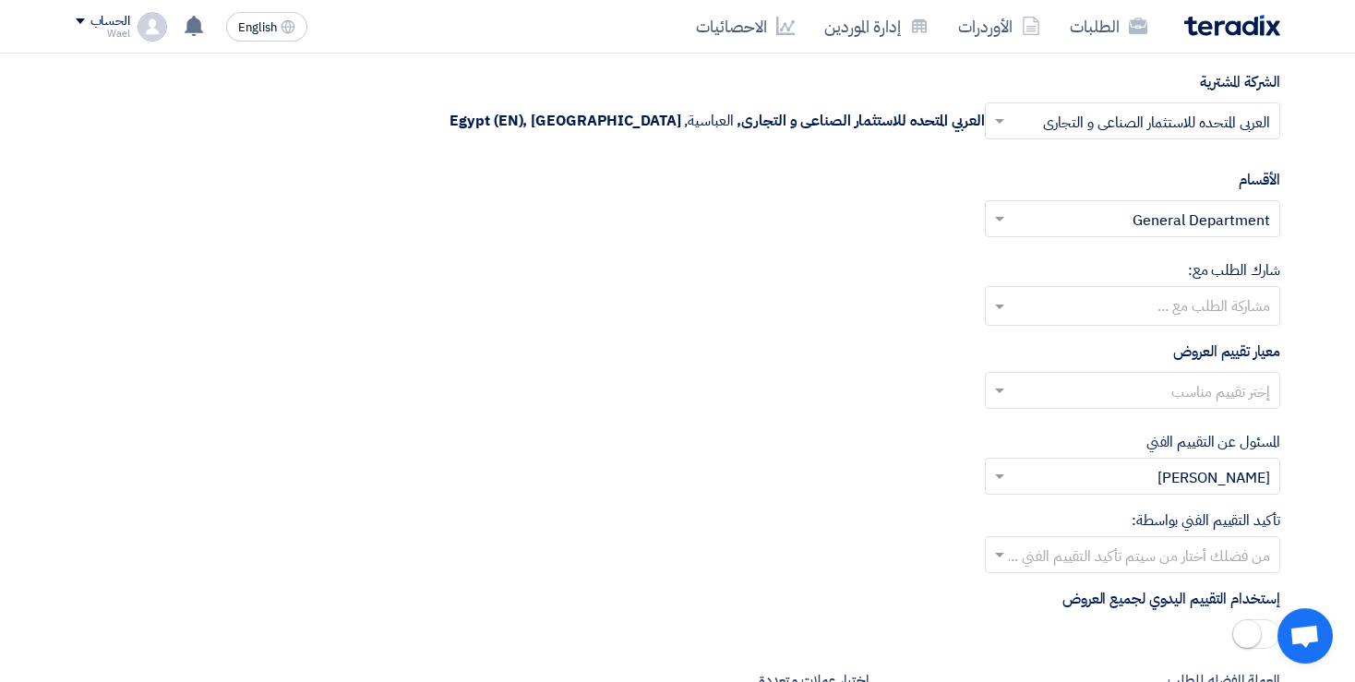
scroll to position [2272, 0]
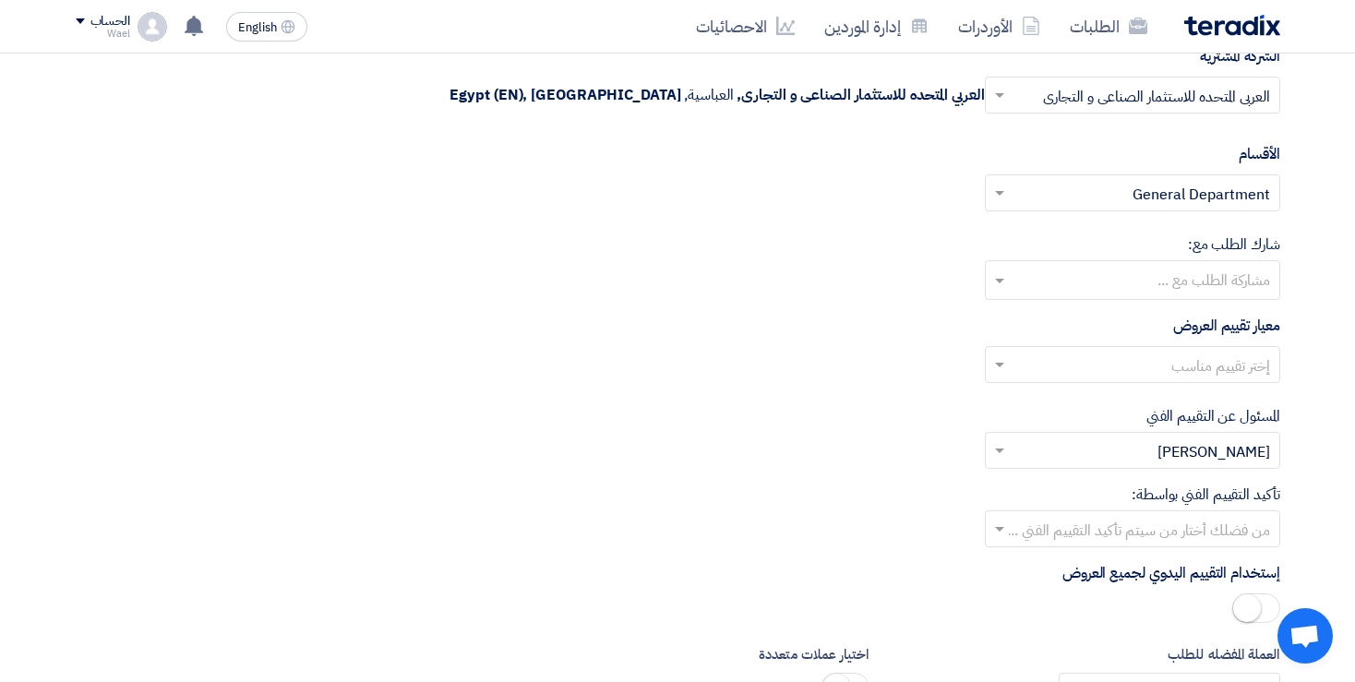
click at [998, 273] on input "text" at bounding box center [1131, 282] width 277 height 30
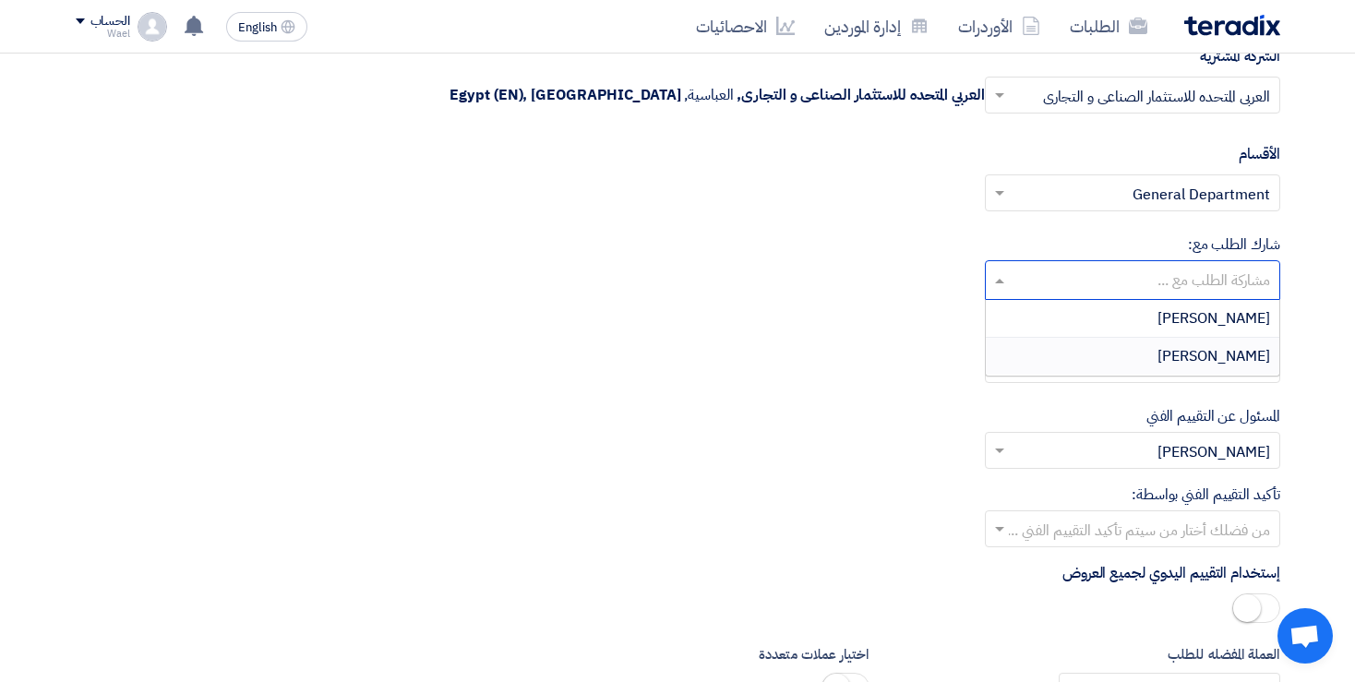
click at [1168, 345] on span "Safwat Ibrahim" at bounding box center [1213, 356] width 113 height 22
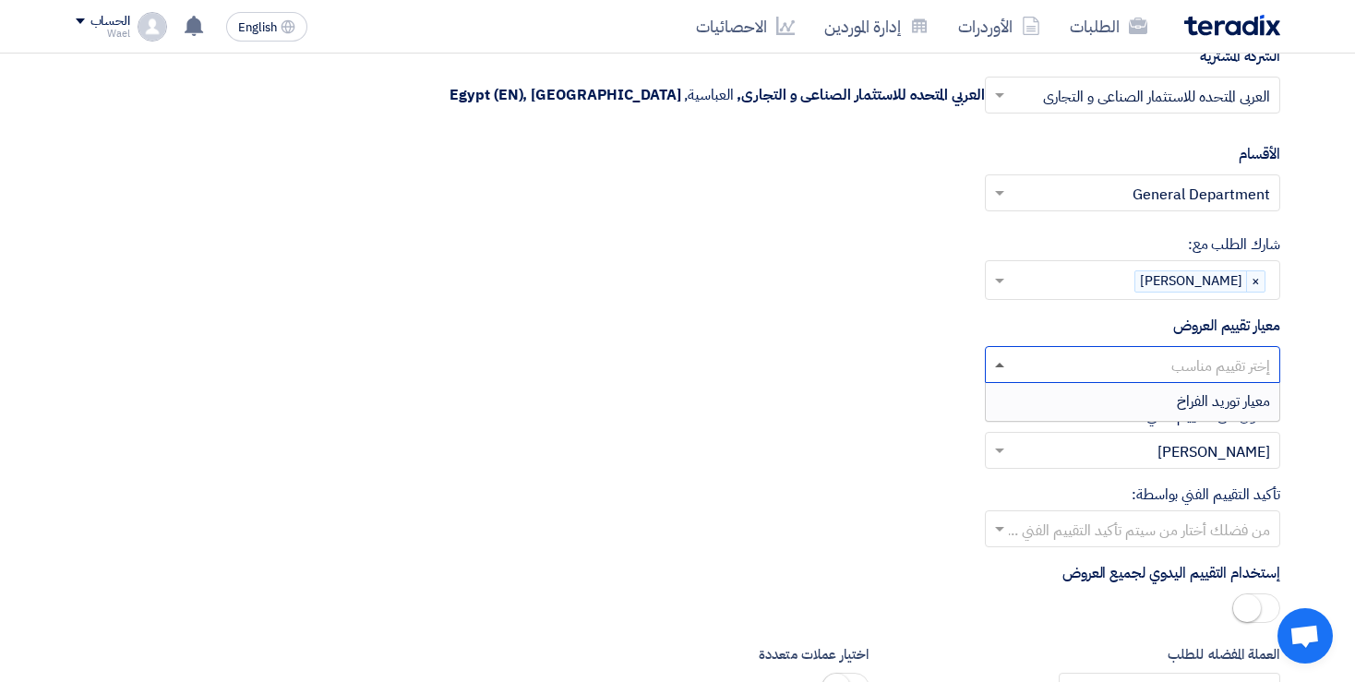
click at [1001, 363] on span at bounding box center [999, 365] width 9 height 5
click at [1205, 400] on span "معيار توريد الفراخ" at bounding box center [1222, 401] width 93 height 22
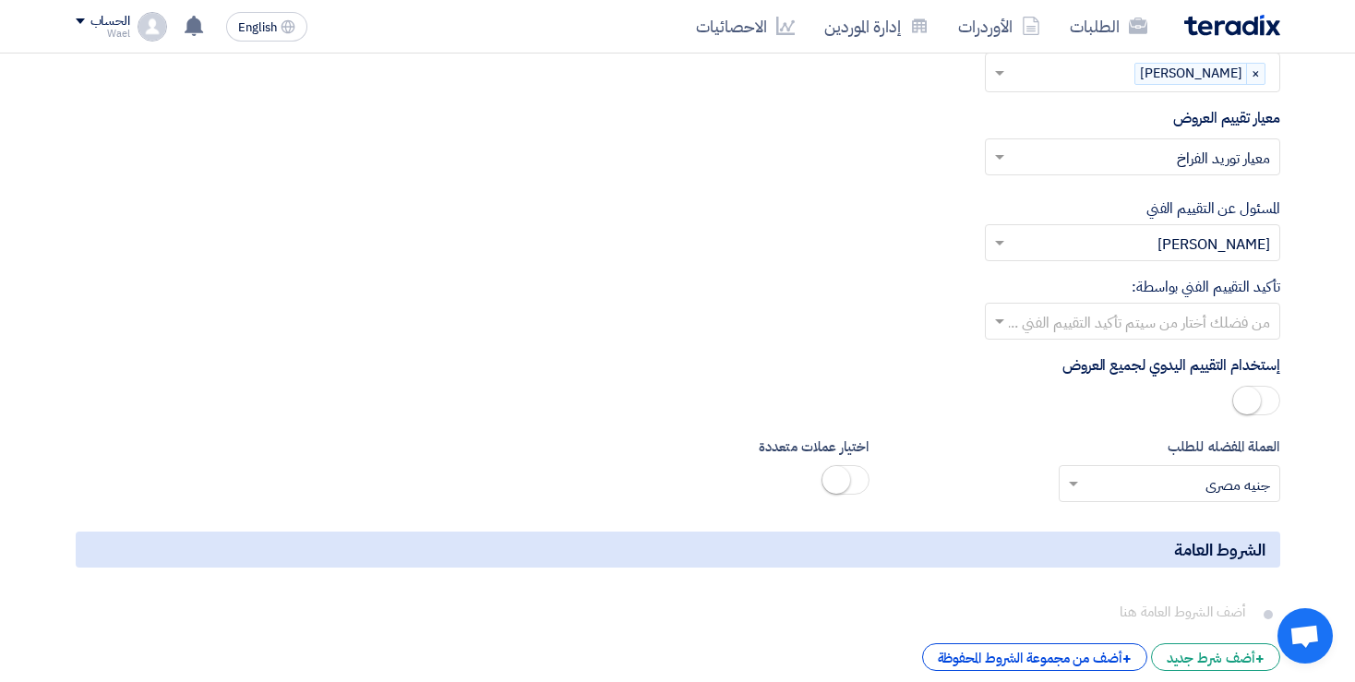
scroll to position [2511, 0]
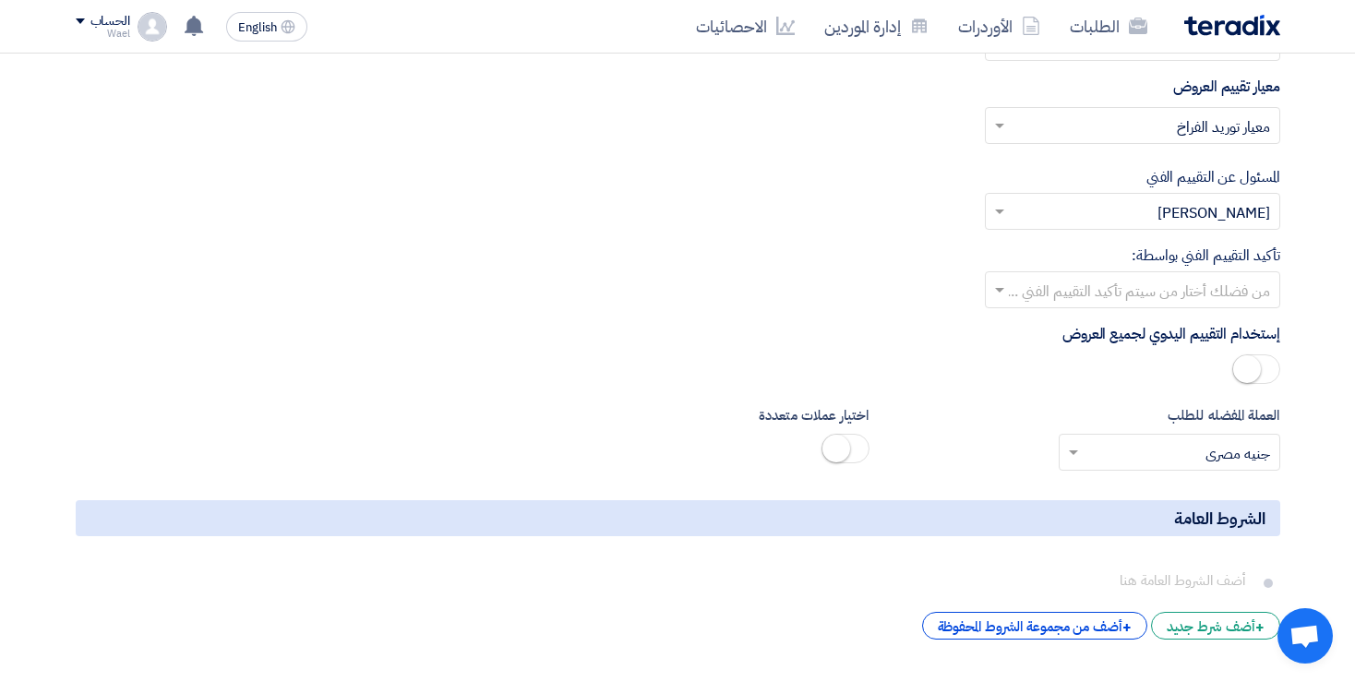
click at [998, 279] on span at bounding box center [996, 290] width 23 height 22
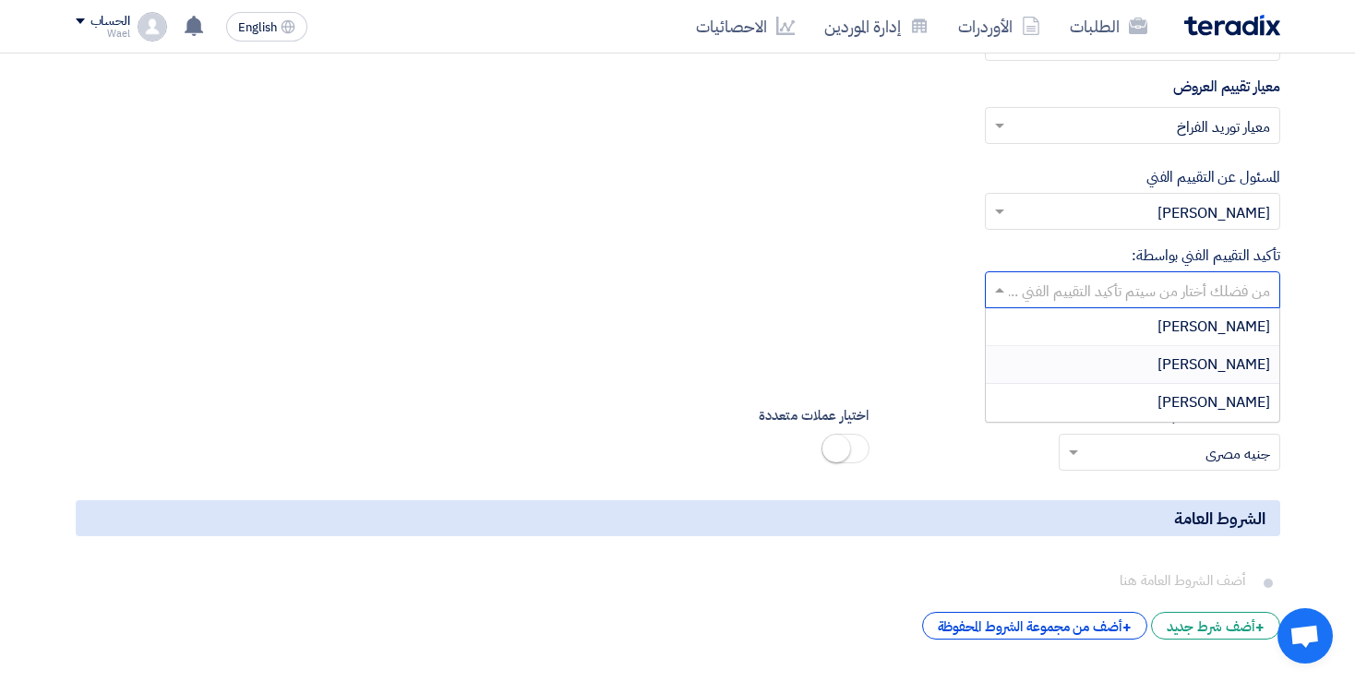
click at [1204, 356] on span "Safwat Ibrahim" at bounding box center [1213, 364] width 113 height 22
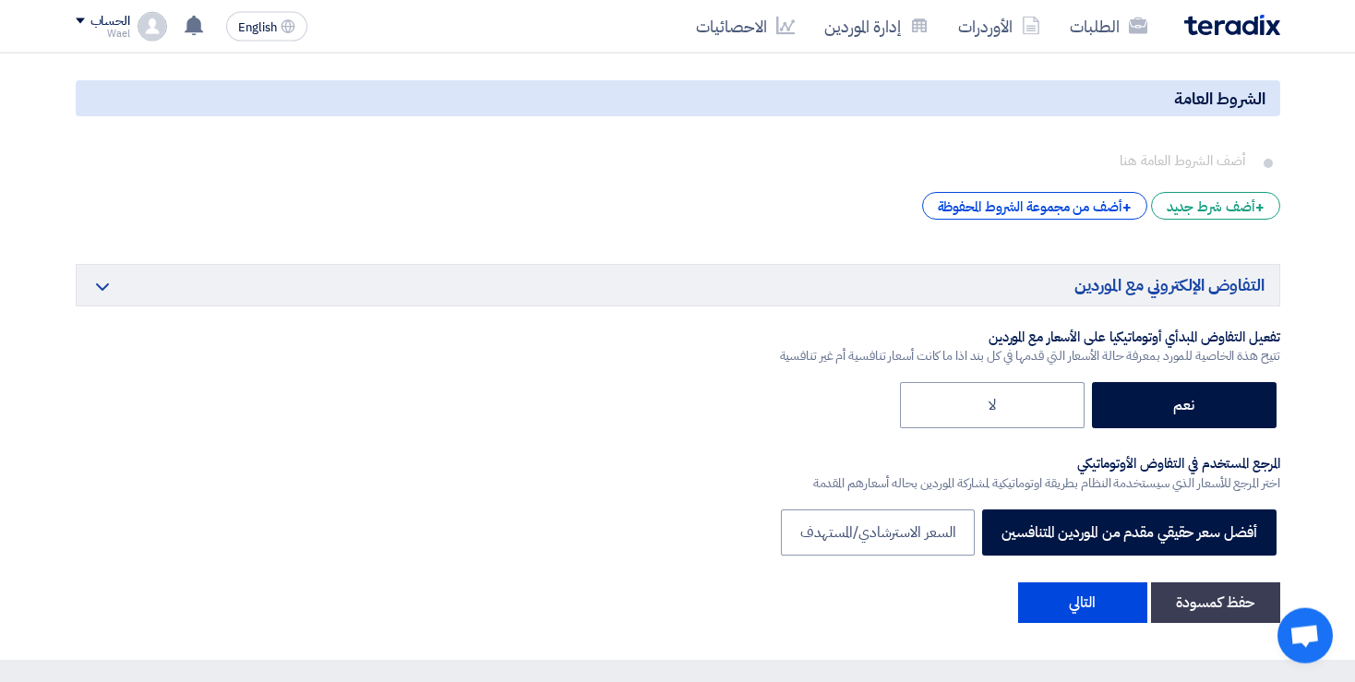
scroll to position [2990, 0]
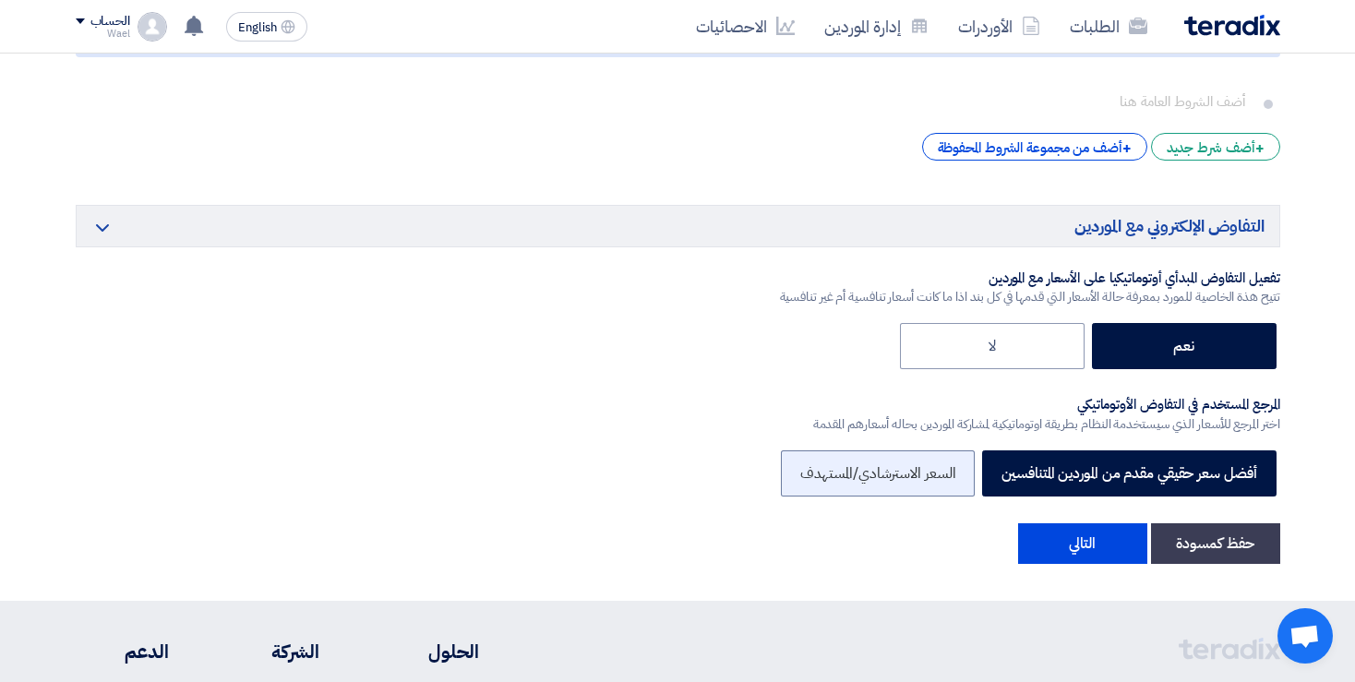
click at [832, 464] on label "السعر الاسترشادي/المستهدف" at bounding box center [878, 473] width 195 height 46
click at [943, 466] on input "السعر الاسترشادي/المستهدف" at bounding box center [949, 472] width 12 height 12
radio input "true"
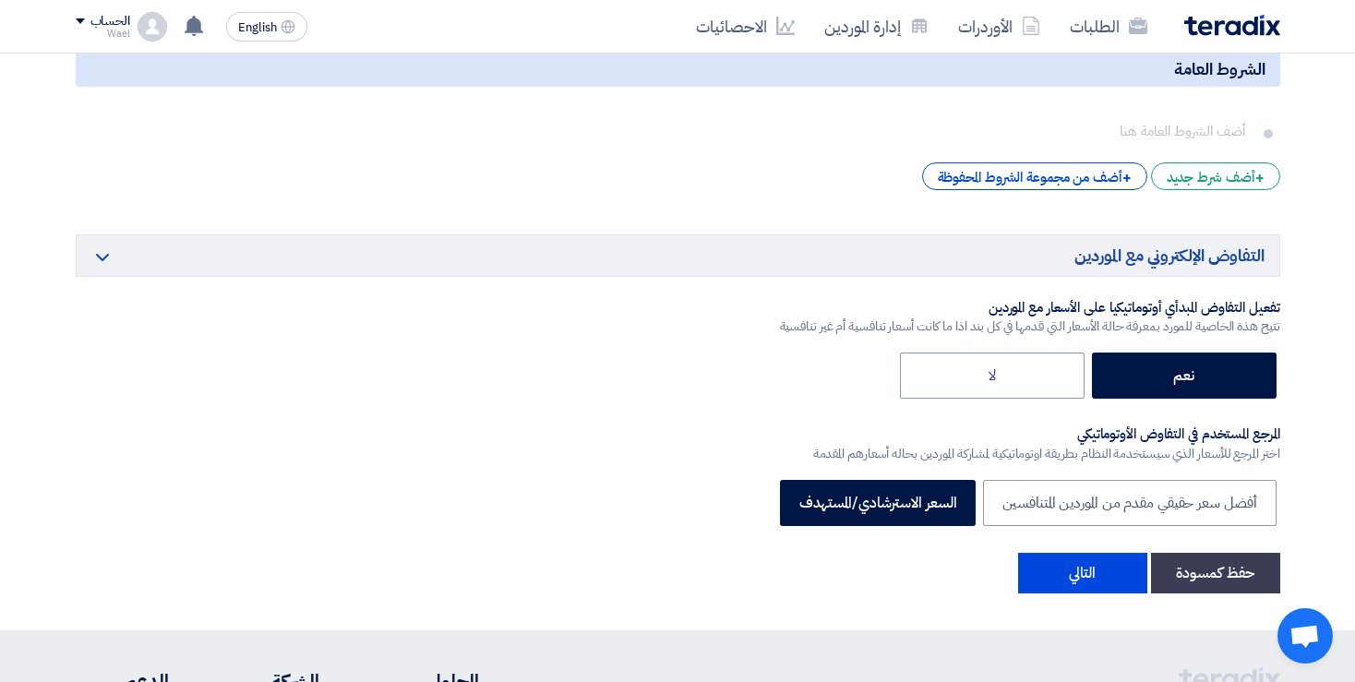
scroll to position [2840, 0]
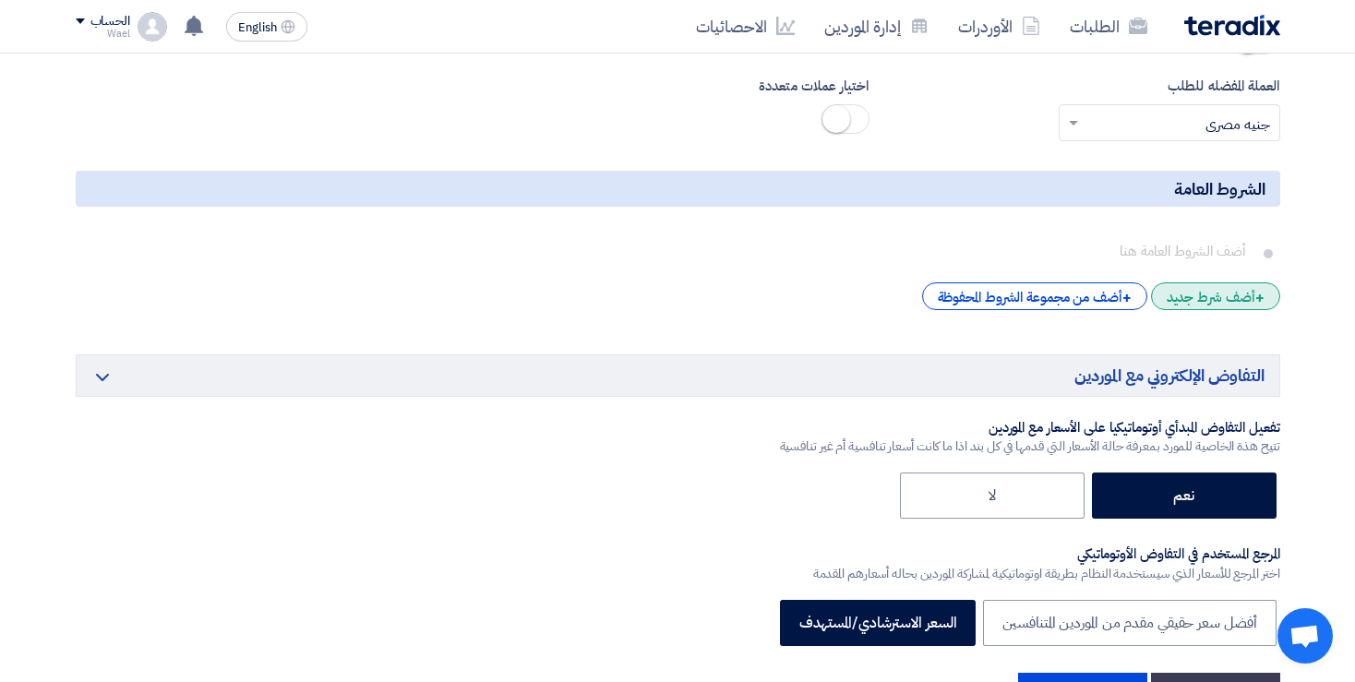
click at [1197, 286] on div "+ أضف شرط جديد" at bounding box center [1215, 296] width 129 height 28
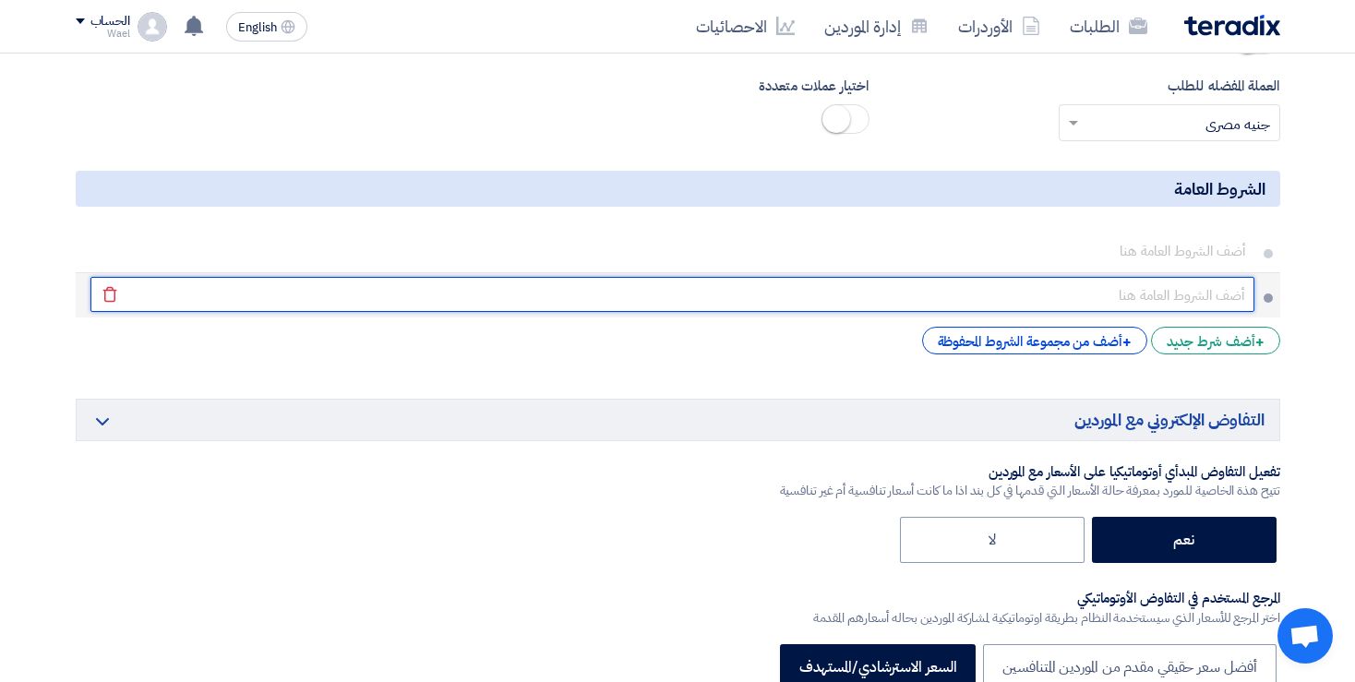
click at [1188, 286] on input "text" at bounding box center [672, 294] width 1164 height 35
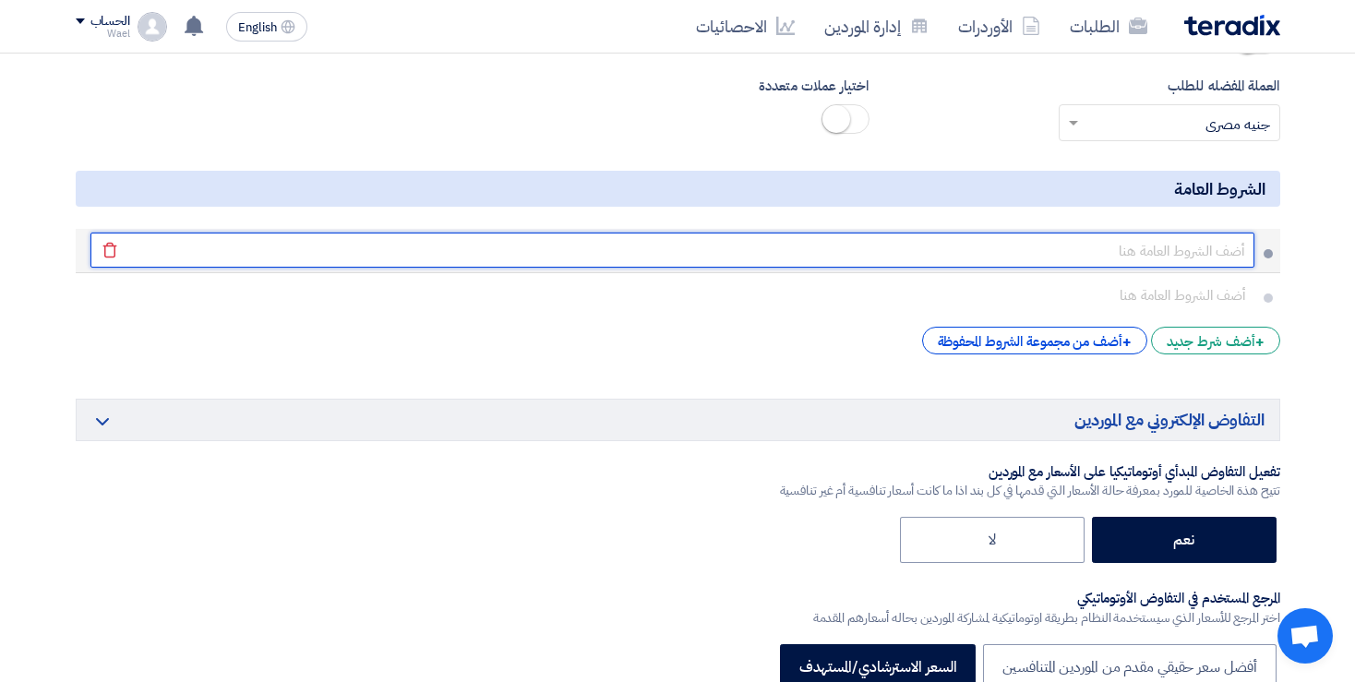
click at [1188, 244] on input "text" at bounding box center [672, 250] width 1164 height 35
type input "الاسعار غير شاملة ضريبة القيمة المضافة"
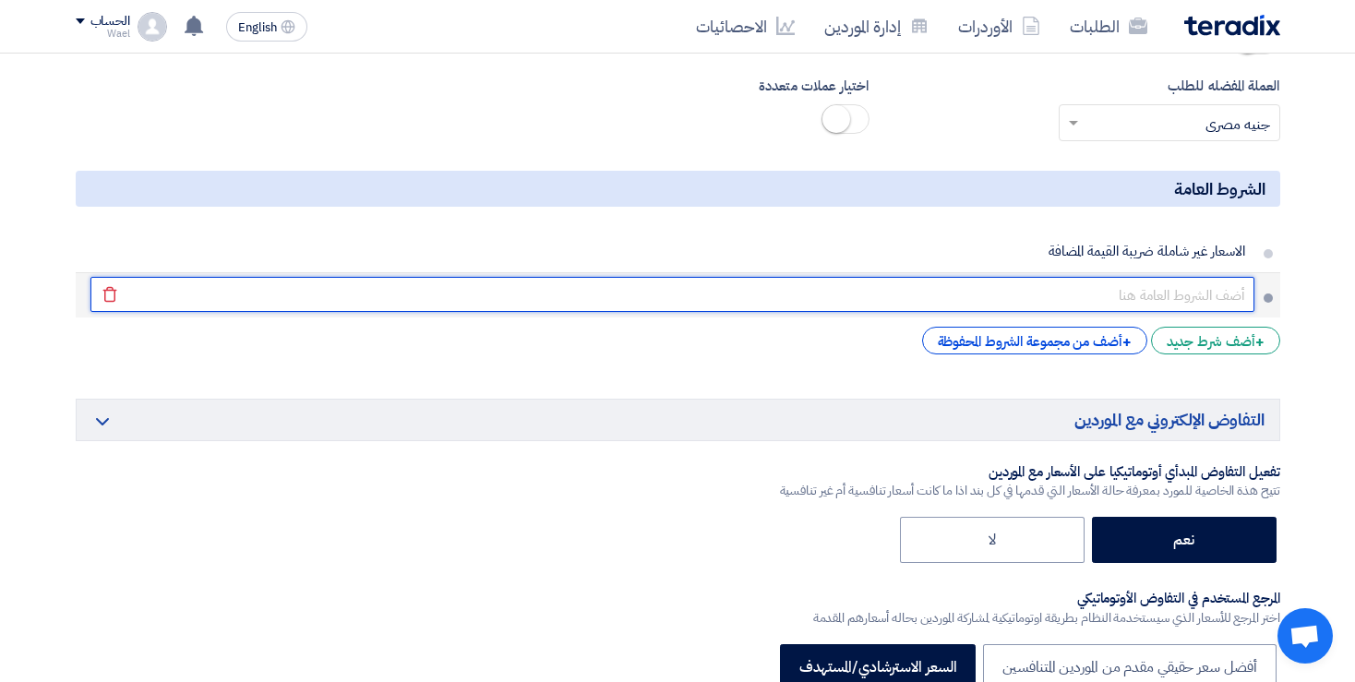
click at [1218, 286] on input "text" at bounding box center [672, 294] width 1164 height 35
type input "التسليم فى مخازن قويسنا وبنها"
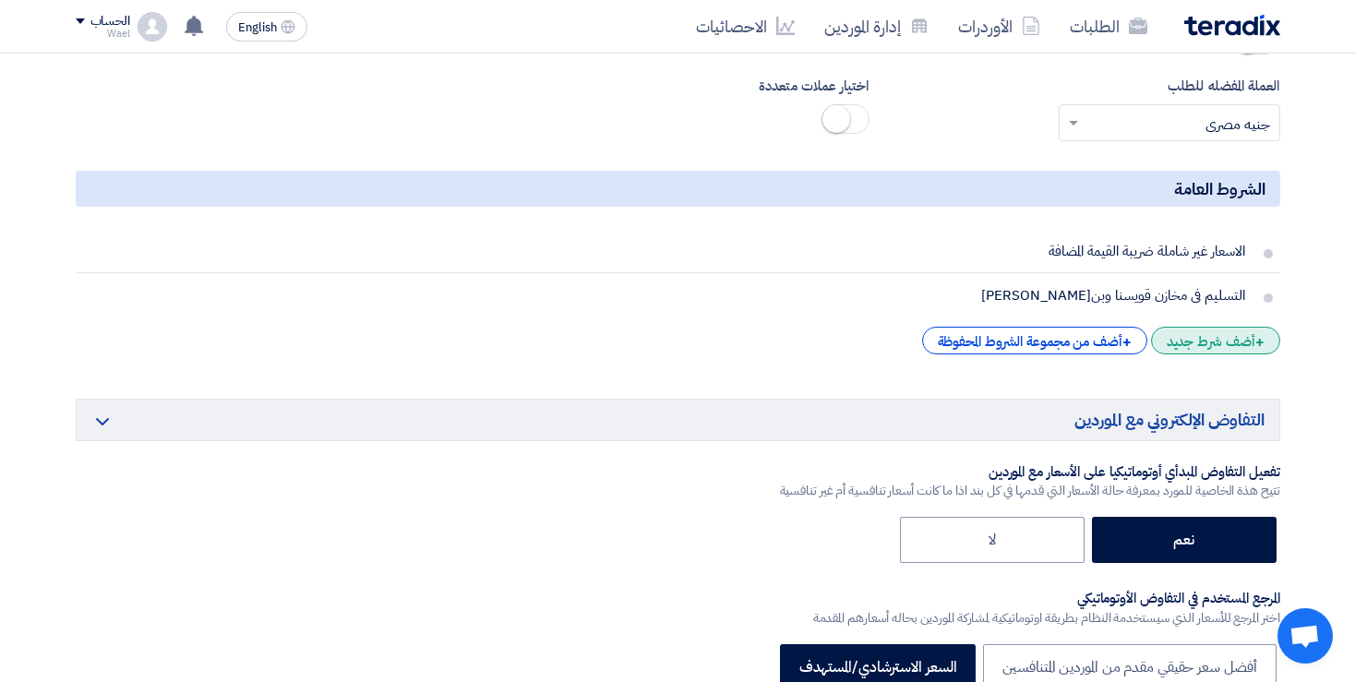
click at [1236, 332] on div "+ أضف شرط جديد" at bounding box center [1215, 341] width 129 height 28
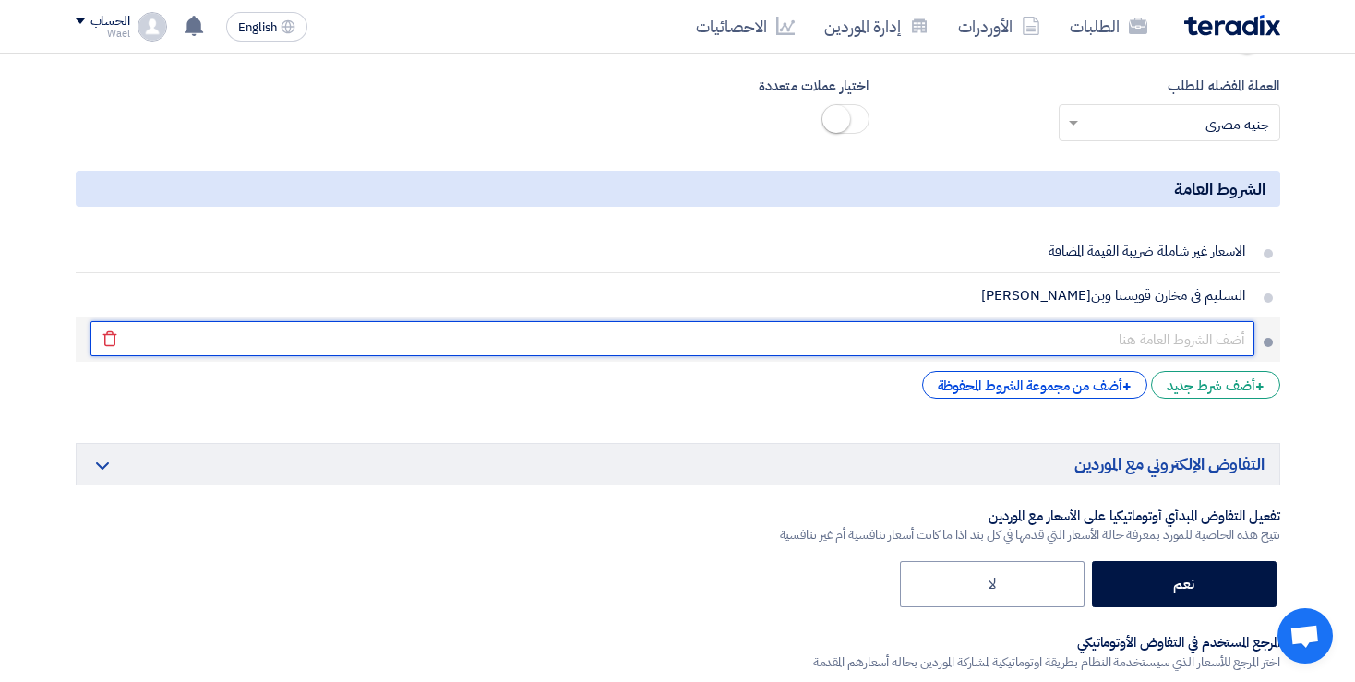
click at [1222, 331] on input "text" at bounding box center [672, 338] width 1164 height 35
type input "السداد أجل 30يوم تحويل بنكى"
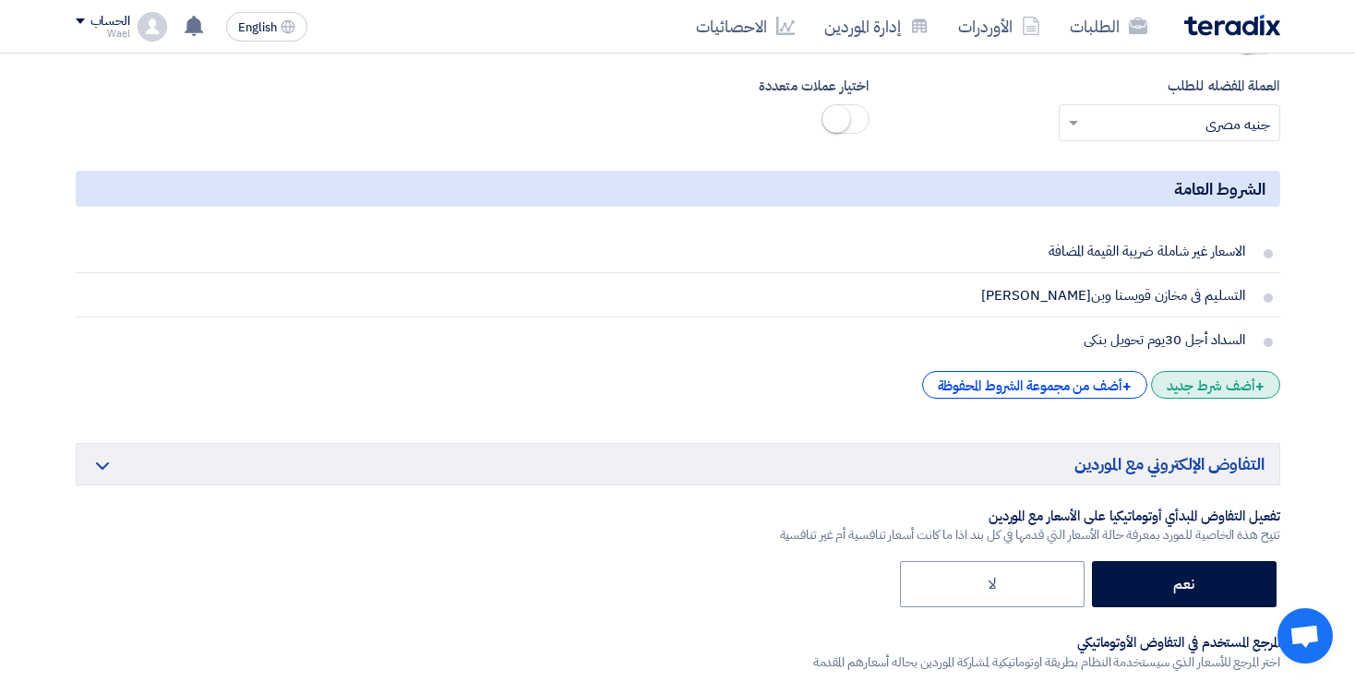
click at [1208, 376] on div "+ أضف شرط جديد" at bounding box center [1215, 385] width 129 height 28
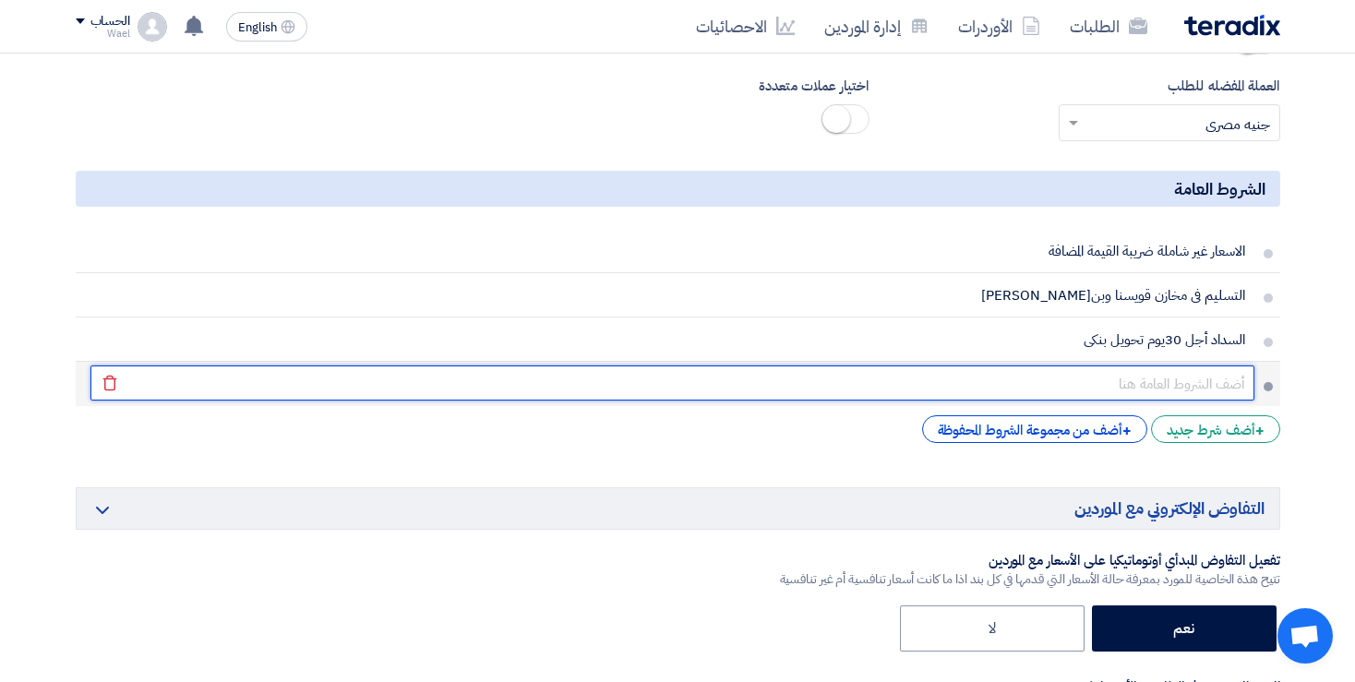
click at [1197, 374] on input "text" at bounding box center [672, 382] width 1164 height 35
paste input ") حالة التأخير عن ميعاد التوريد المحدداو رفض الجودة للاستلام لعدم مطابقه الاشتر…"
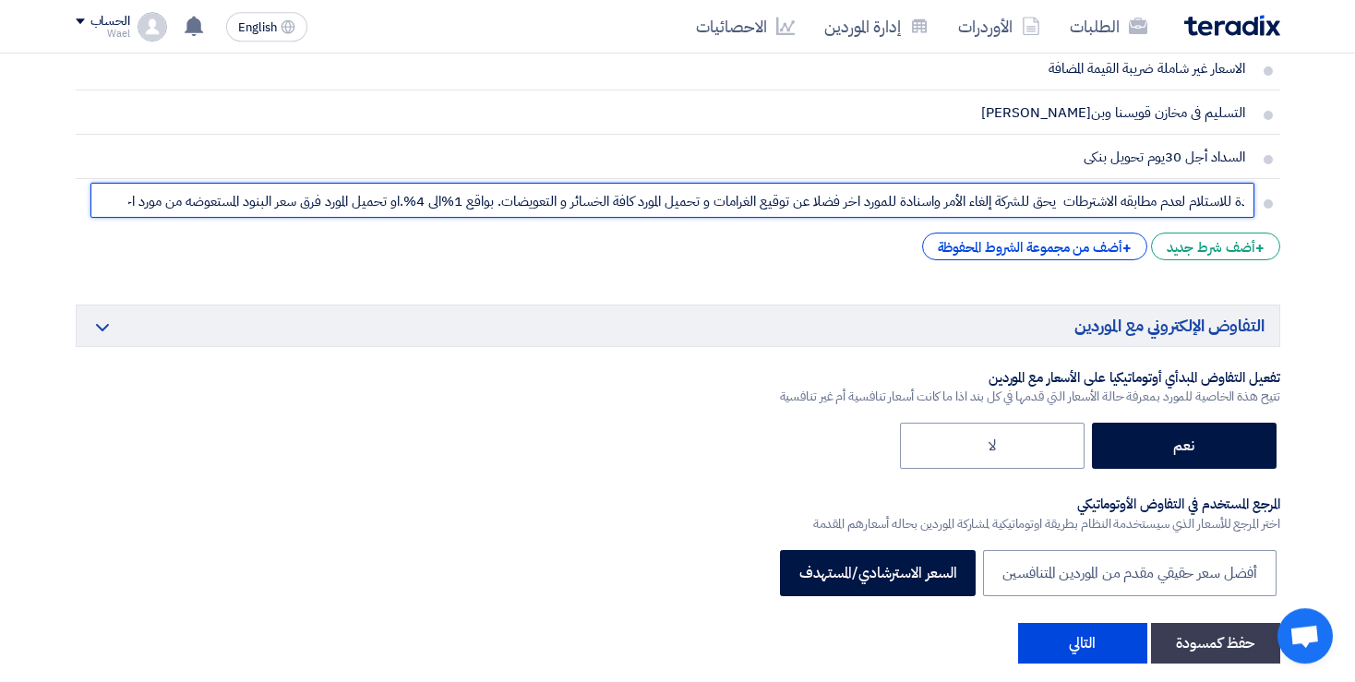
scroll to position [3079, 0]
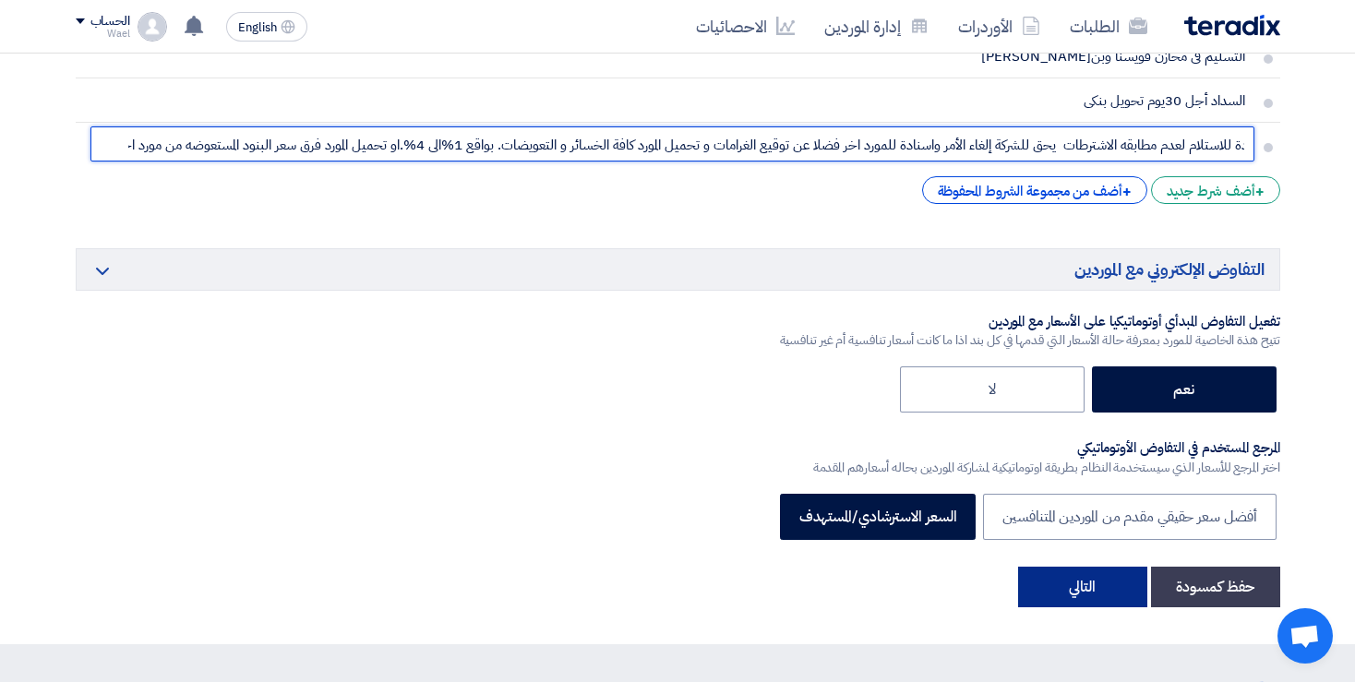
type input ") حالة التأخير عن ميعاد التوريد المحدداو رفض الجودة للاستلام لعدم مطابقه الاشتر…"
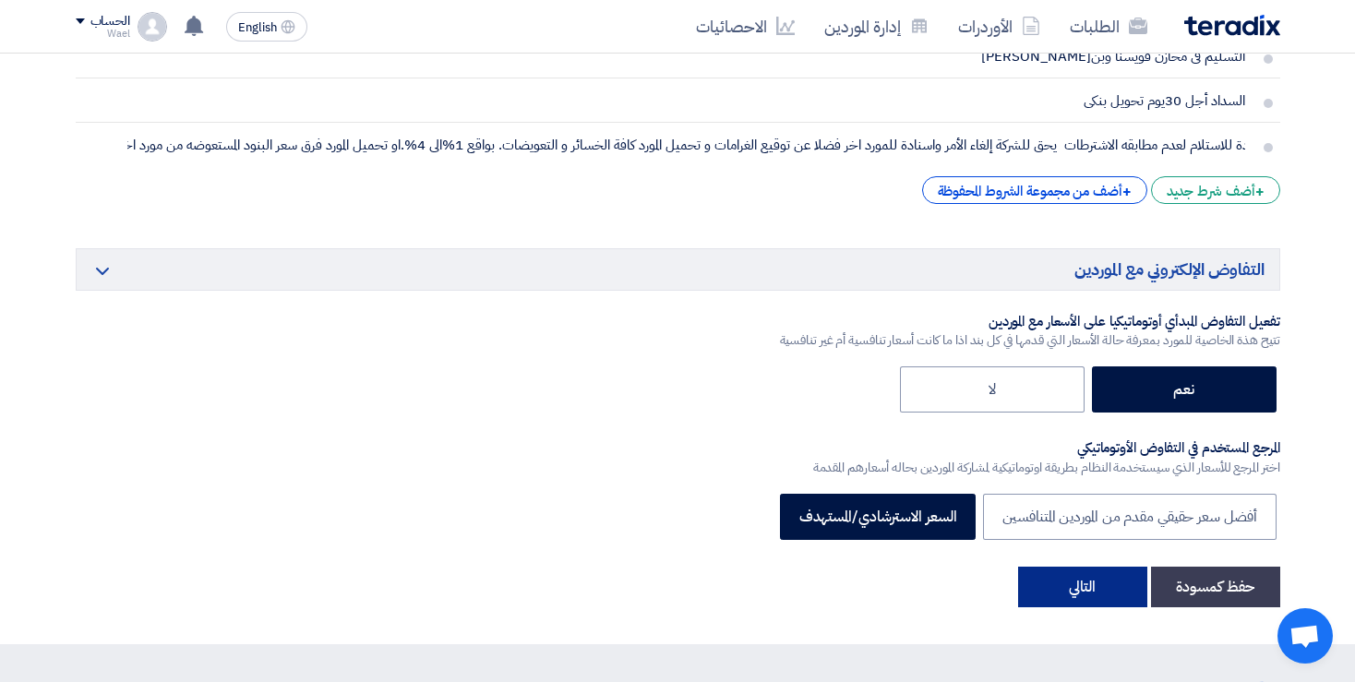
scroll to position [0, -257]
click at [1080, 585] on button "التالي" at bounding box center [1082, 587] width 129 height 41
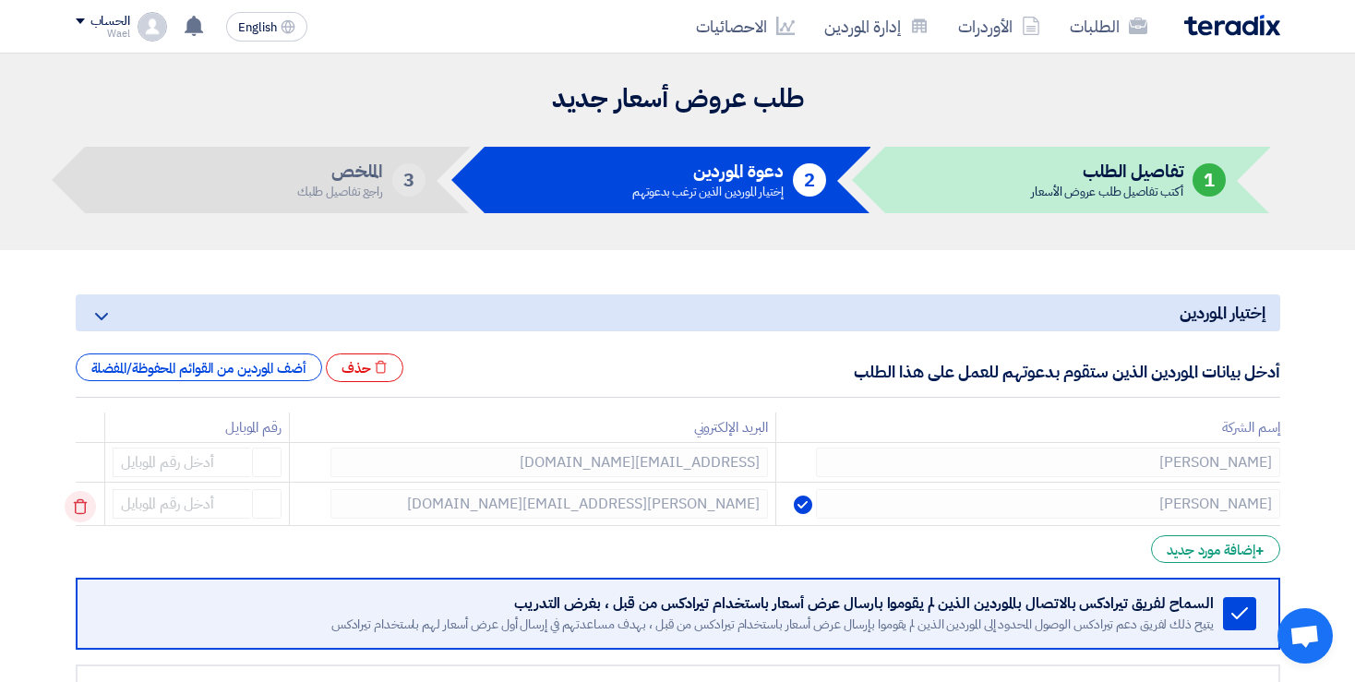
click at [87, 503] on use at bounding box center [80, 507] width 14 height 16
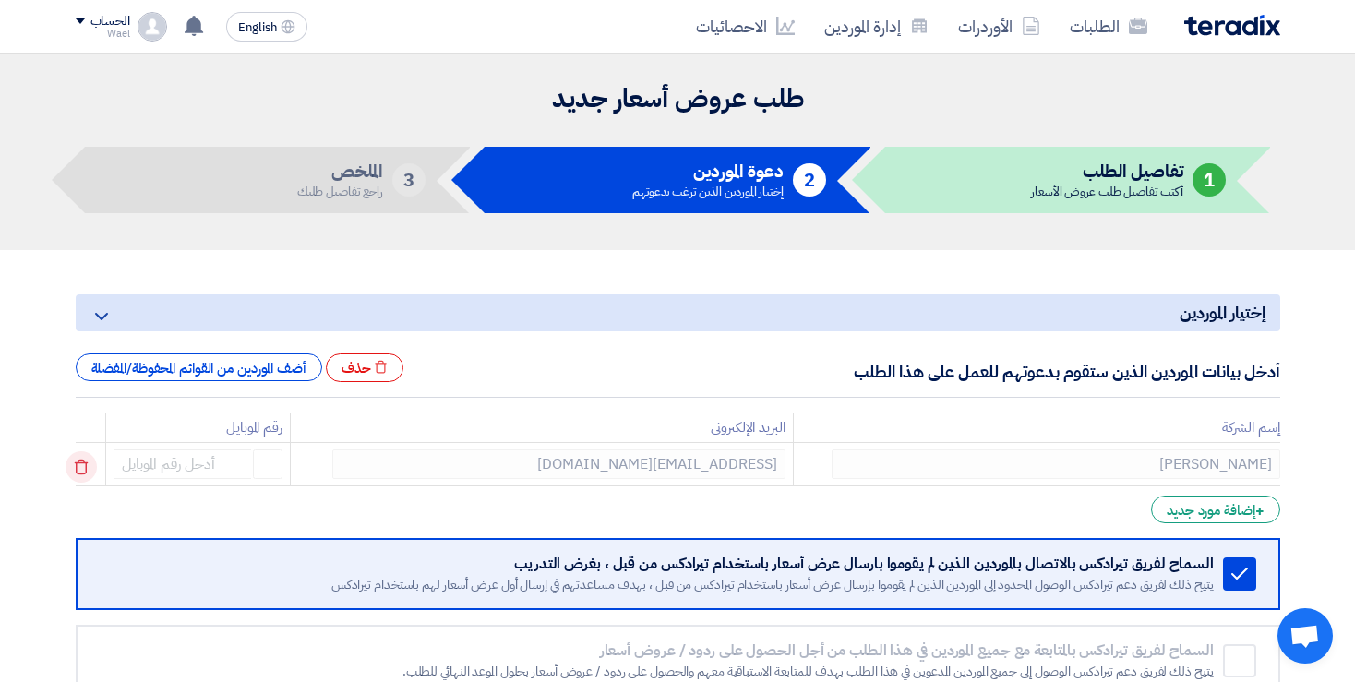
click at [93, 458] on icon at bounding box center [81, 466] width 31 height 31
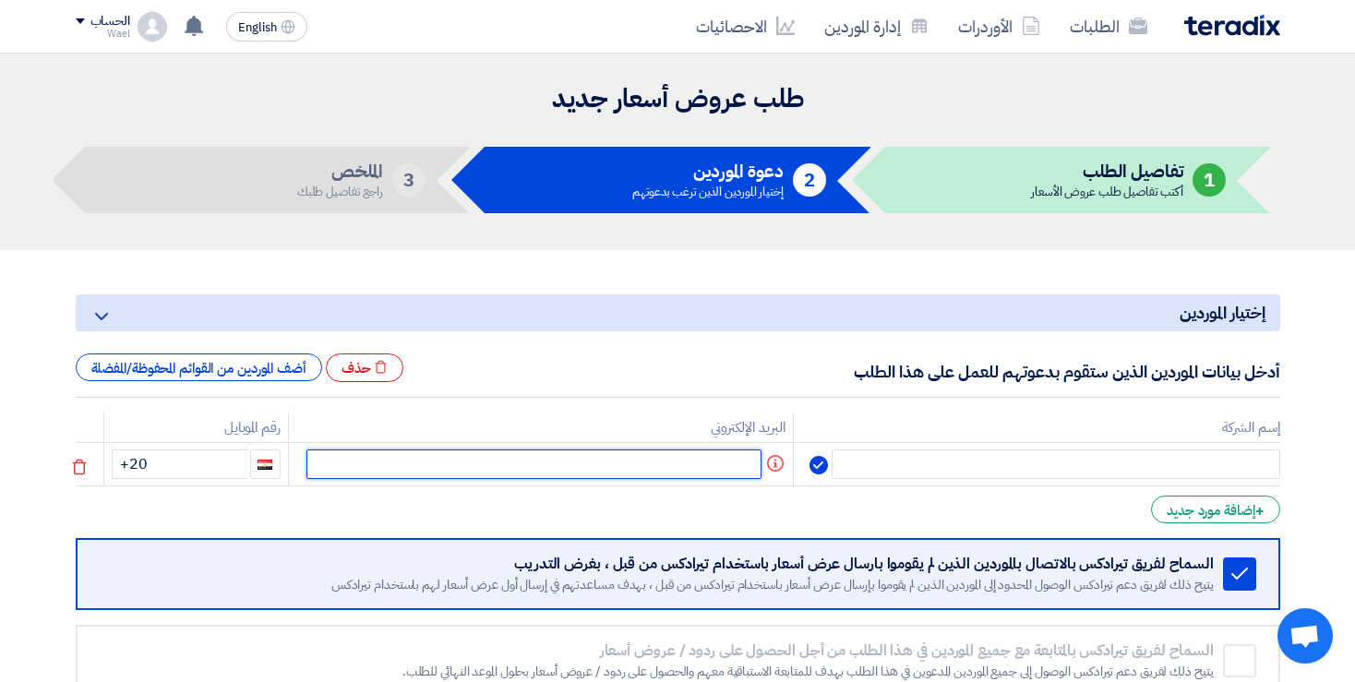
click at [688, 460] on input "text" at bounding box center [533, 464] width 455 height 30
paste input "aelassal@cppcamericana.com"
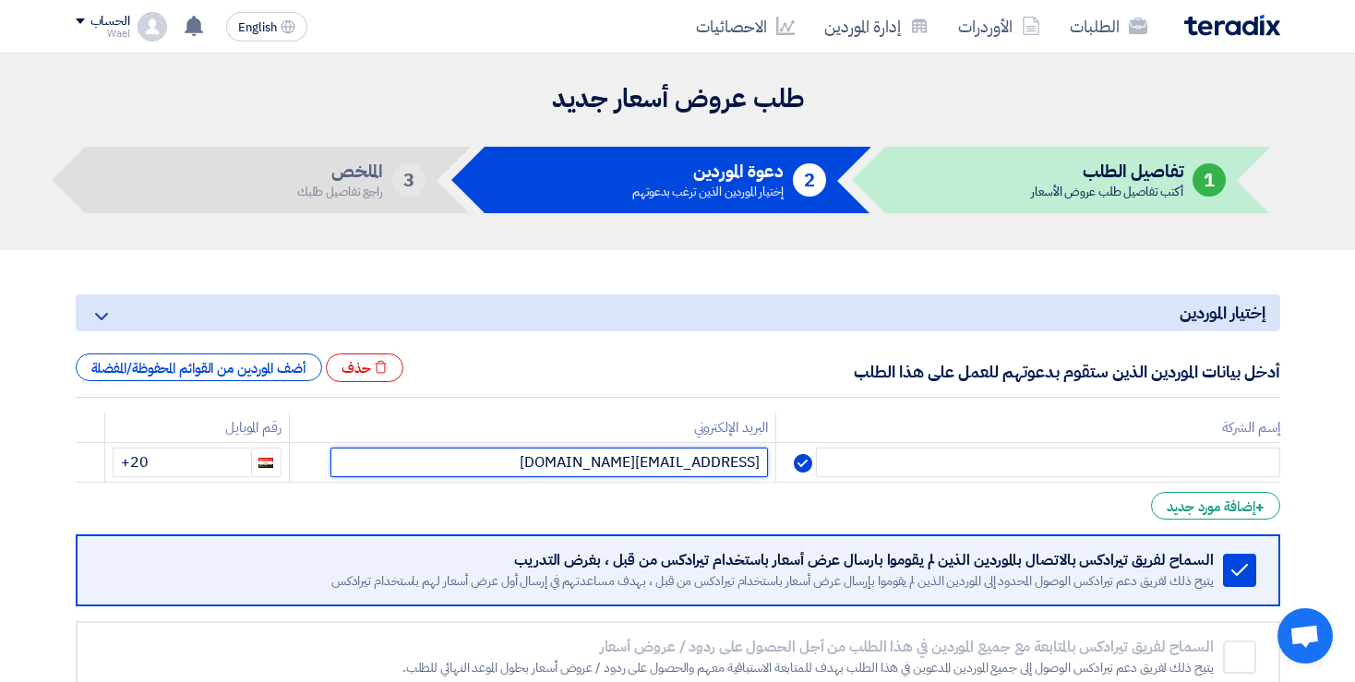
type input "aelassal@cppcamericana.com"
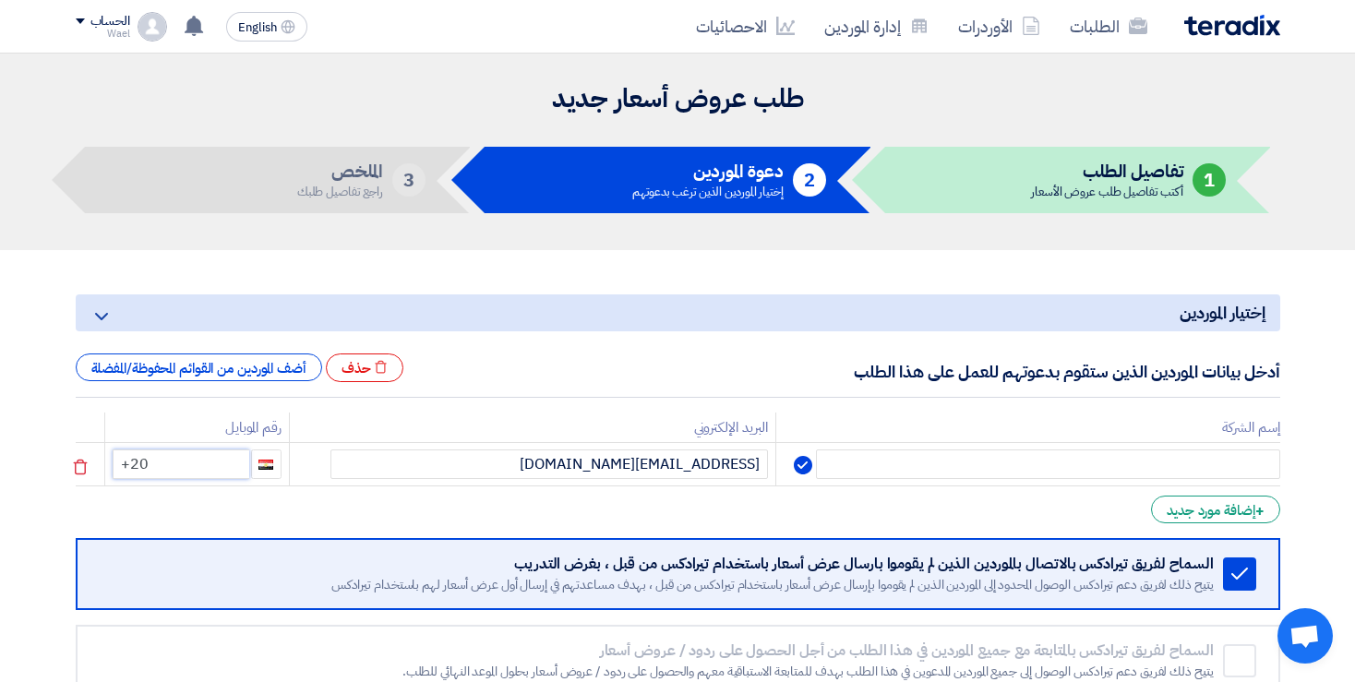
click at [220, 464] on input "+20" at bounding box center [181, 464] width 137 height 30
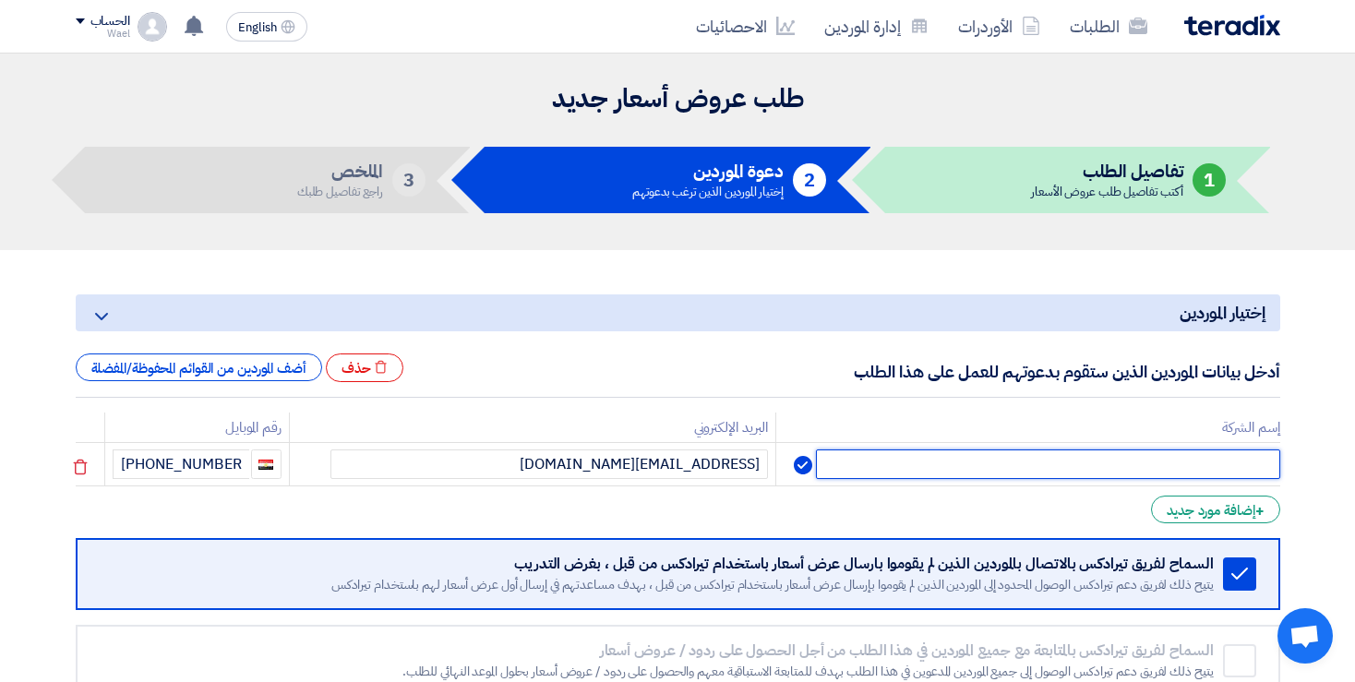
click at [1116, 460] on input "text" at bounding box center [1047, 464] width 463 height 30
paste input "القاهرة للمجازر"
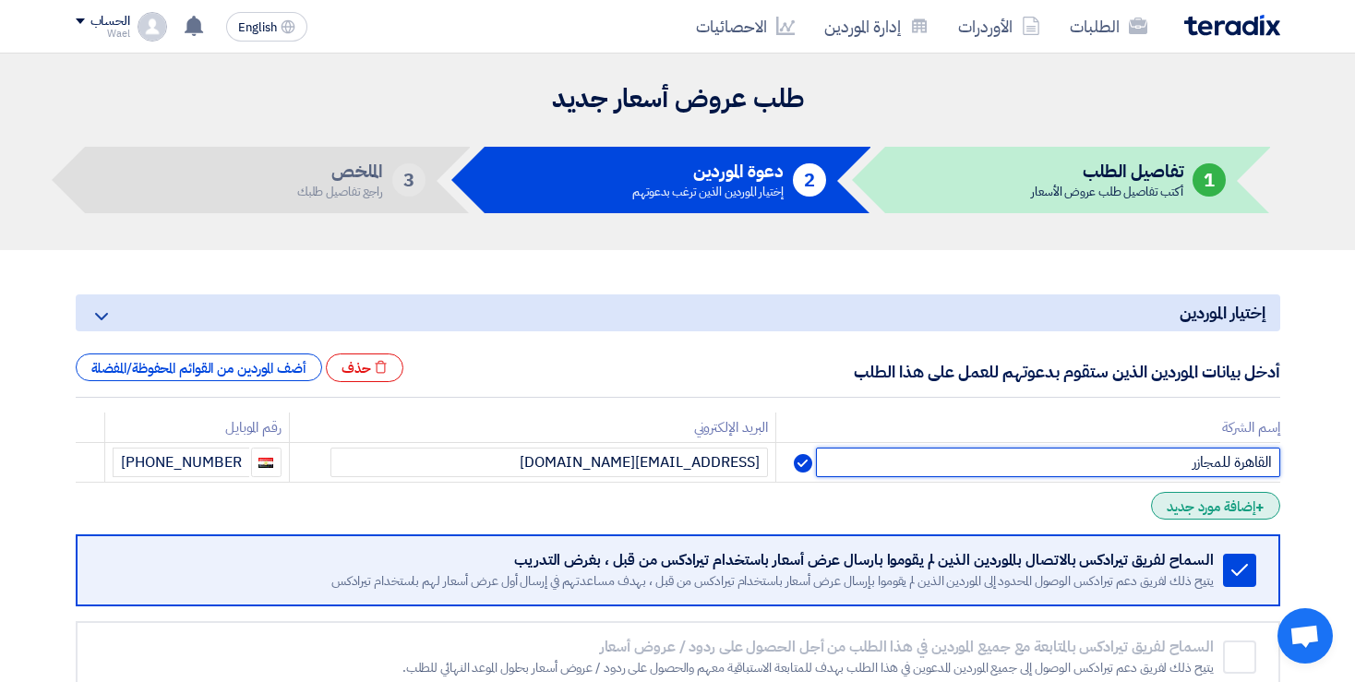
type input "القاهرة للمجازر"
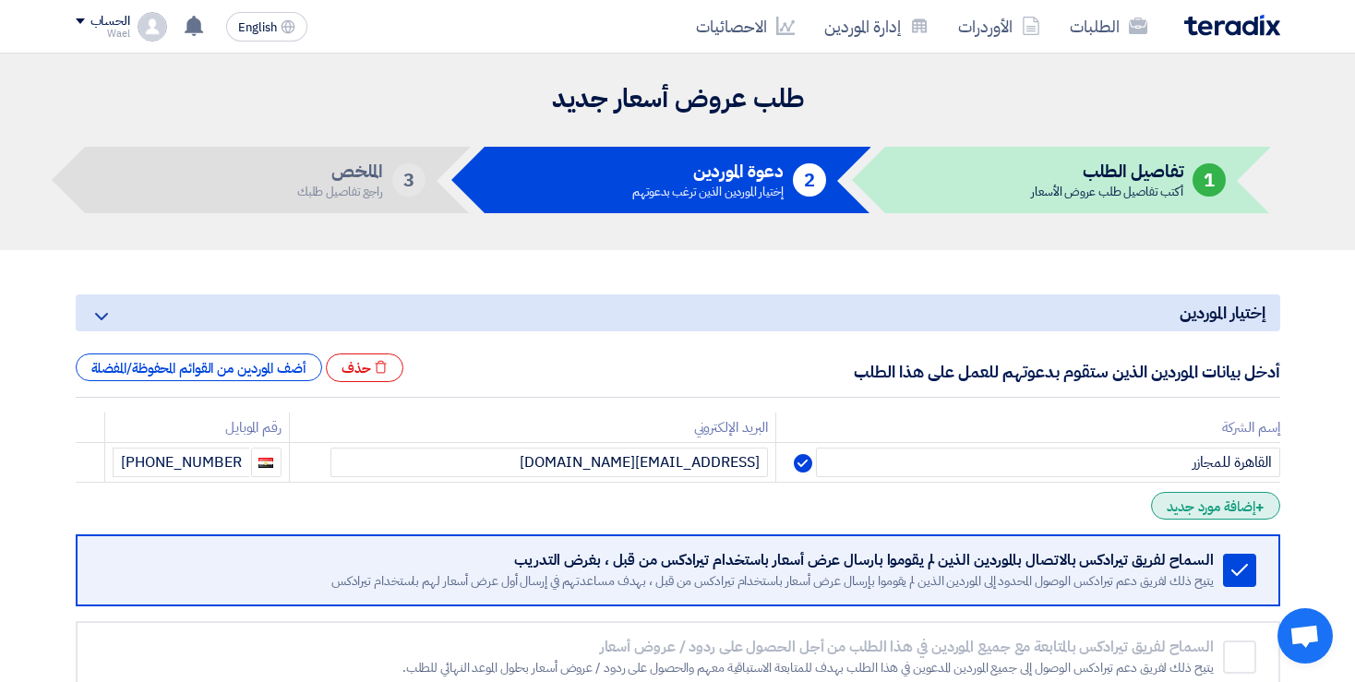
click at [1198, 509] on div "+ إضافة مورد جديد" at bounding box center [1215, 506] width 128 height 28
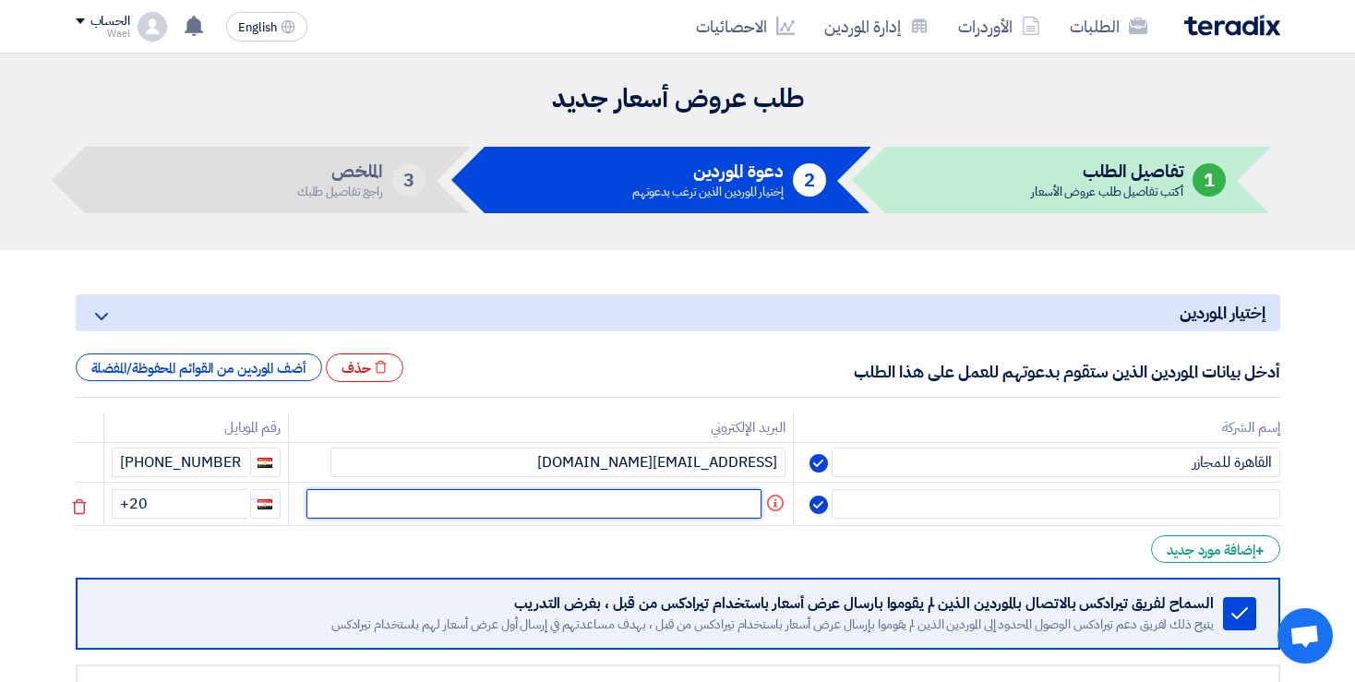
click at [661, 506] on input "text" at bounding box center [533, 504] width 455 height 30
paste input "inas@alrowadfoods.com"
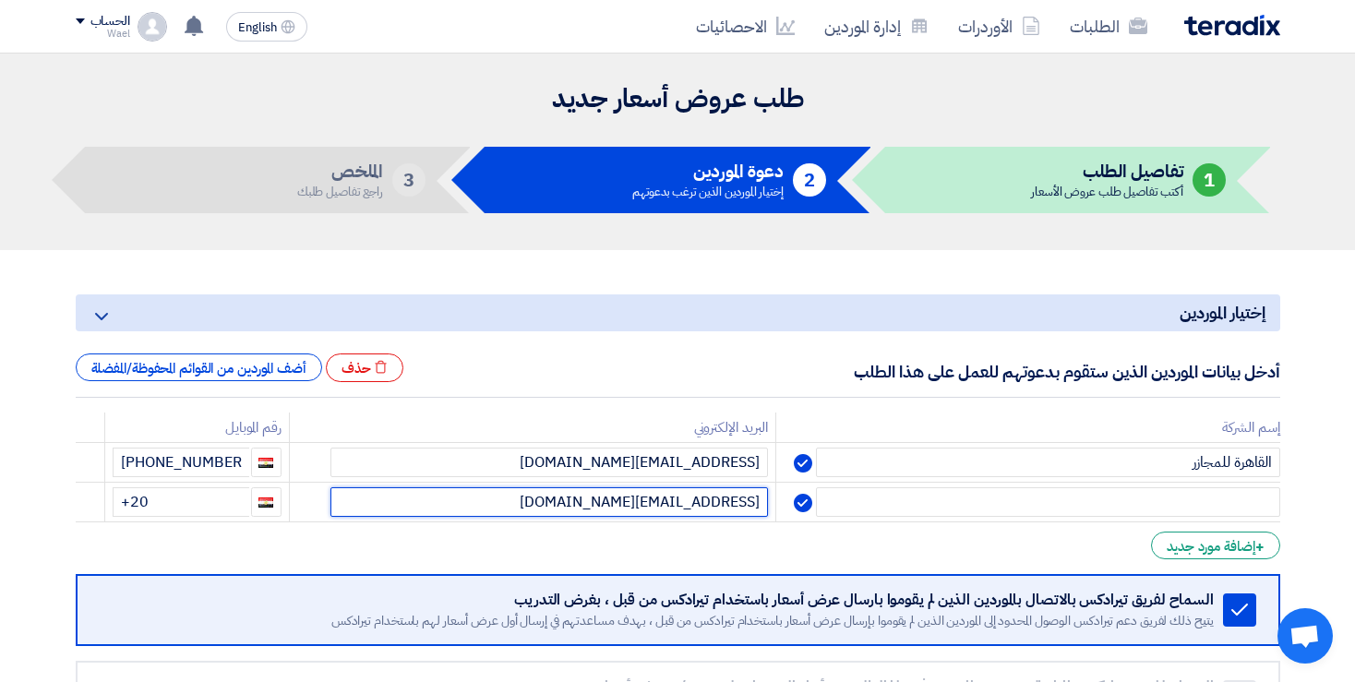
type input "inas@alrowadfoods.com"
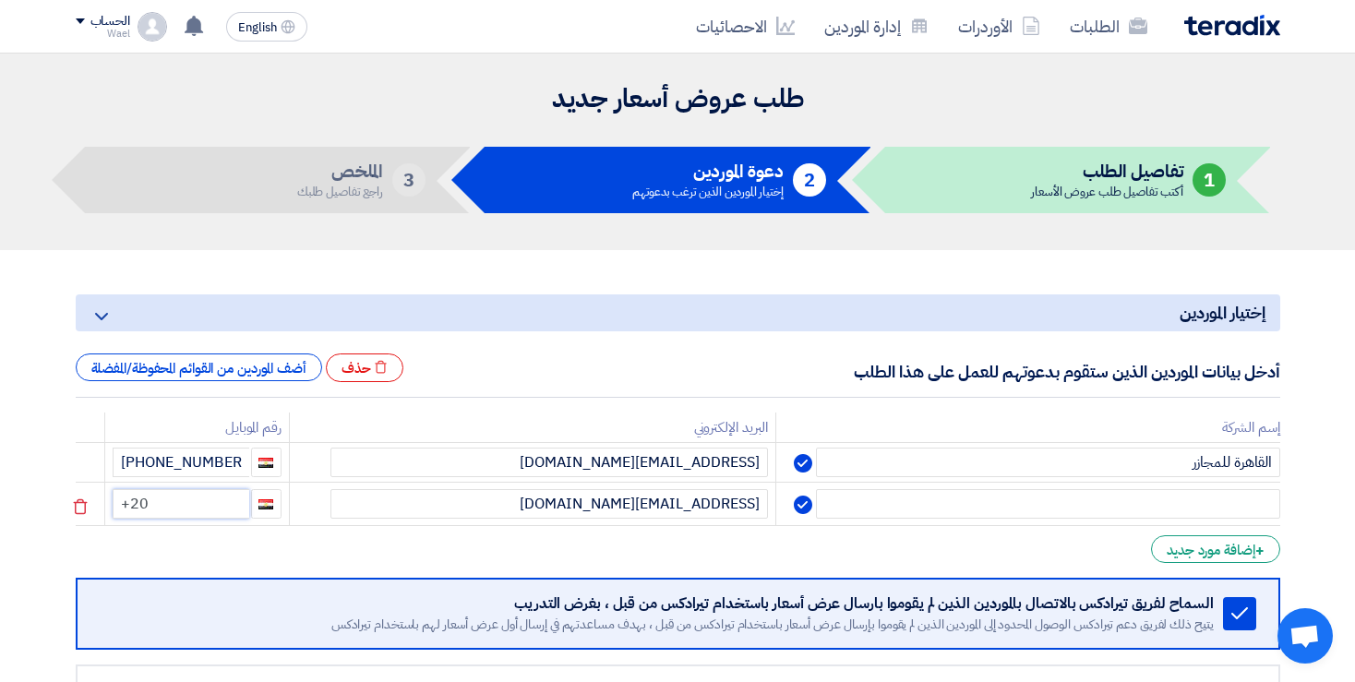
click at [226, 501] on input "+20" at bounding box center [181, 504] width 137 height 30
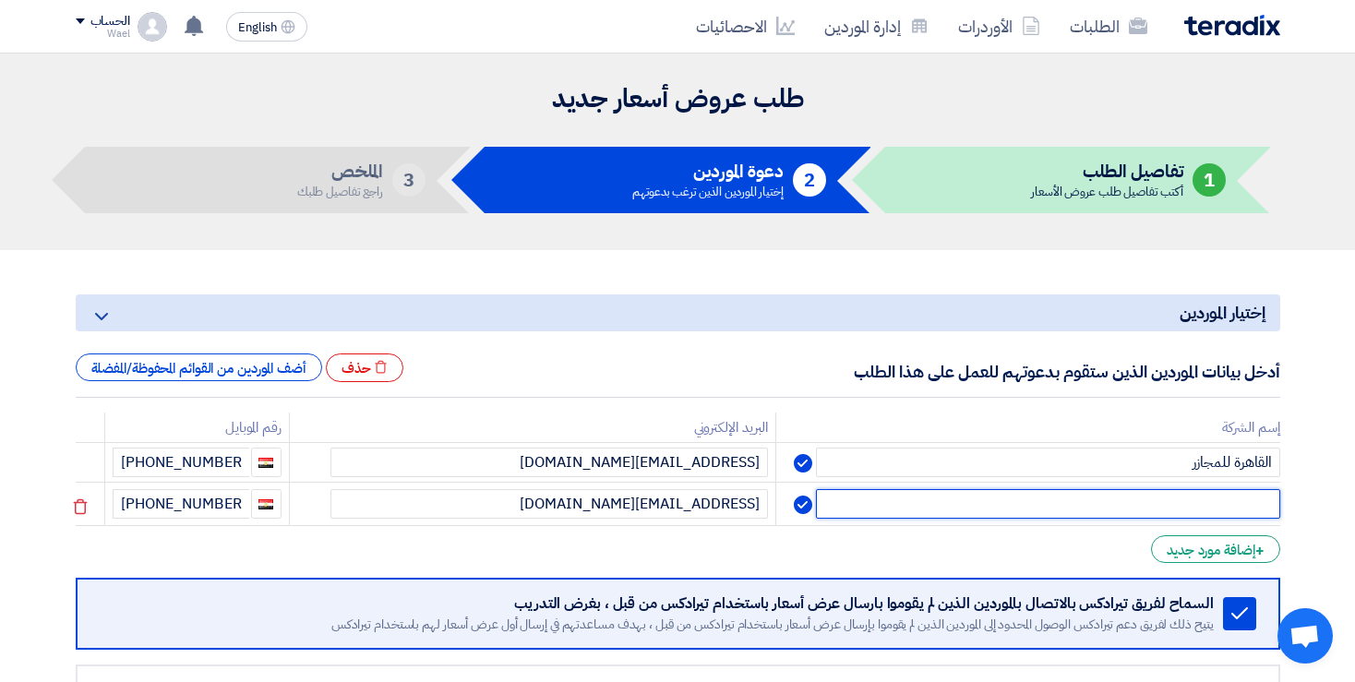
click at [1154, 494] on input "text" at bounding box center [1047, 504] width 463 height 30
paste input "الرواد للصناع"
type input "الرواد للصناعات الغذائية"
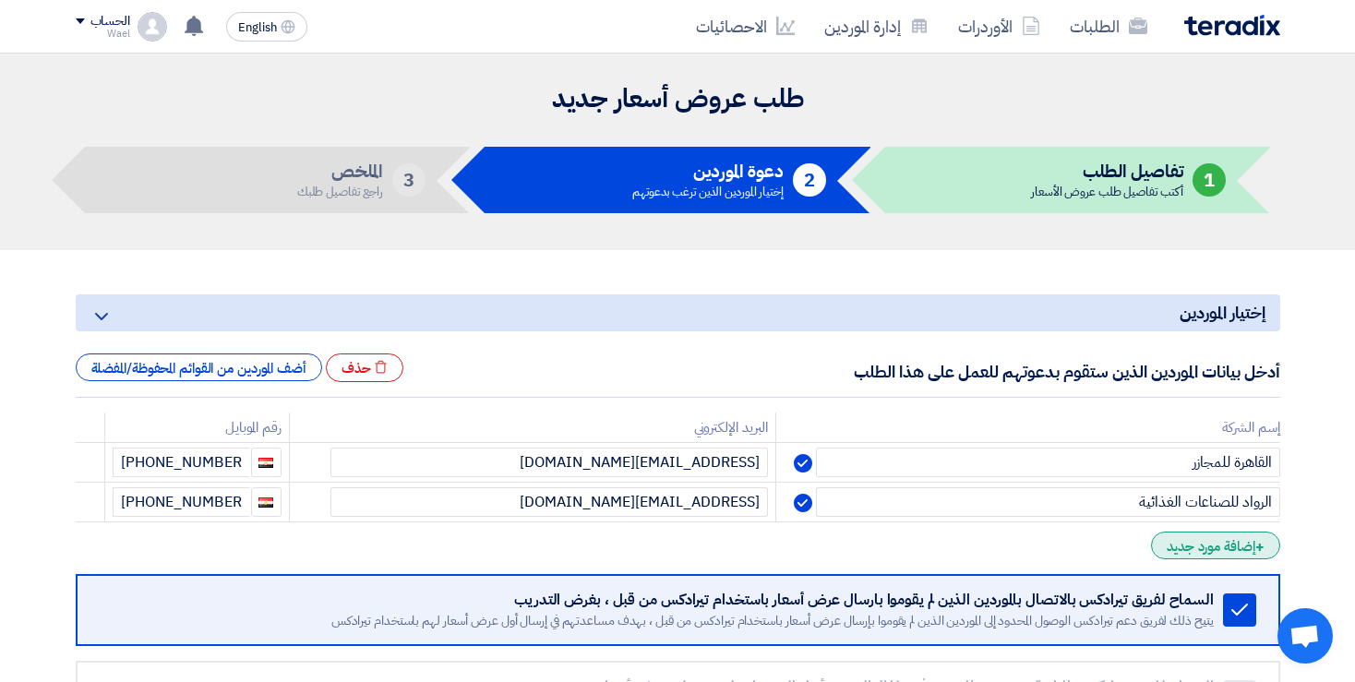
click at [1216, 541] on div "+ إضافة مورد جديد" at bounding box center [1215, 545] width 128 height 28
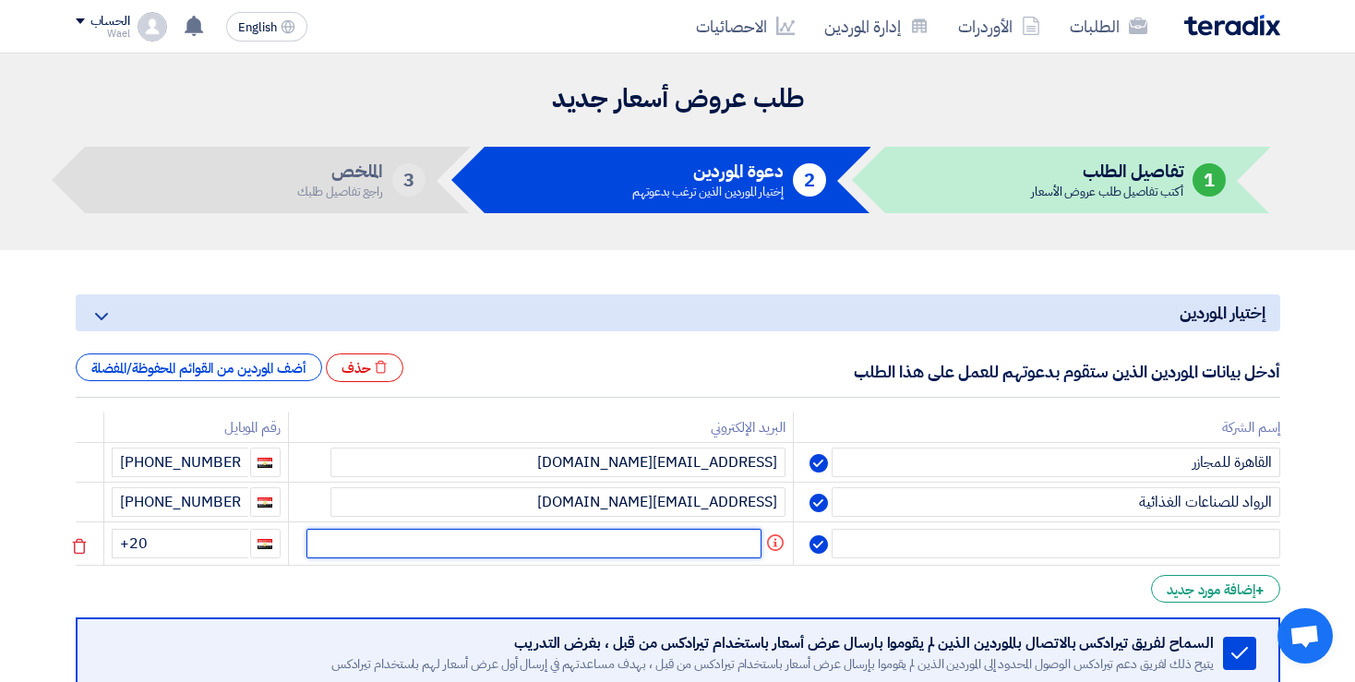
click at [678, 536] on input "text" at bounding box center [533, 544] width 455 height 30
paste input "smaghraby@alwatania-egy.com"
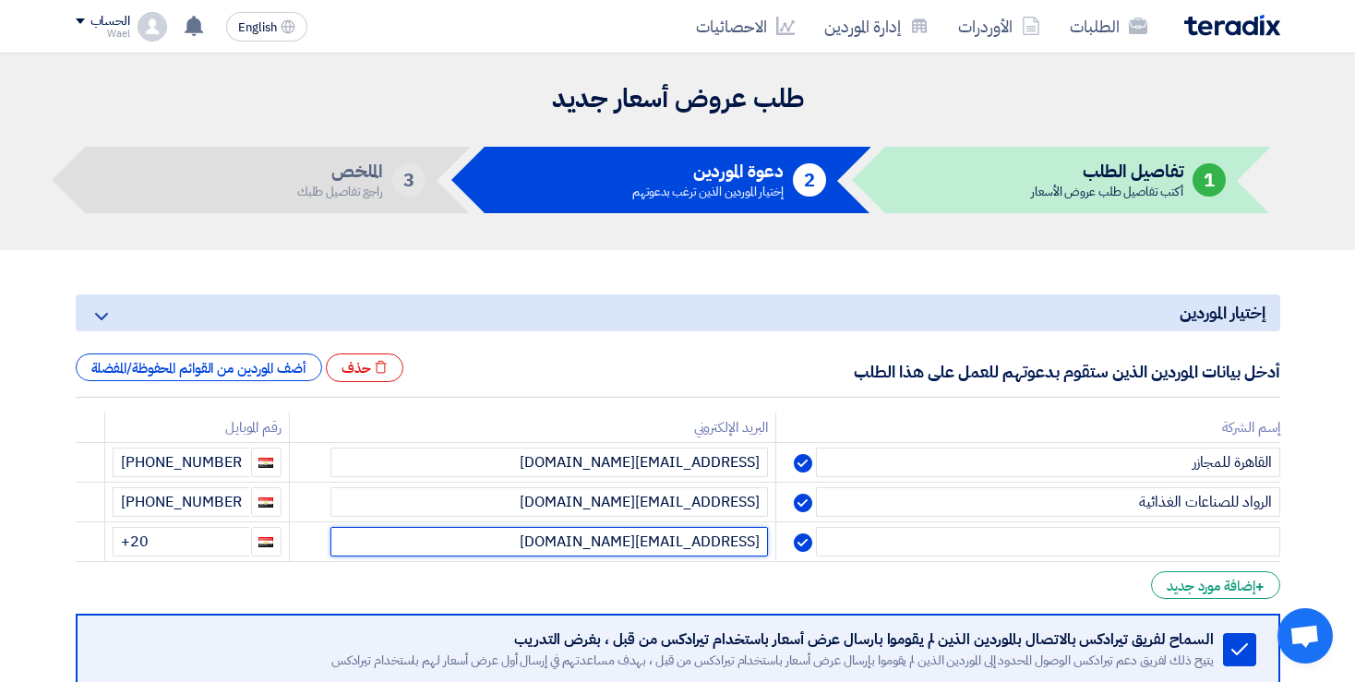
type input "smaghraby@alwatania-egy.com"
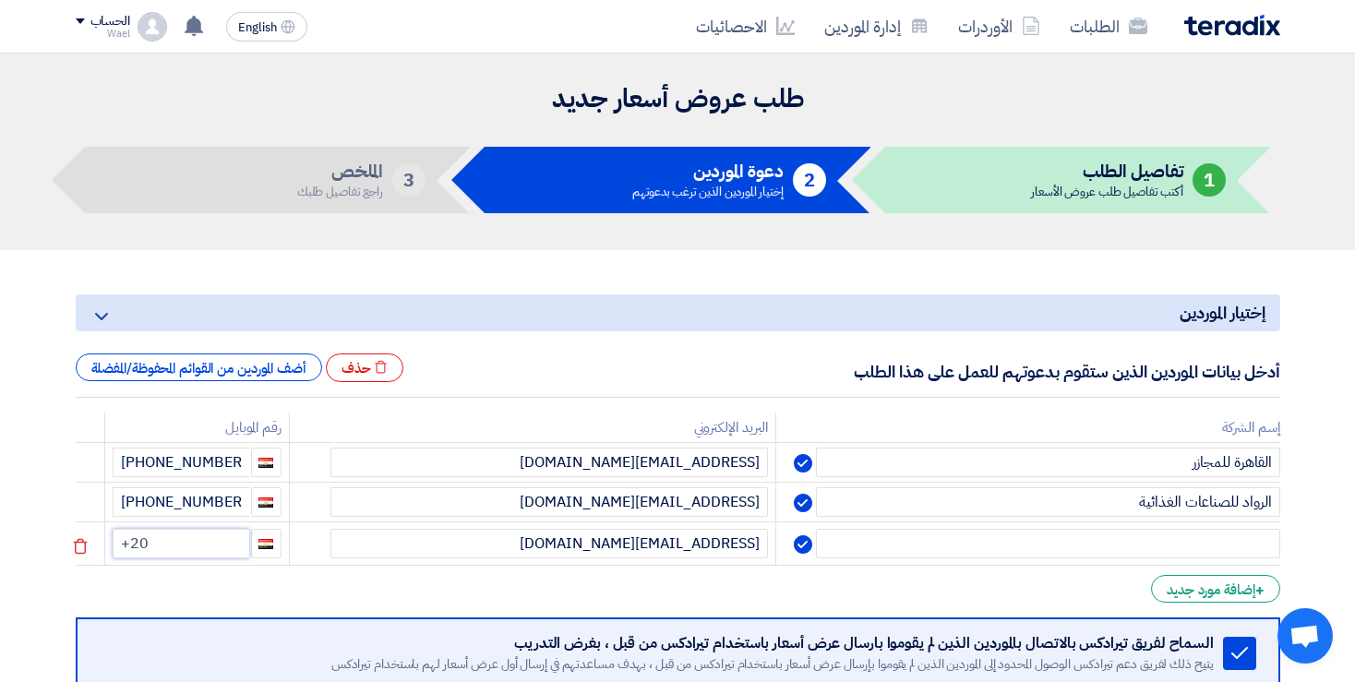
click at [221, 541] on input "+20" at bounding box center [181, 544] width 137 height 30
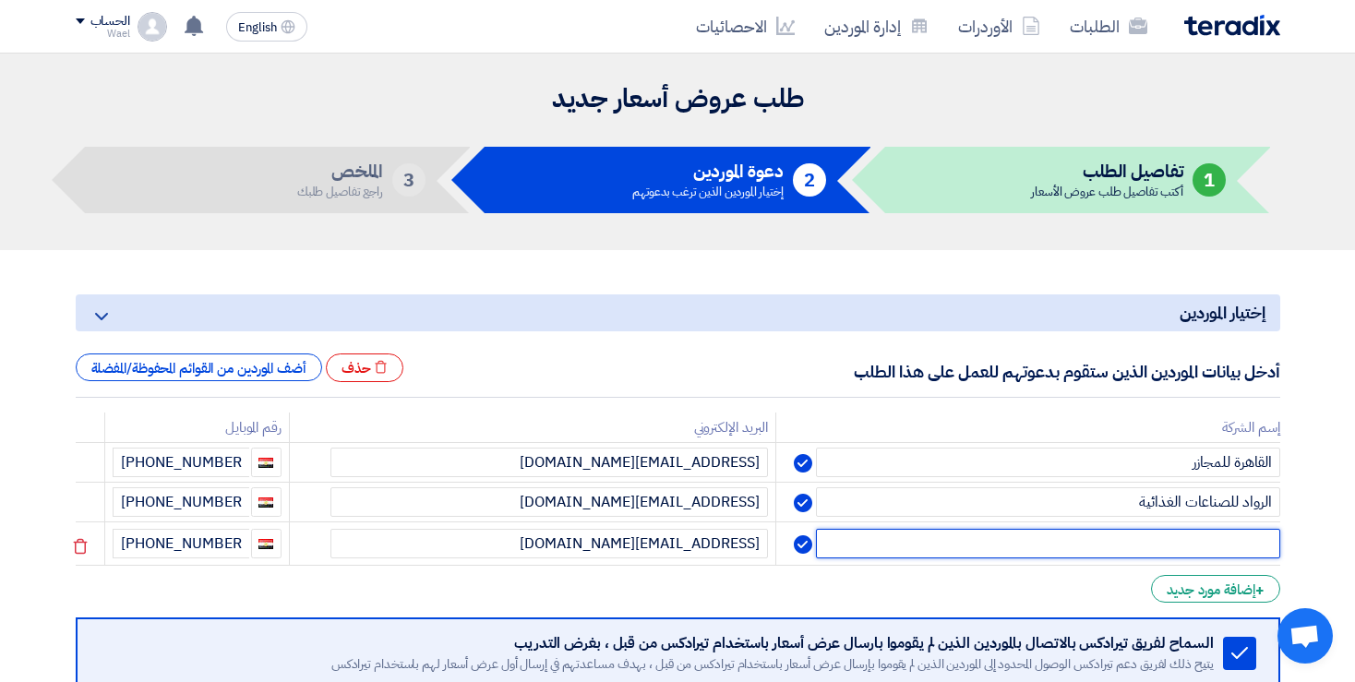
click at [1035, 545] on input "text" at bounding box center [1047, 544] width 463 height 30
paste input "الوطنيه للمجازر"
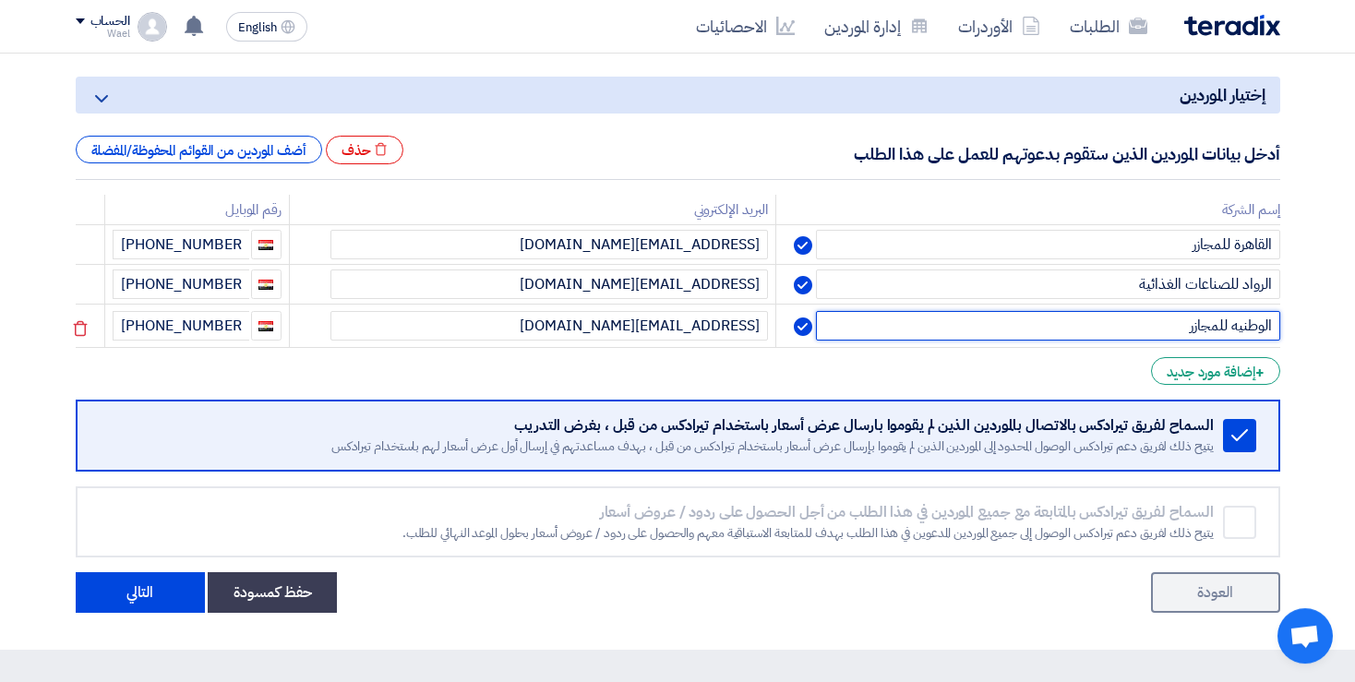
scroll to position [239, 0]
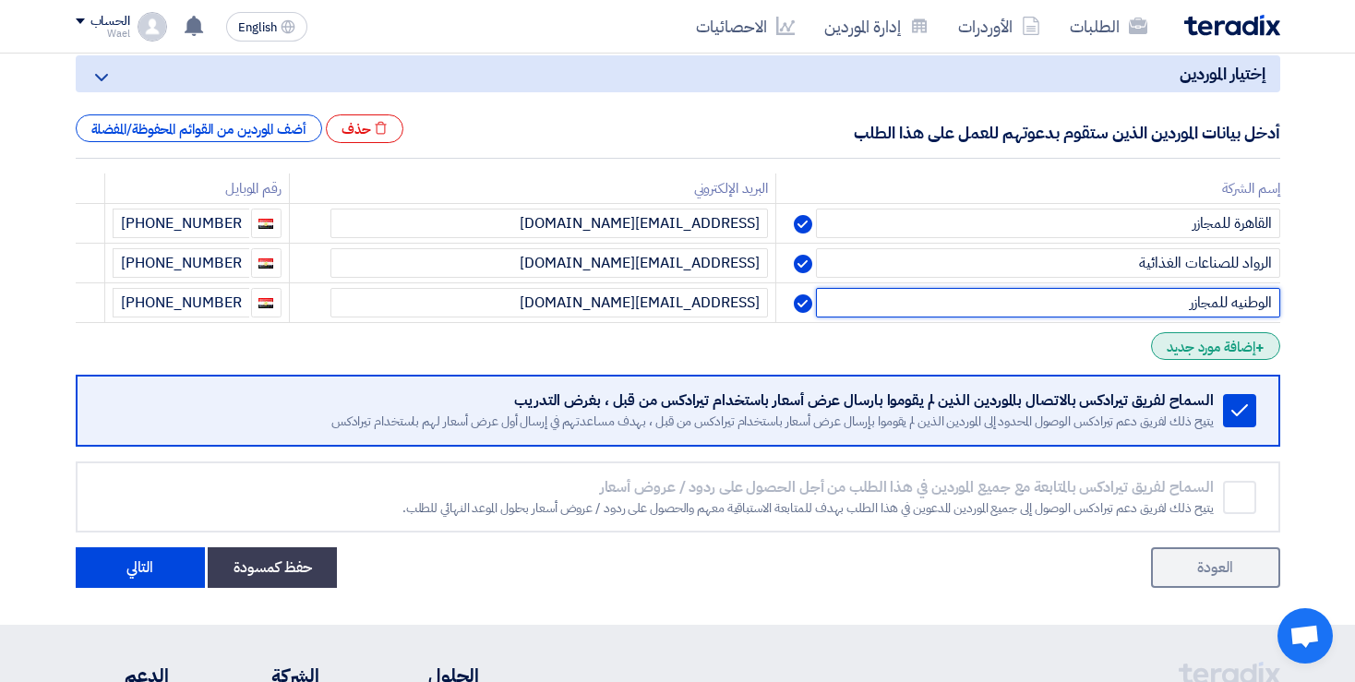
type input "الوطنيه للمجازر"
click at [1199, 336] on div "+ إضافة مورد جديد" at bounding box center [1215, 346] width 128 height 28
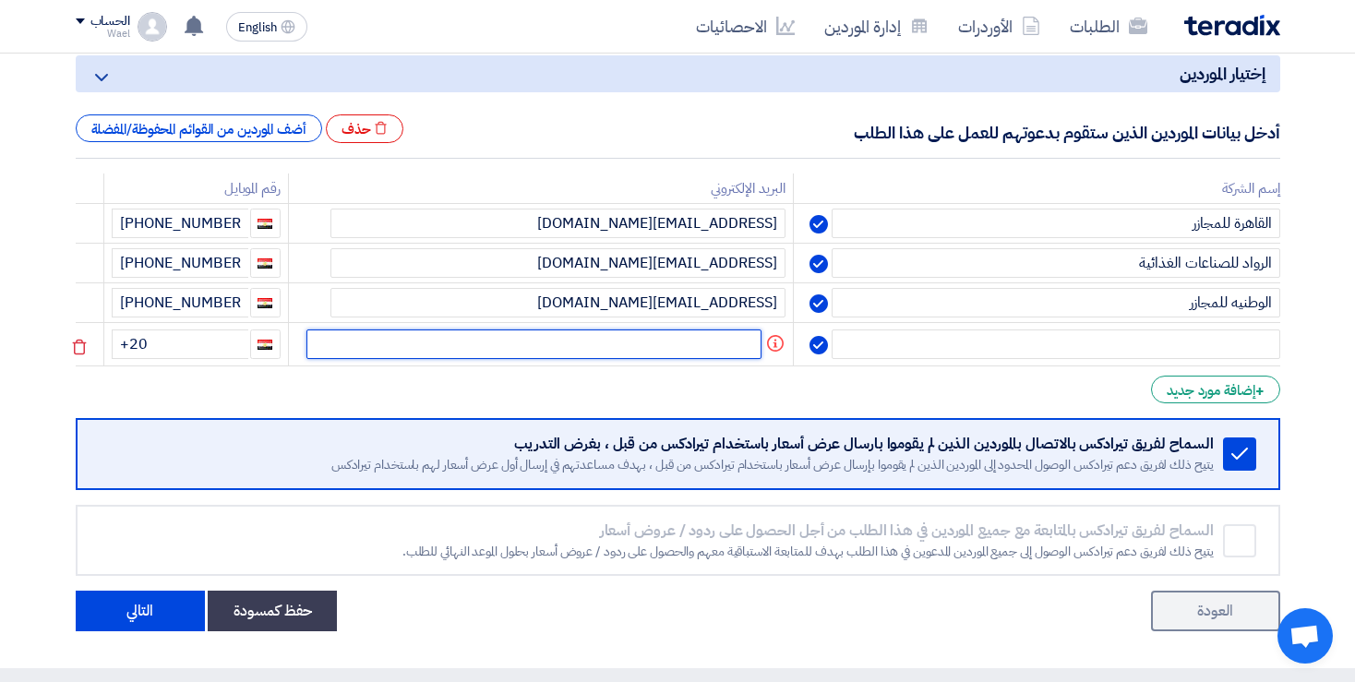
click at [707, 338] on input "text" at bounding box center [533, 344] width 455 height 30
paste input "mohammadfayez696@gmail.com"
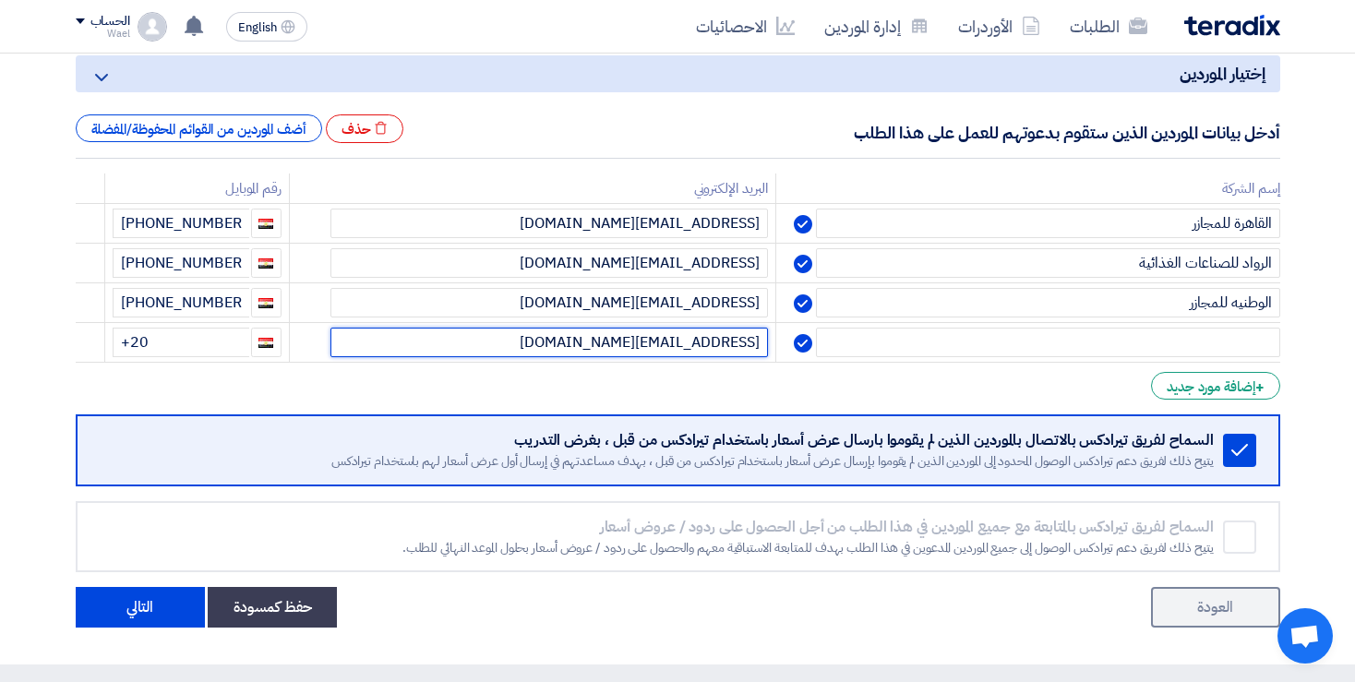
type input "mohammadfayez696@gmail.com"
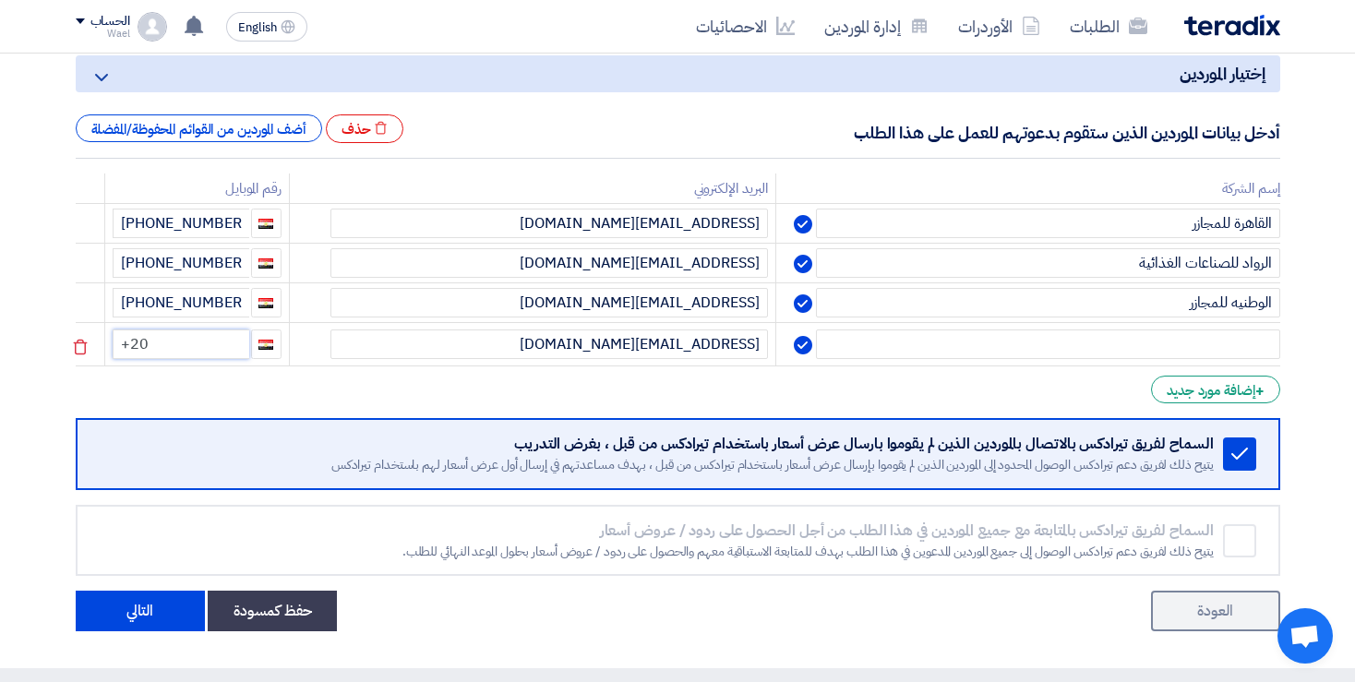
click at [242, 341] on input "+20" at bounding box center [181, 344] width 137 height 30
click at [1189, 382] on div "+ إضافة مورد جديد" at bounding box center [1215, 390] width 128 height 28
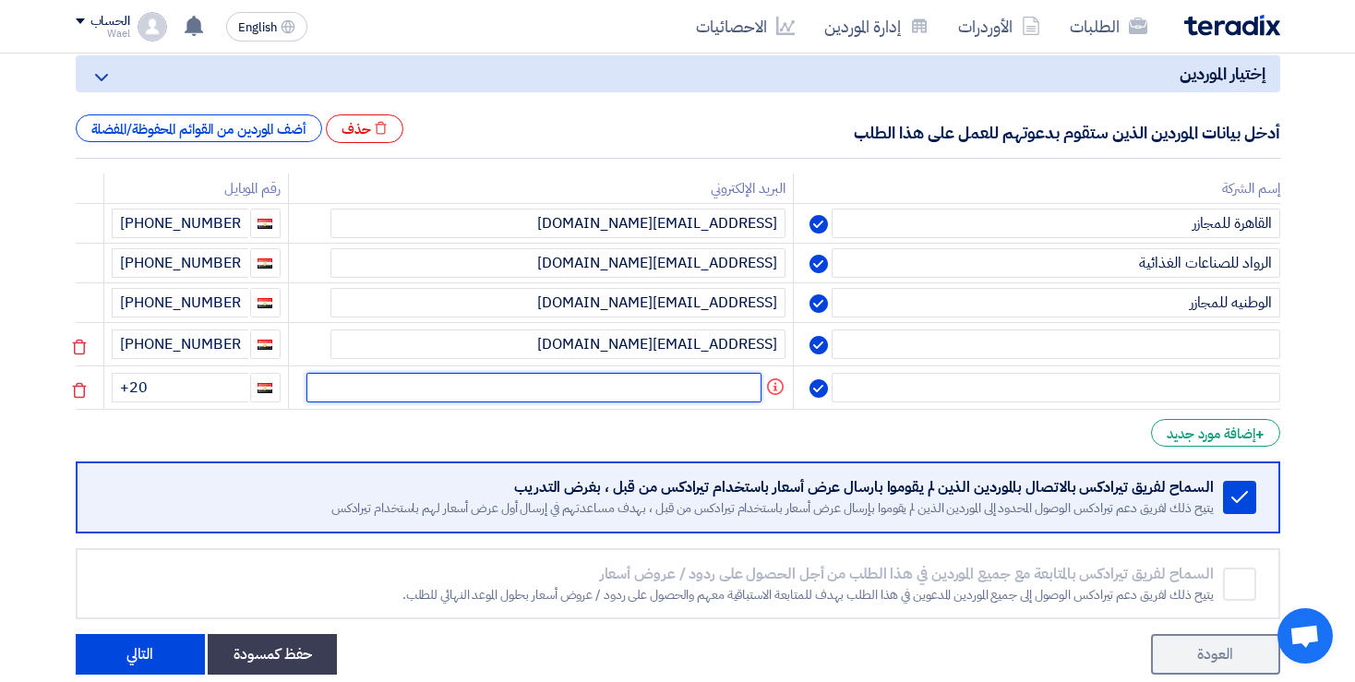
click at [703, 385] on input "text" at bounding box center [533, 388] width 455 height 30
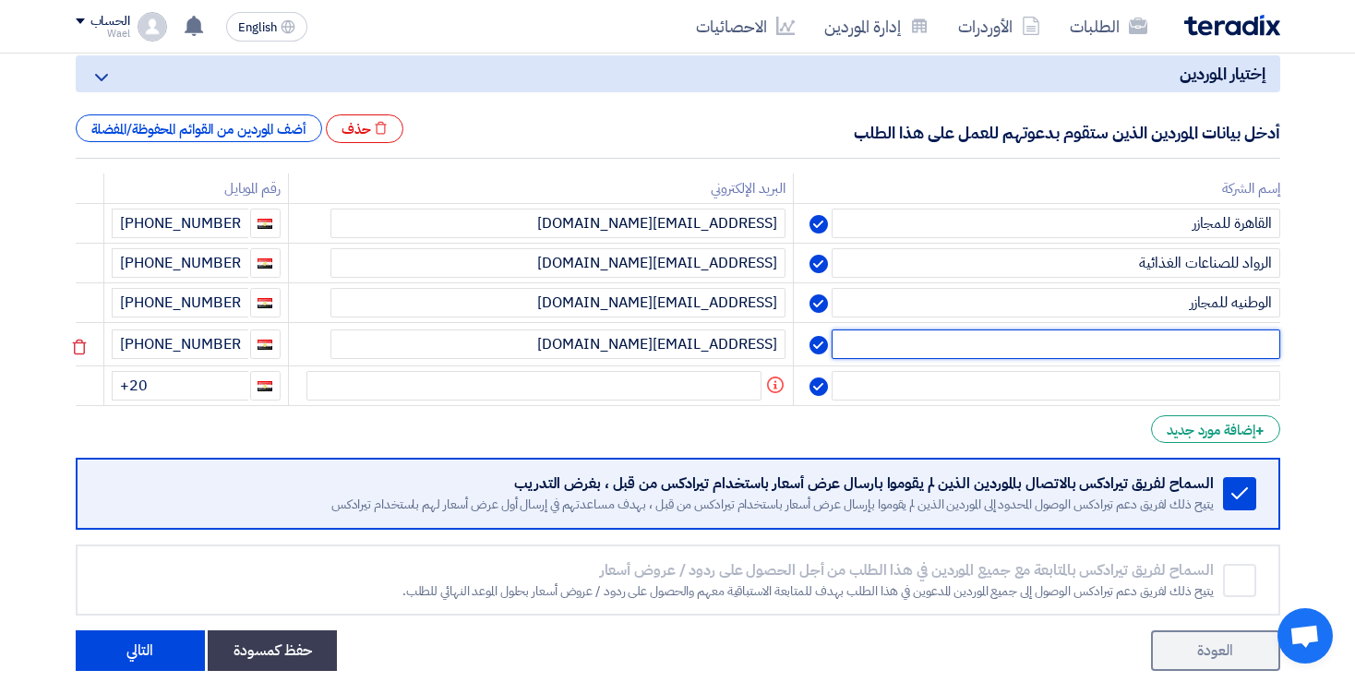
click at [1020, 345] on input "text" at bounding box center [1055, 344] width 448 height 30
paste input "شركه طيبه"
type input "شركه طيبه"
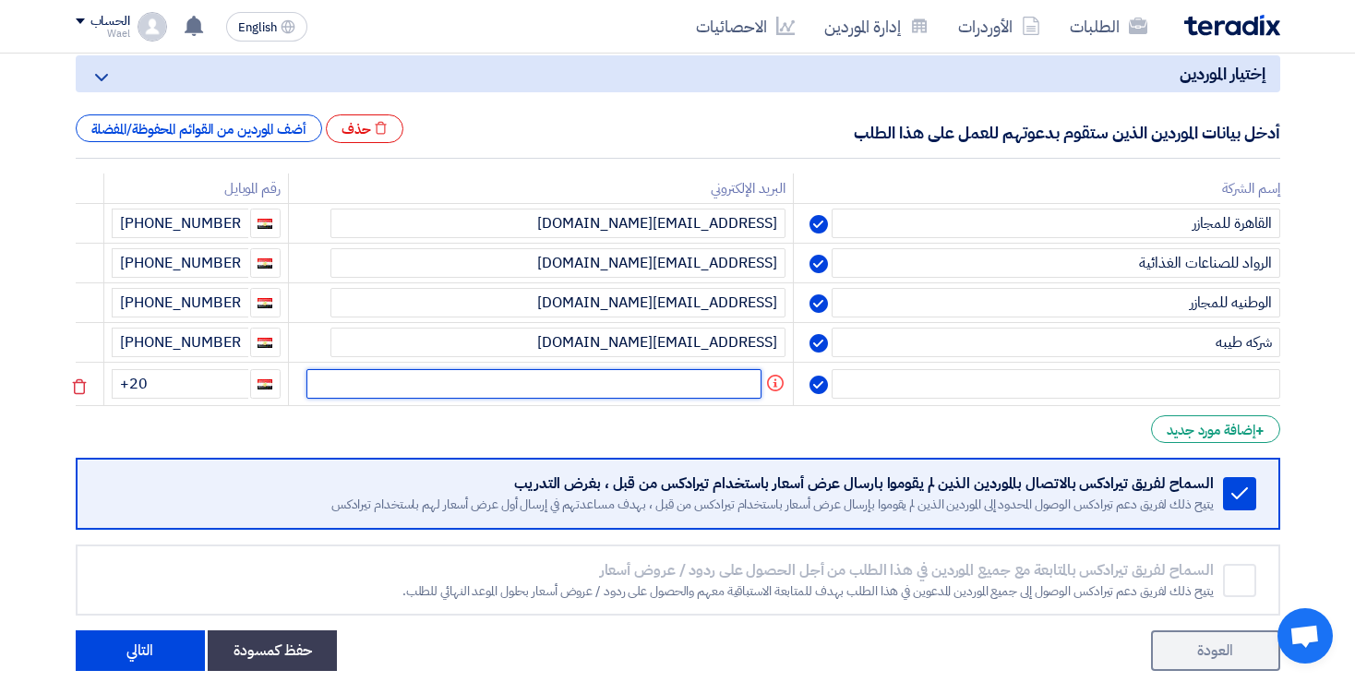
click at [674, 381] on input "text" at bounding box center [533, 384] width 455 height 30
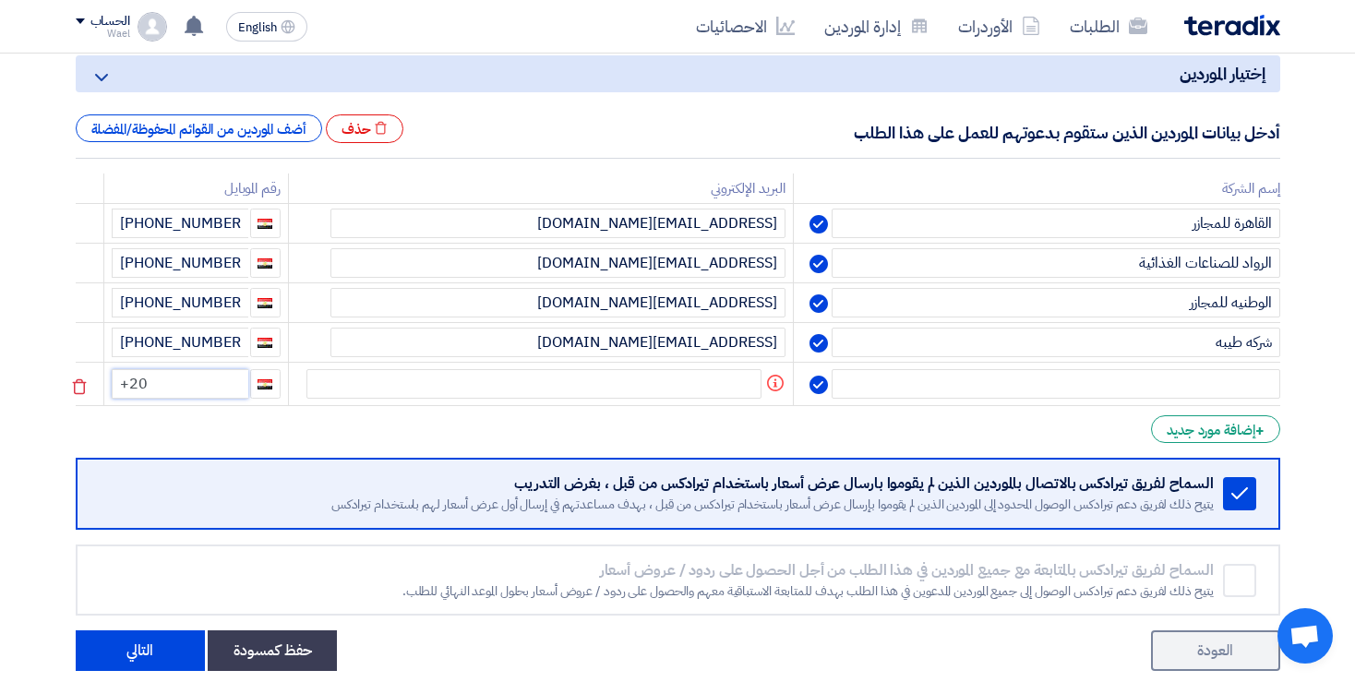
click at [221, 381] on input "+20" at bounding box center [180, 384] width 137 height 30
paste input "1125219960"
type input "+20"
click at [209, 373] on td "+20" at bounding box center [195, 384] width 185 height 43
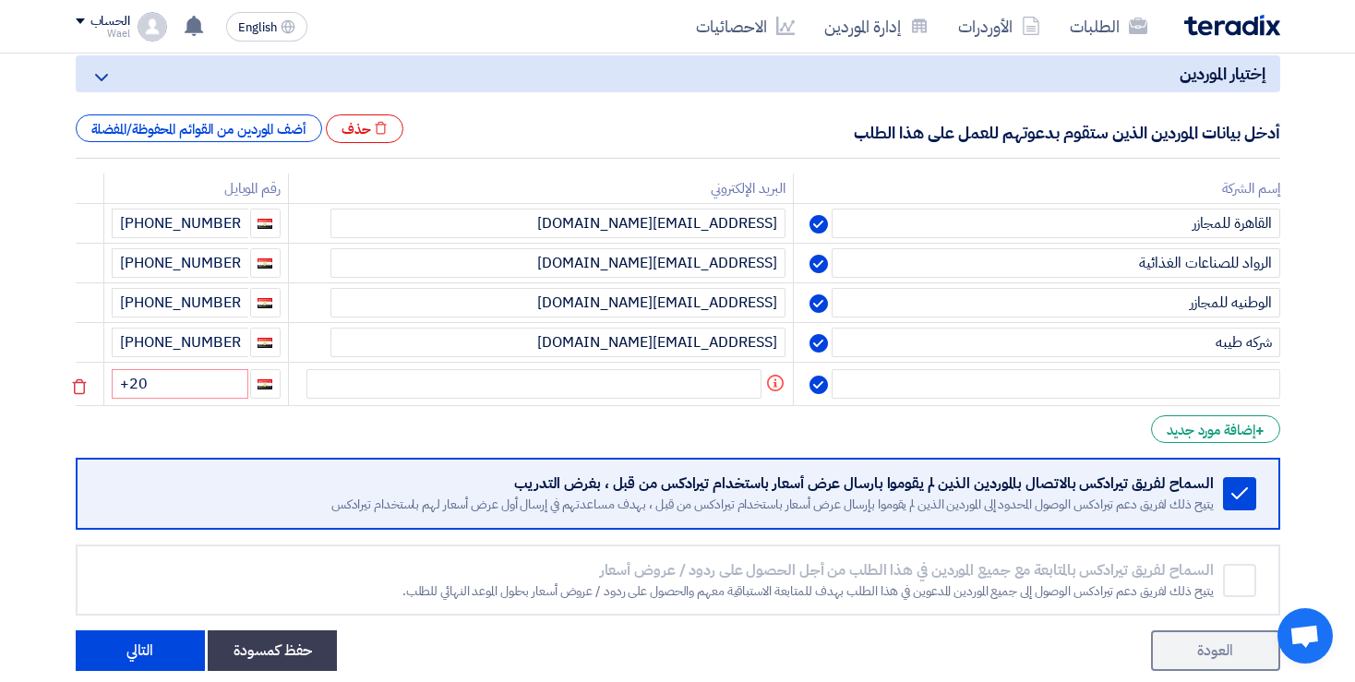
scroll to position [0, 0]
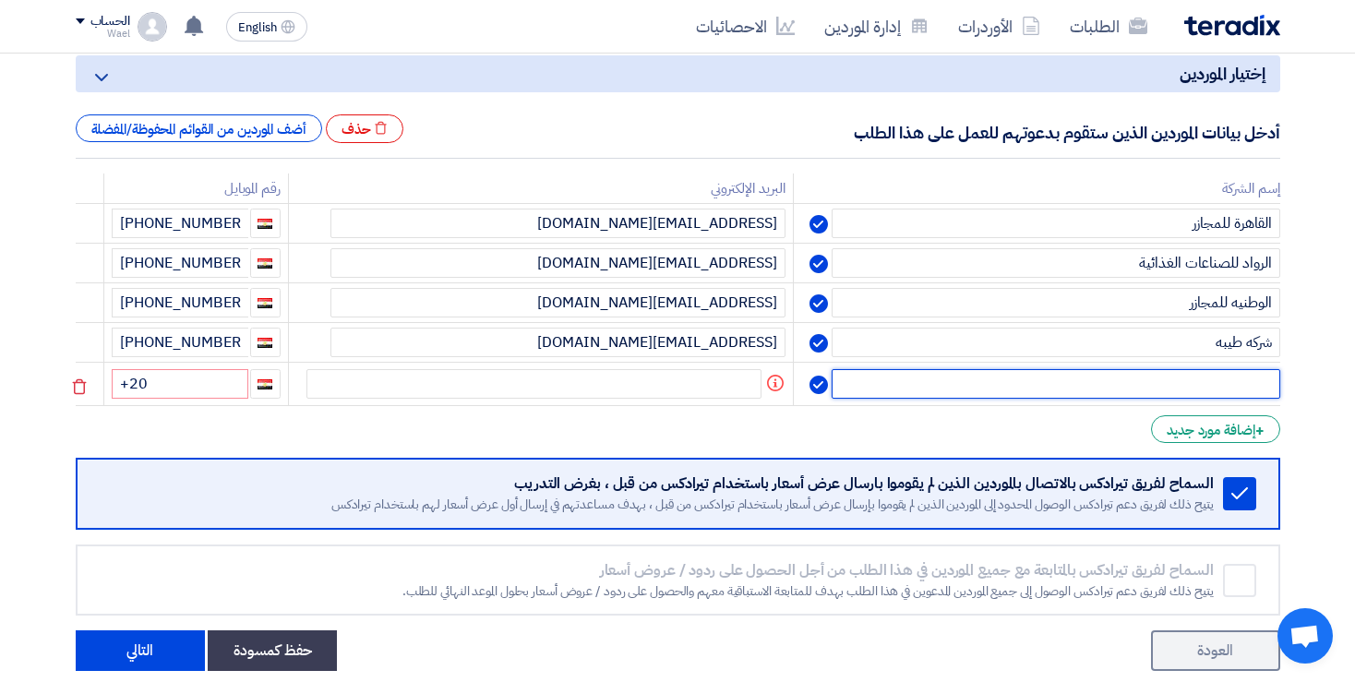
click at [944, 399] on input "text" at bounding box center [1055, 384] width 448 height 30
paste input "شركه العالميه"
type input "شركه العالميه"
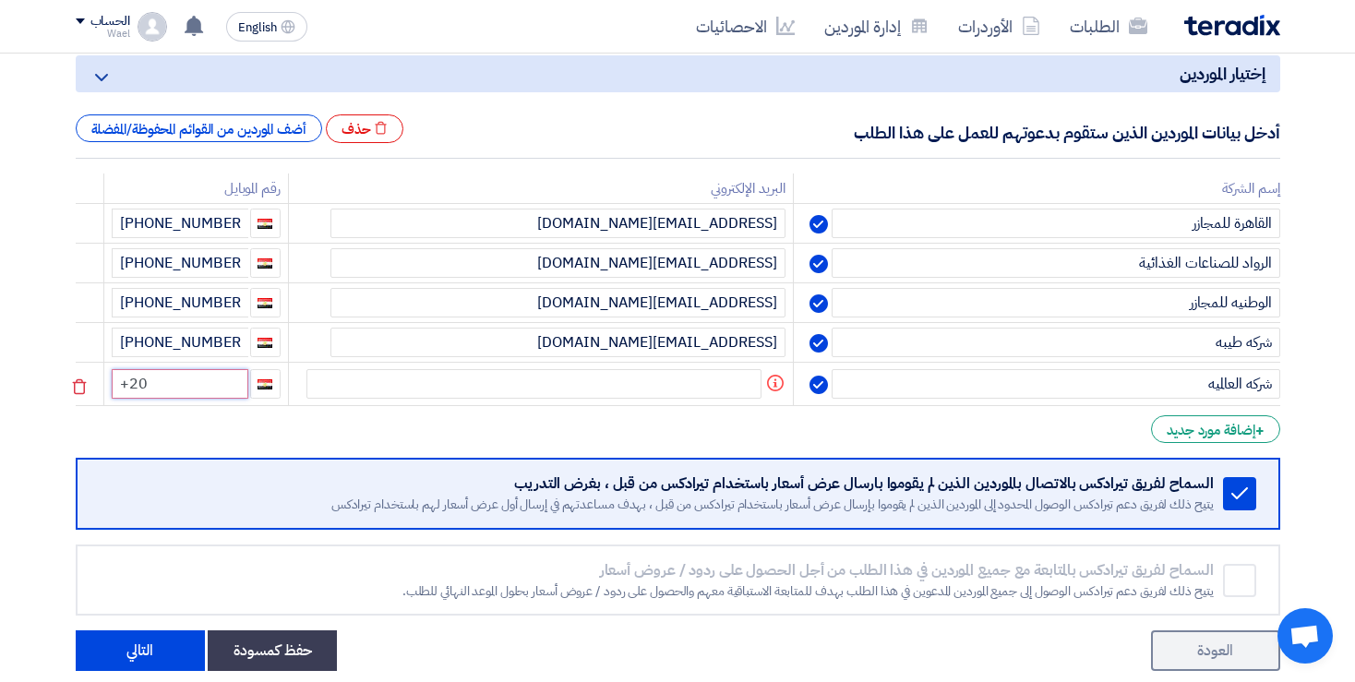
click at [192, 399] on input "+20" at bounding box center [180, 384] width 137 height 30
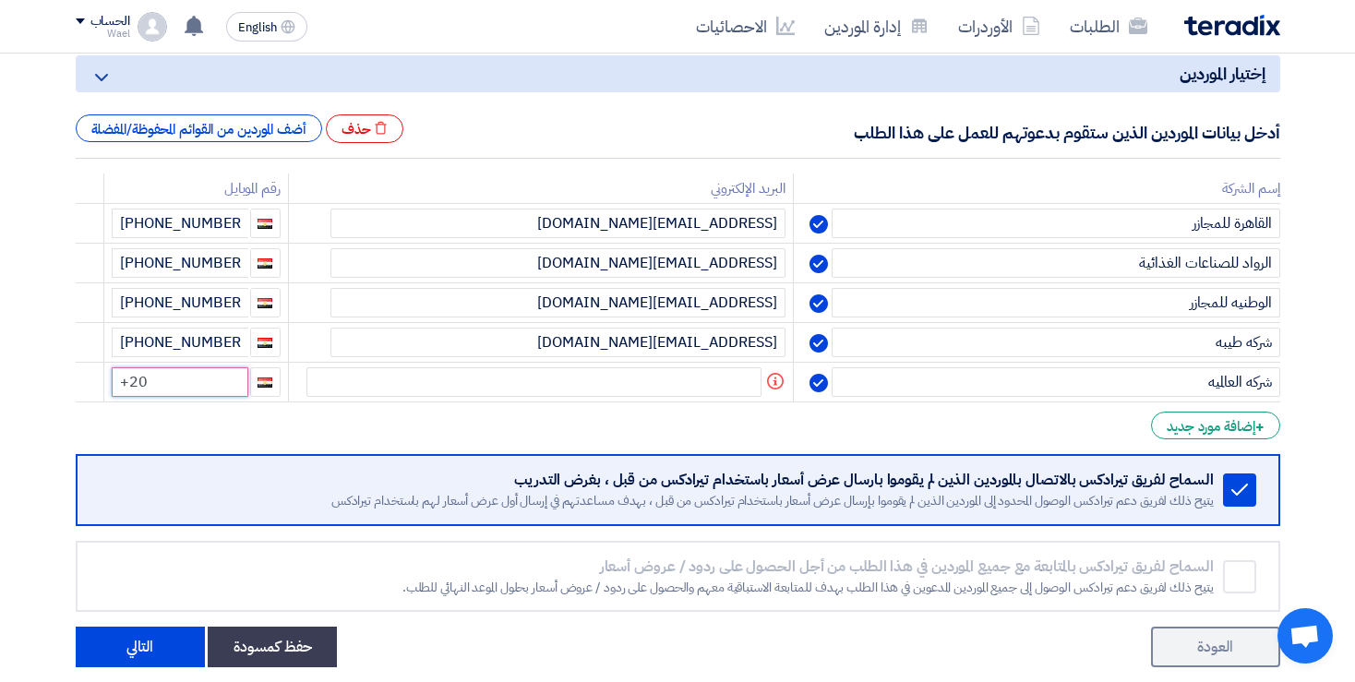
paste input "1125219960"
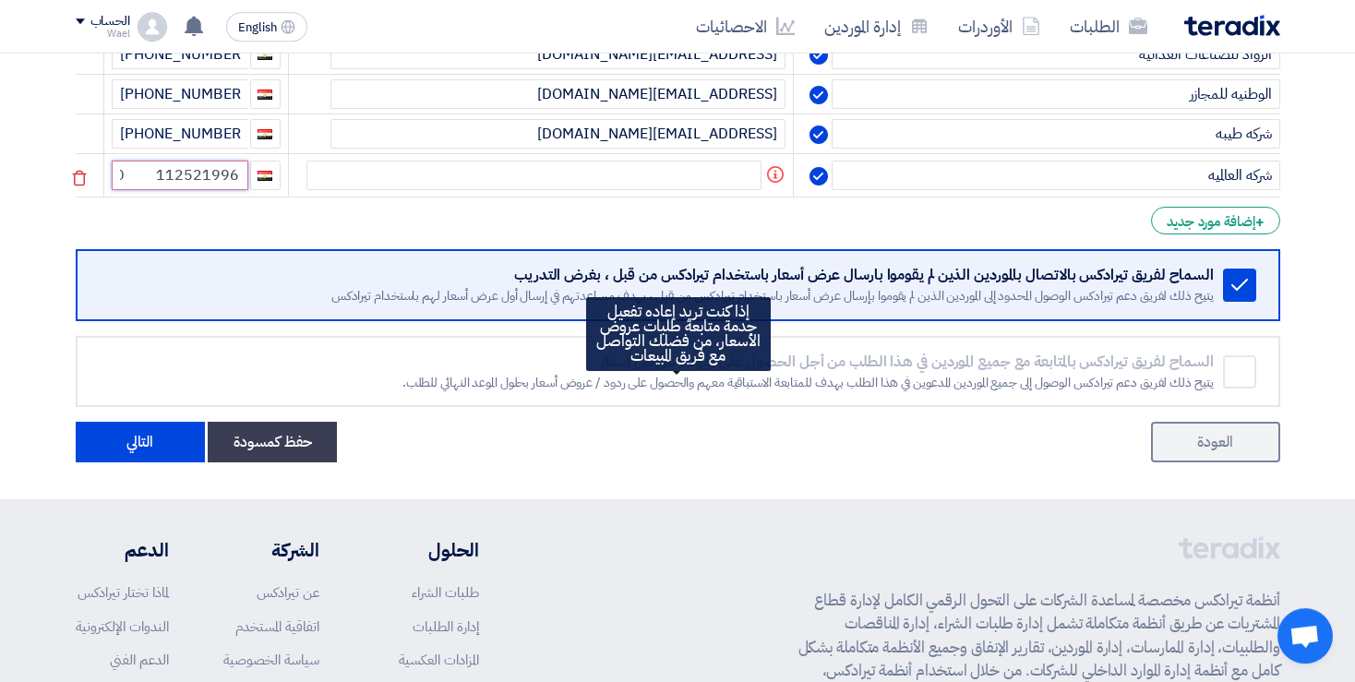
scroll to position [478, 0]
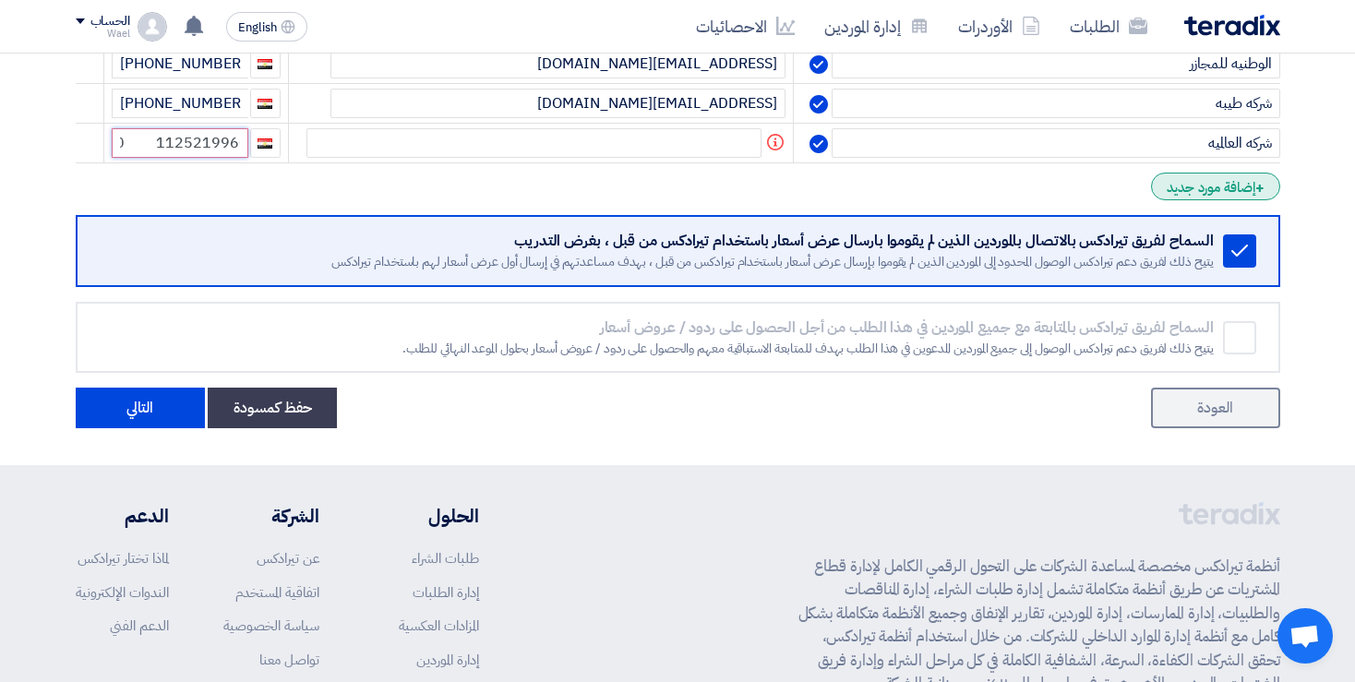
type input "+20 1125219960"
click at [1199, 200] on div "+ إضافة مورد جديد" at bounding box center [1215, 187] width 128 height 28
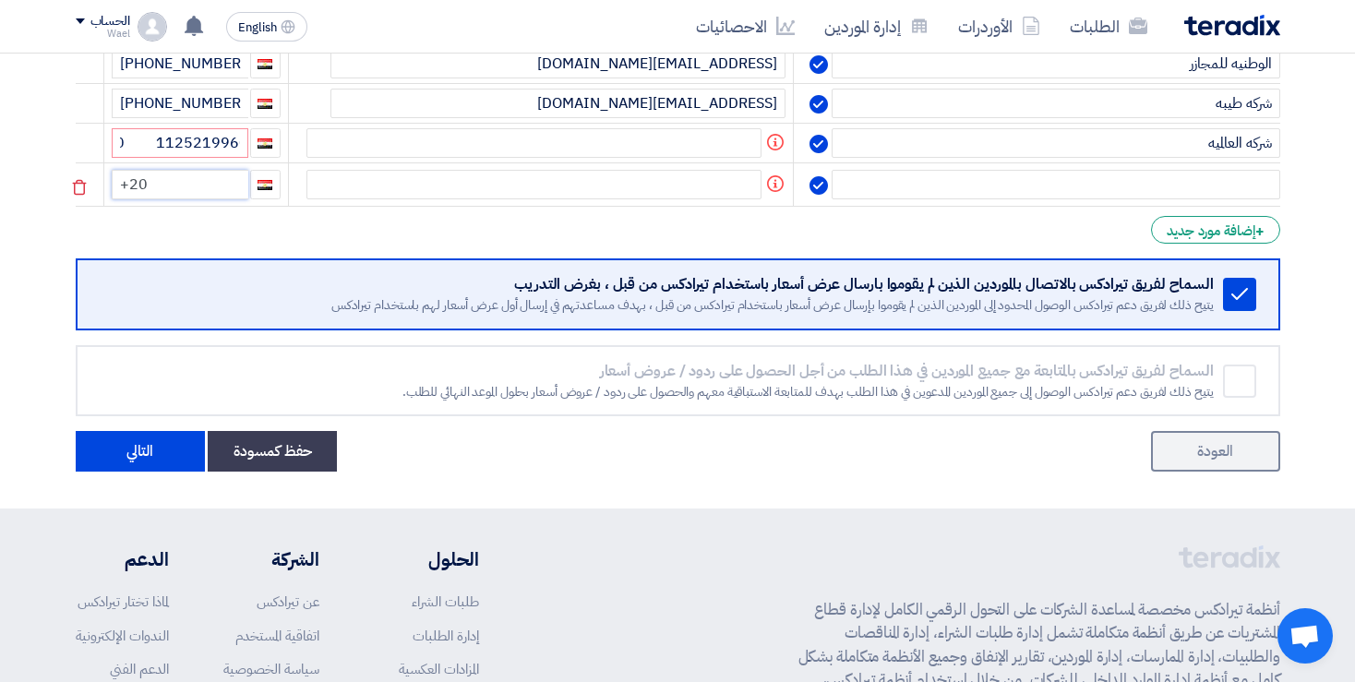
click at [220, 199] on input "+20" at bounding box center [180, 185] width 137 height 30
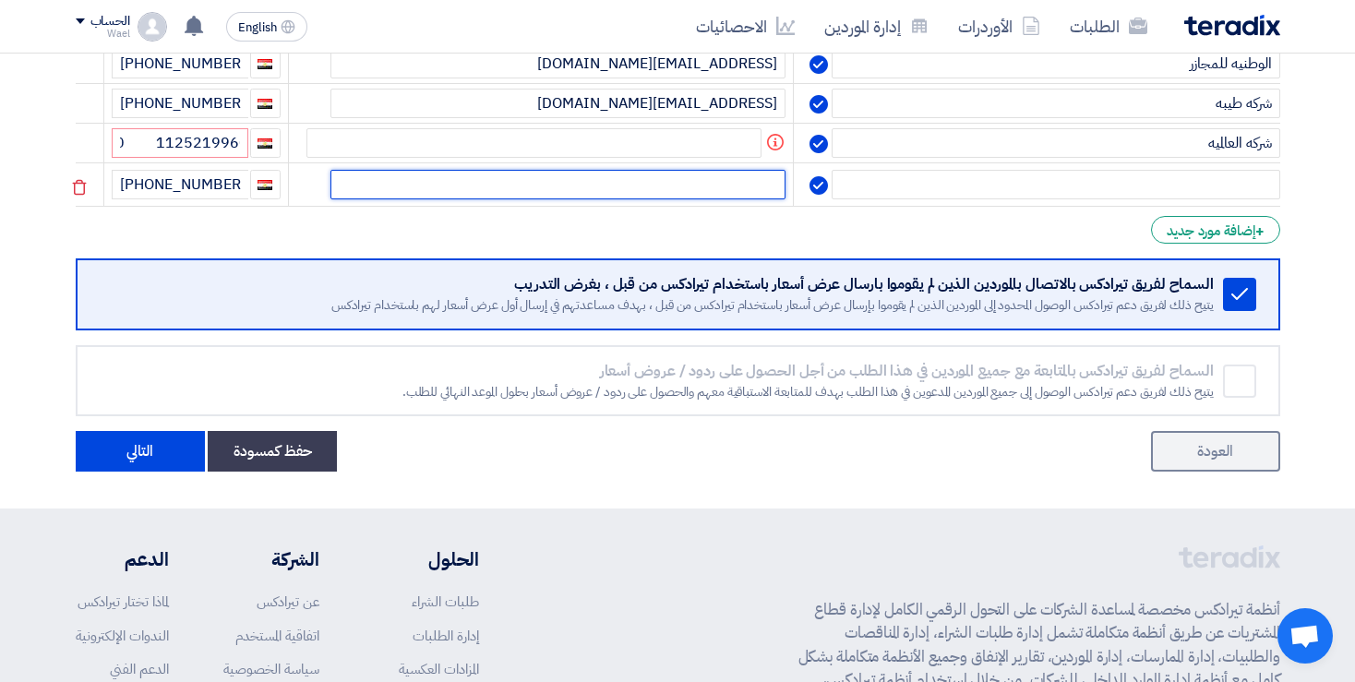
click at [727, 199] on input "text" at bounding box center [557, 185] width 455 height 30
paste input "amr.gamal@pyramidpoultry.cm"
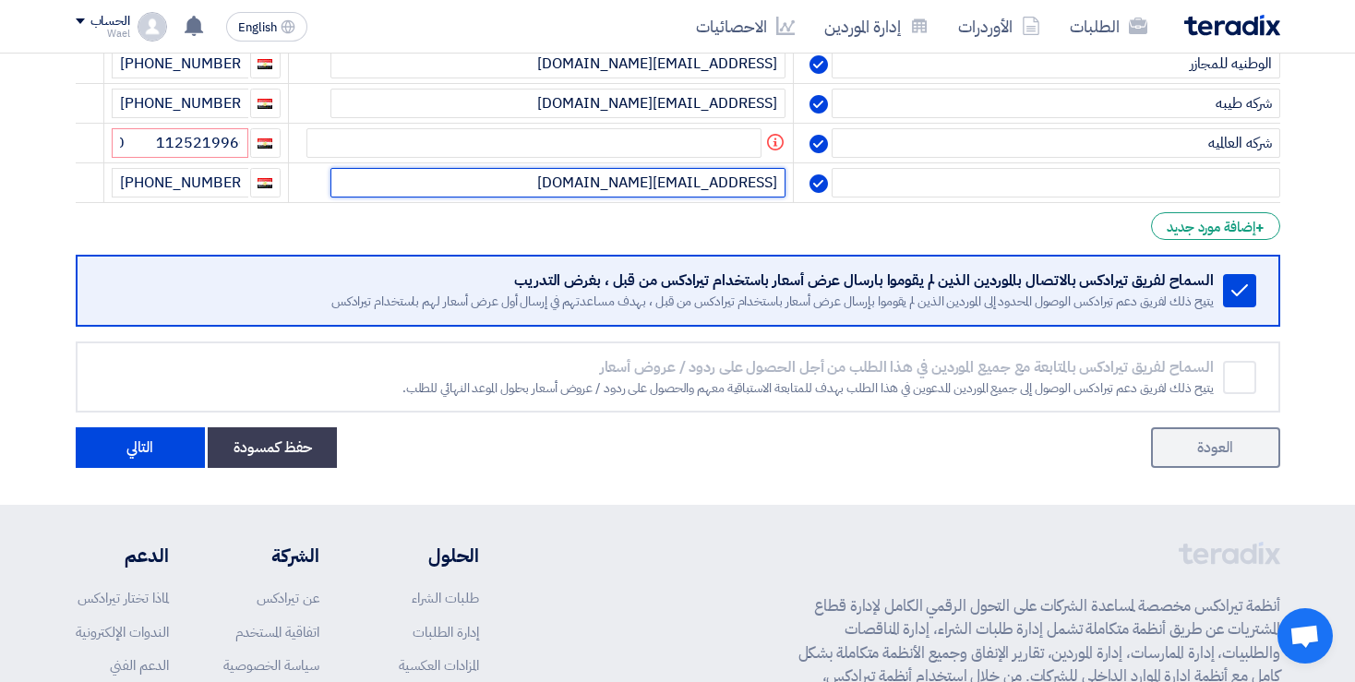
drag, startPoint x: 772, startPoint y: 227, endPoint x: 777, endPoint y: 257, distance: 29.9
click at [772, 197] on input "amr.gamal@pyramidpoultry.cm" at bounding box center [557, 183] width 455 height 30
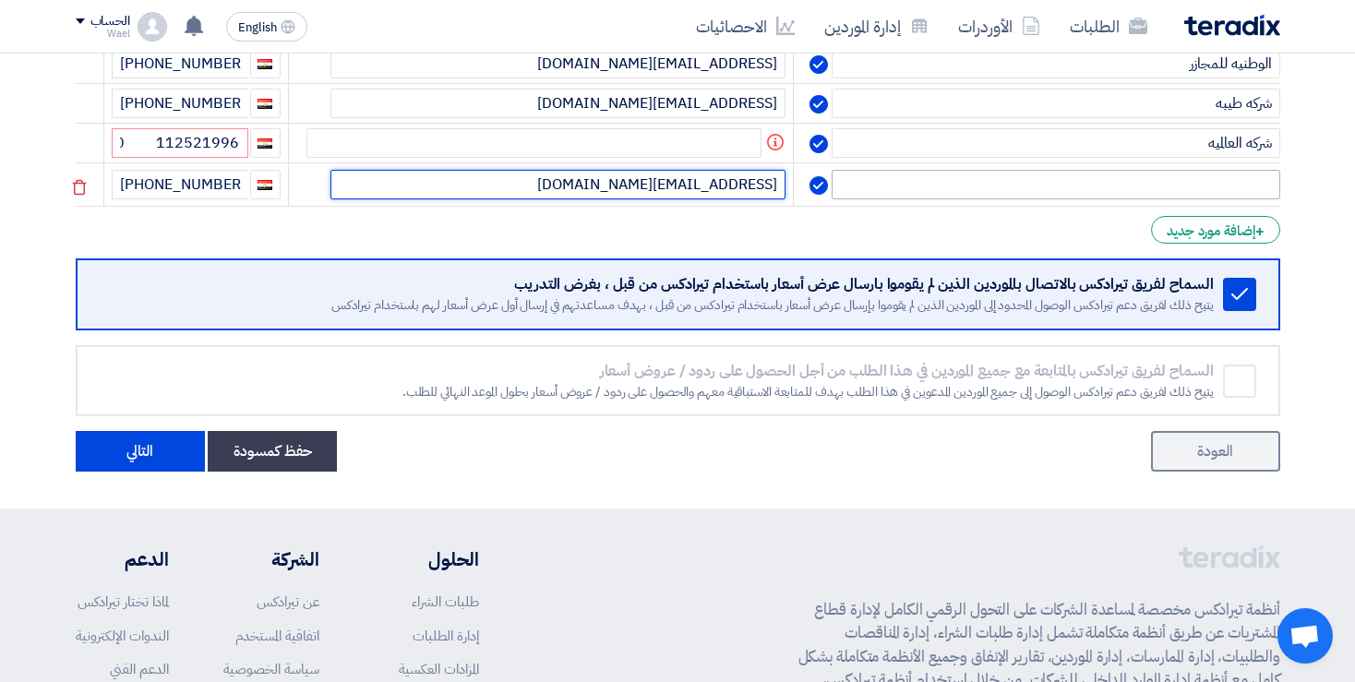
type input "amr.gamal@pyramidpoultry.com"
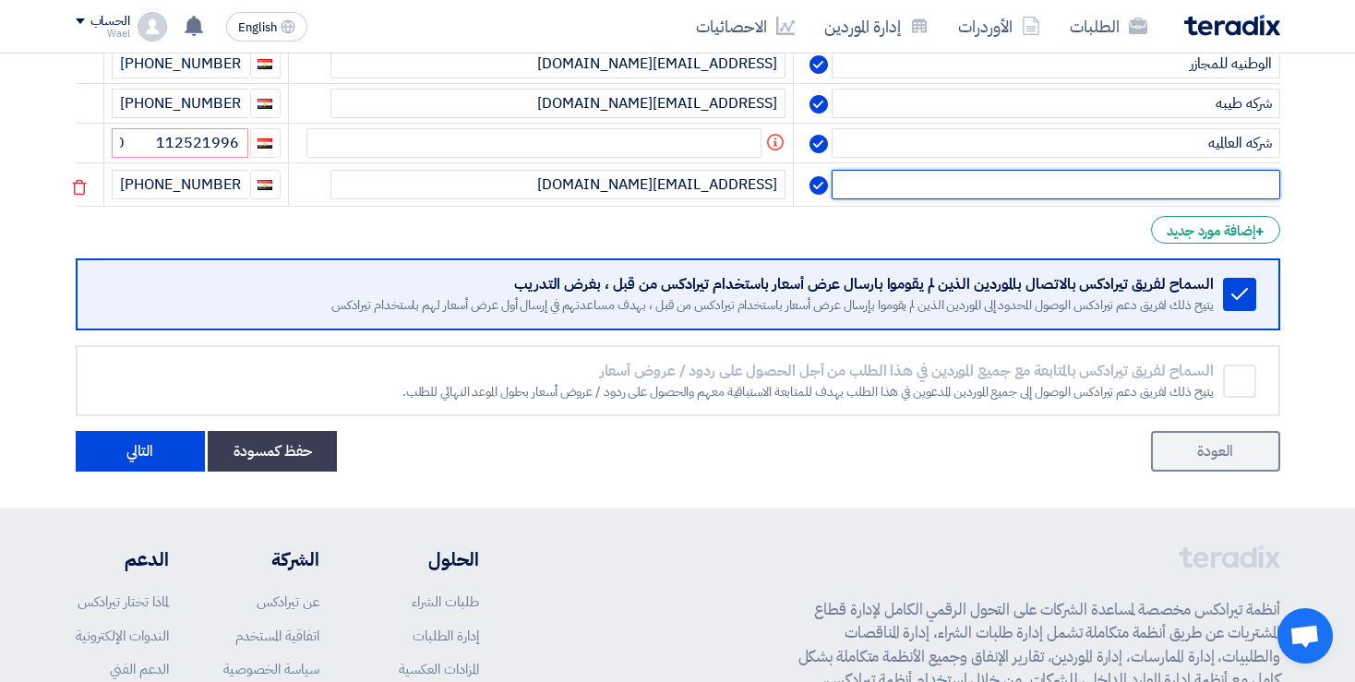
click at [1073, 199] on input "text" at bounding box center [1055, 185] width 448 height 30
click at [1022, 199] on input "text" at bounding box center [1055, 185] width 448 height 30
paste input "شركه الاهرام للدوجن"
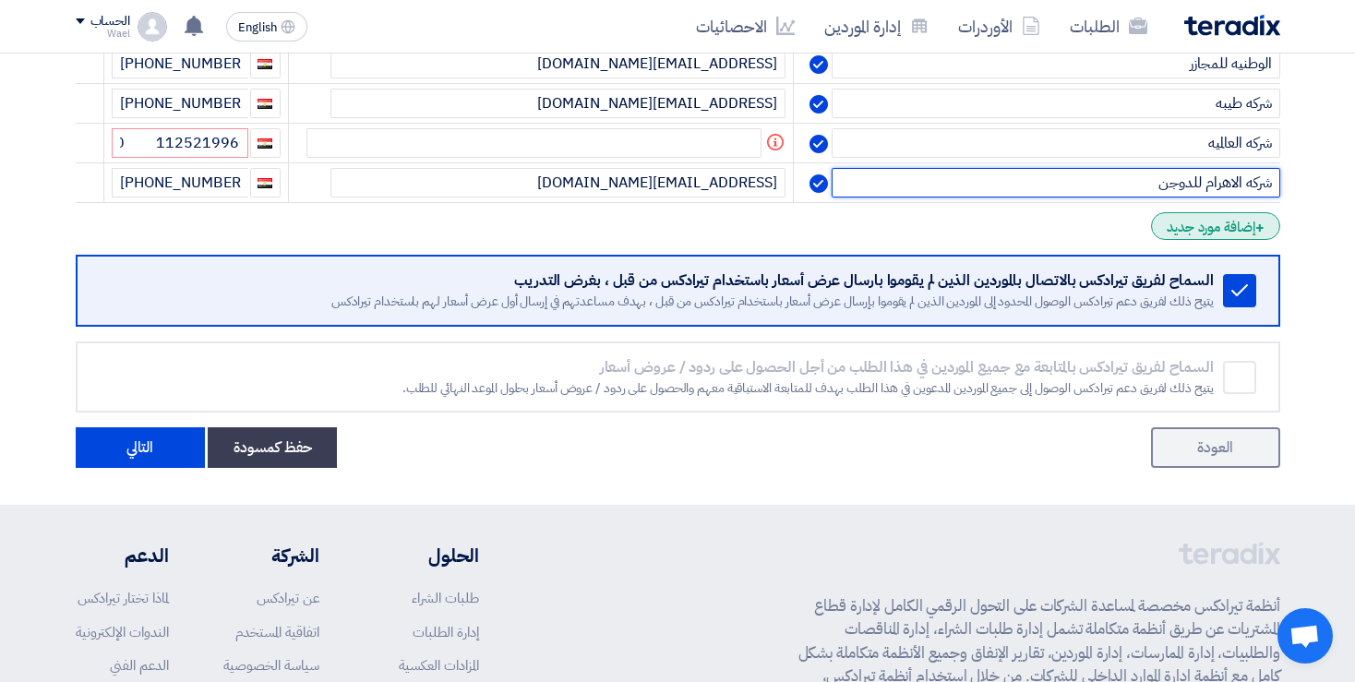
type input "شركه الاهرام للدوجن"
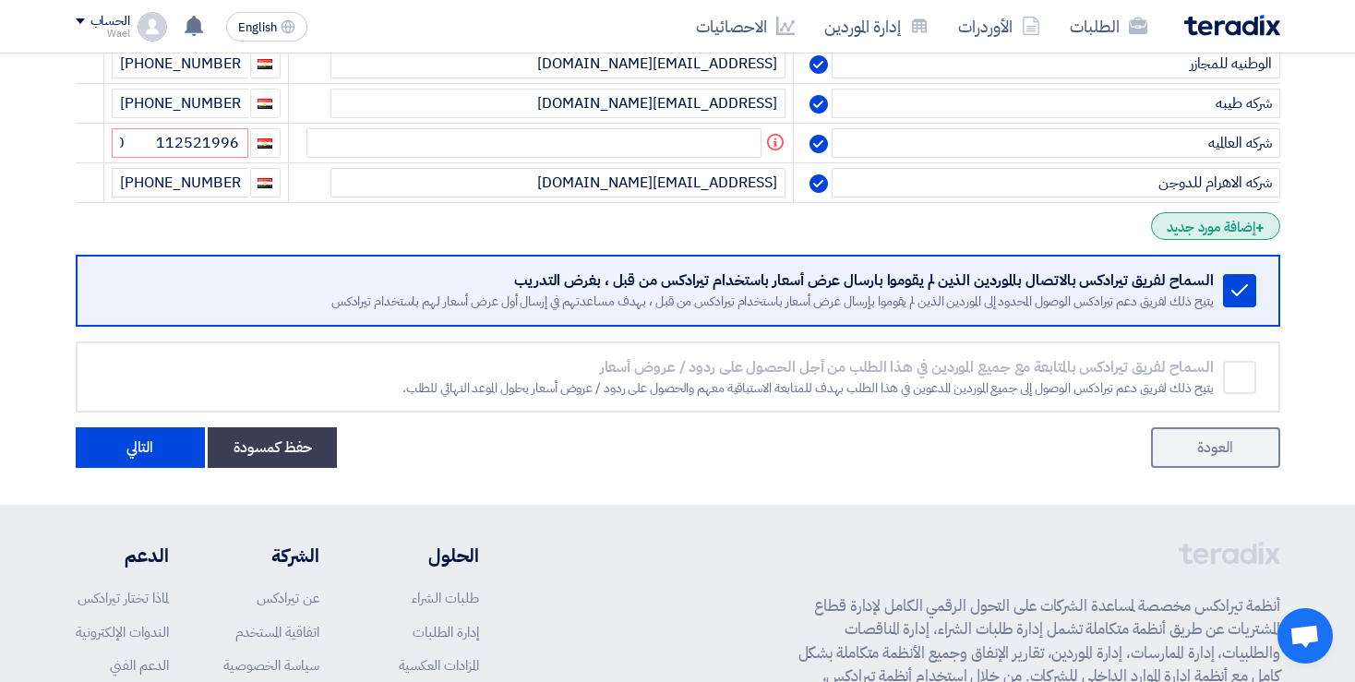
click at [1186, 240] on div "+ إضافة مورد جديد" at bounding box center [1215, 226] width 128 height 28
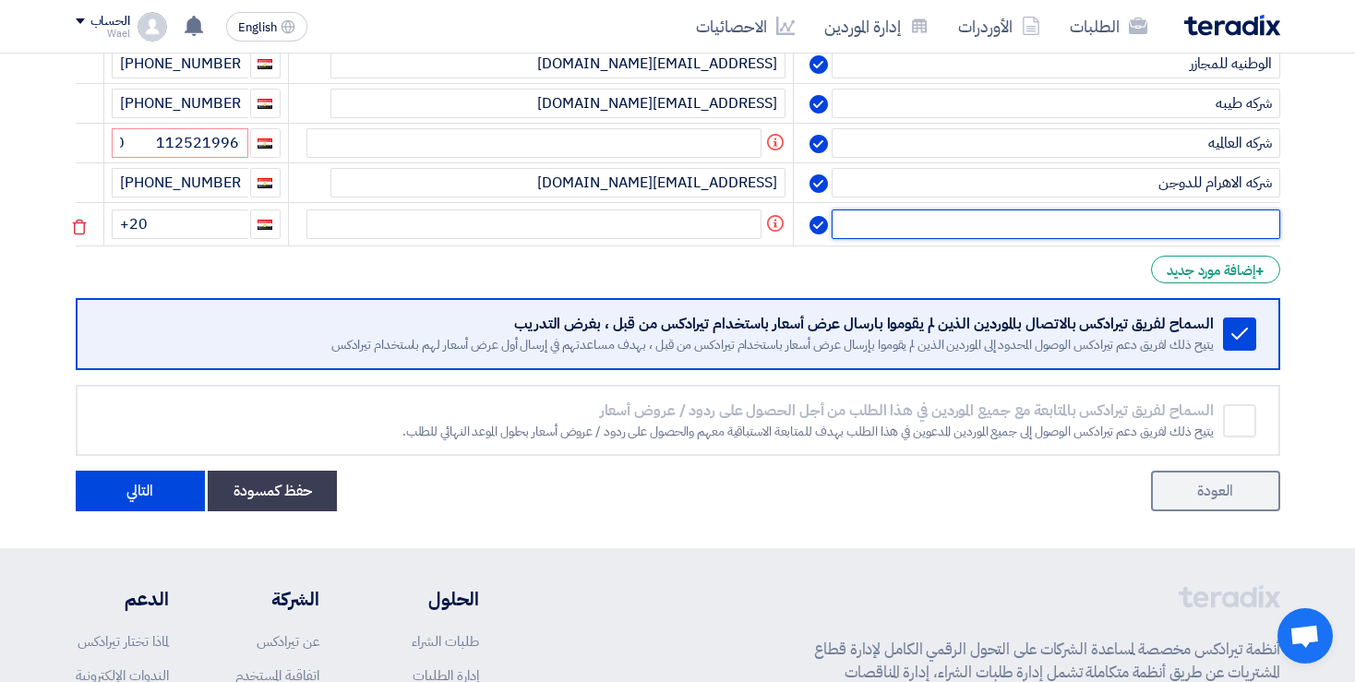
click at [1094, 239] on input "text" at bounding box center [1055, 224] width 448 height 30
paste input "شركه الدقهليه"
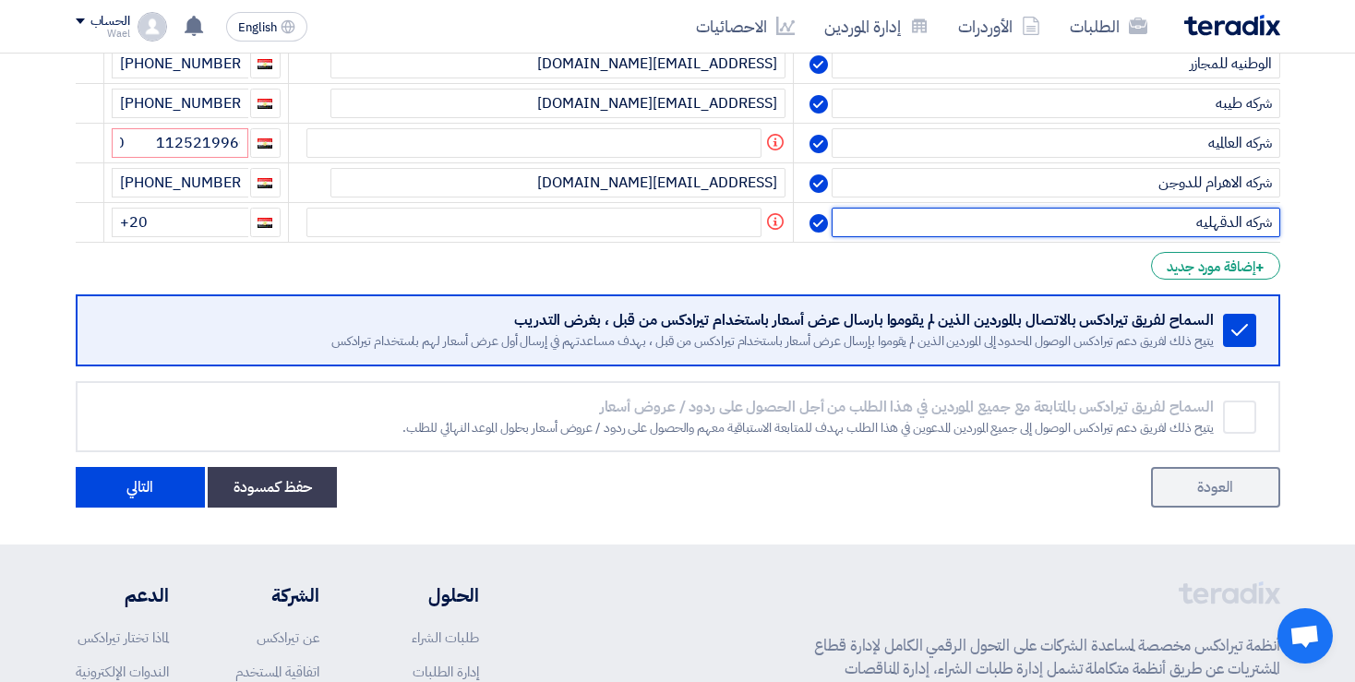
type input "شركه الدقهليه"
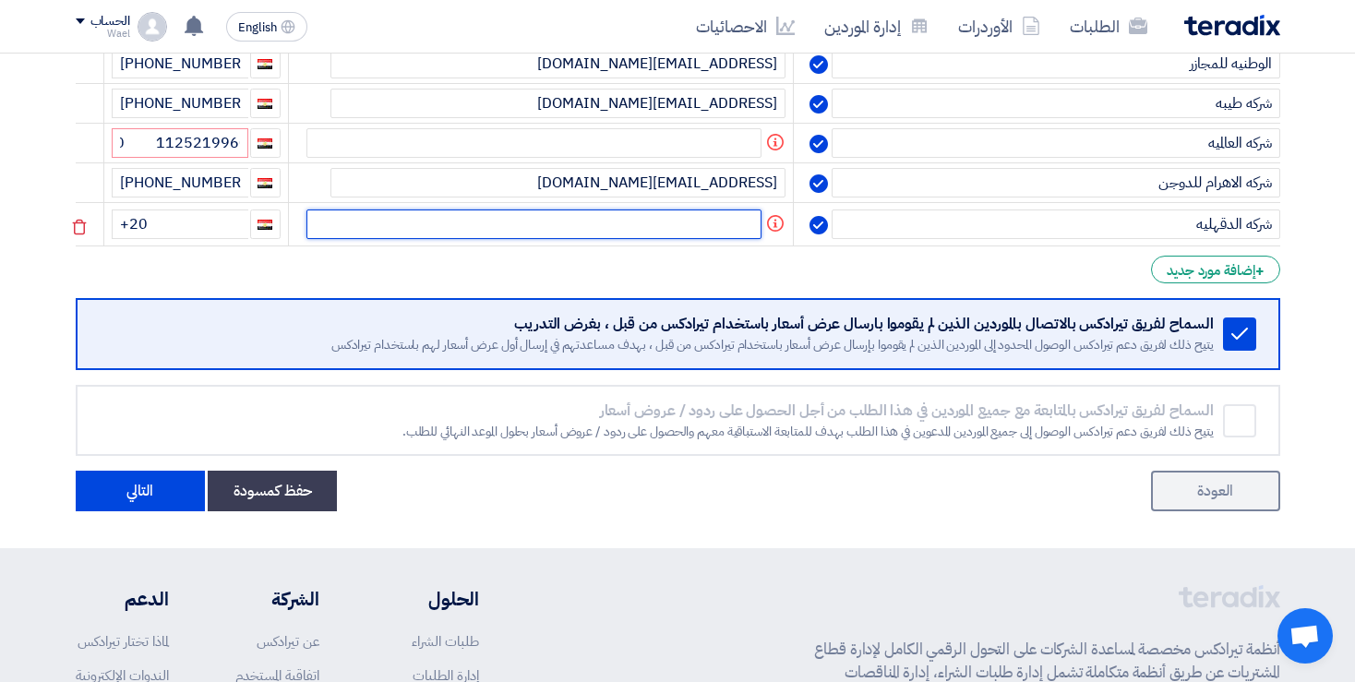
click at [714, 239] on input "text" at bounding box center [533, 224] width 455 height 30
paste input "islam.saeed@dakahlia.net"
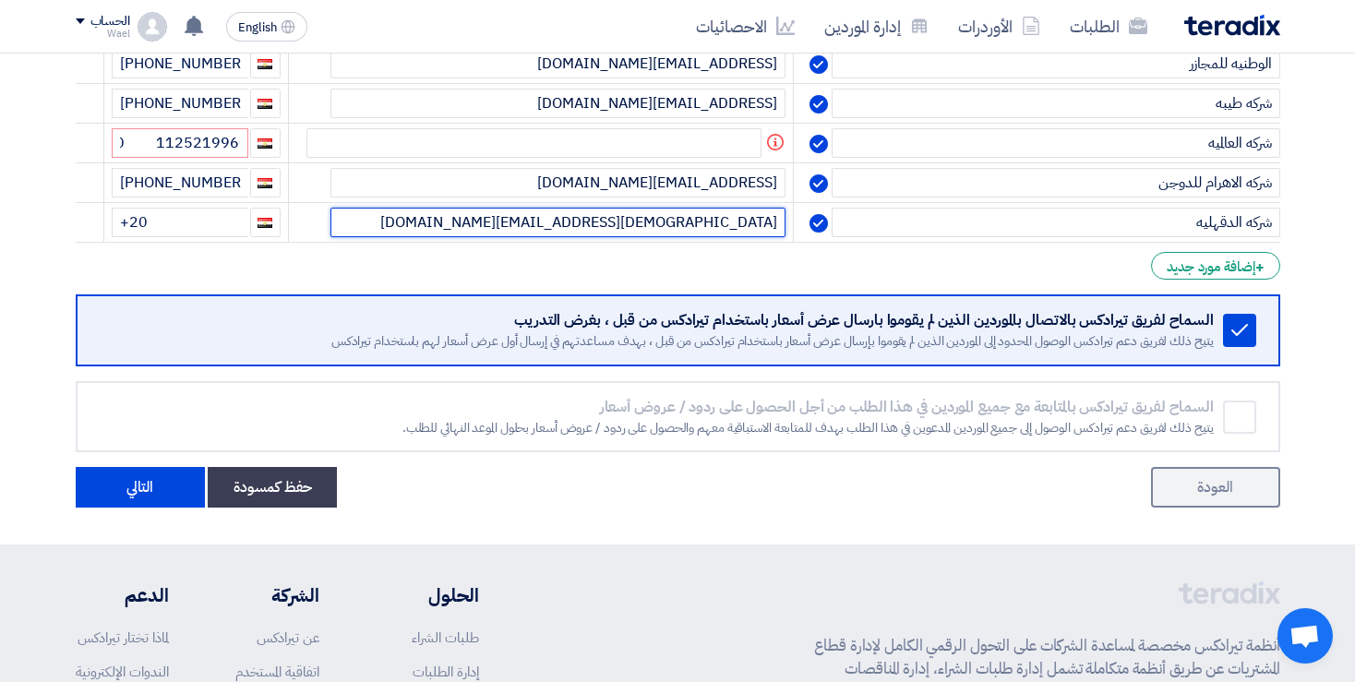
type input "islam.saeed@dakahlia.net"
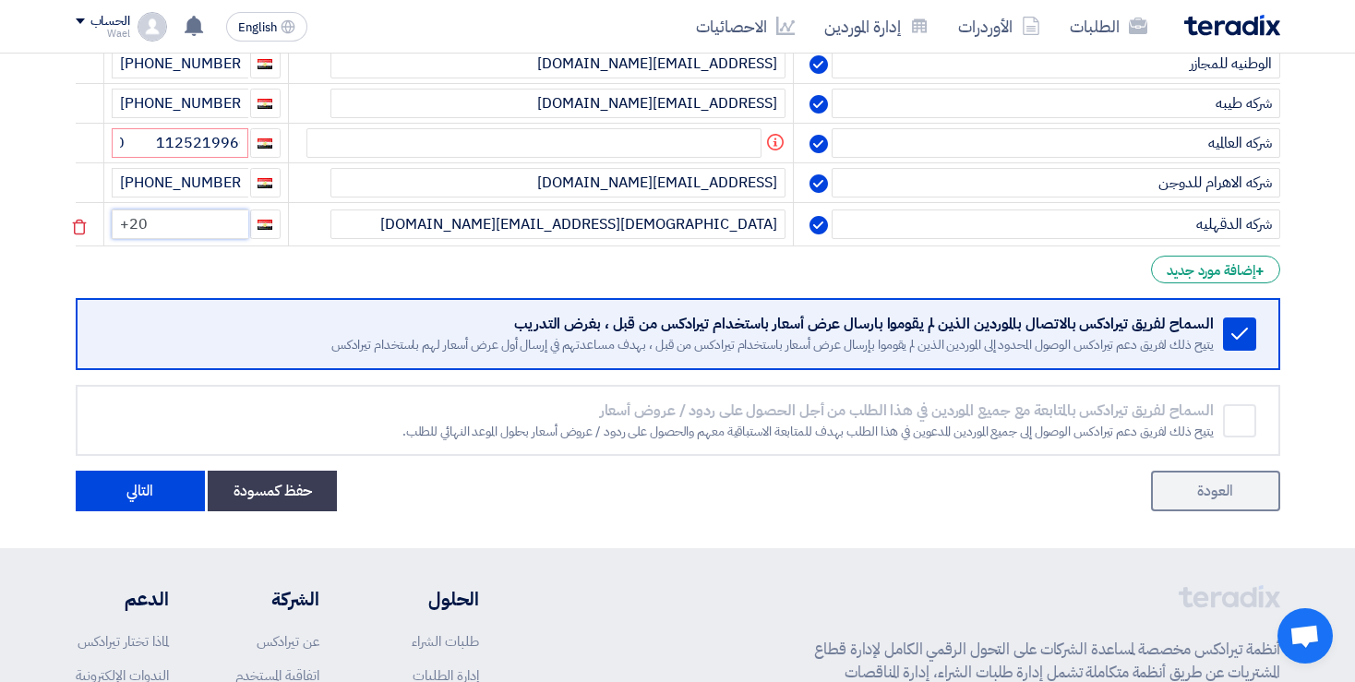
click at [174, 239] on input "+20" at bounding box center [180, 224] width 137 height 30
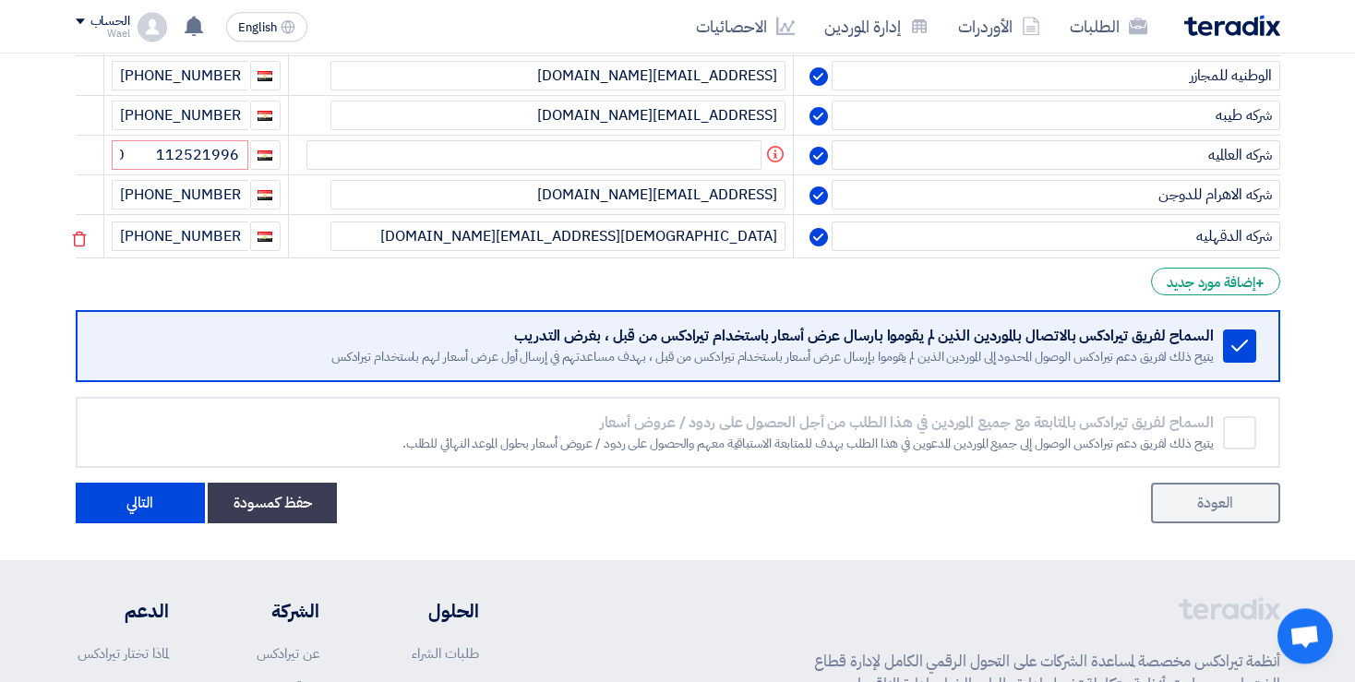
scroll to position [358, 0]
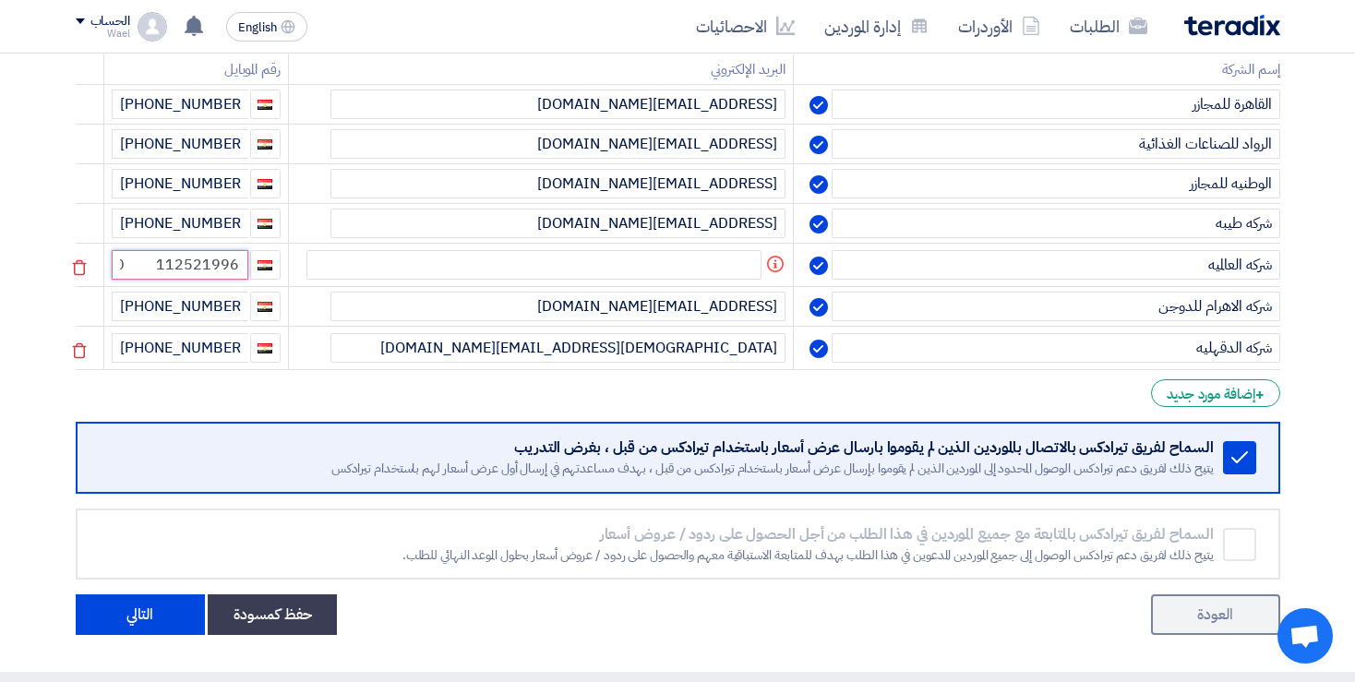
drag, startPoint x: 252, startPoint y: 280, endPoint x: 101, endPoint y: 271, distance: 150.6
click at [101, 271] on tr "شركه العالميه Info +20 1125219960" at bounding box center [678, 265] width 1204 height 43
drag, startPoint x: 254, startPoint y: 286, endPoint x: 185, endPoint y: 297, distance: 70.1
click at [248, 280] on input "+20 1125219960" at bounding box center [180, 265] width 137 height 30
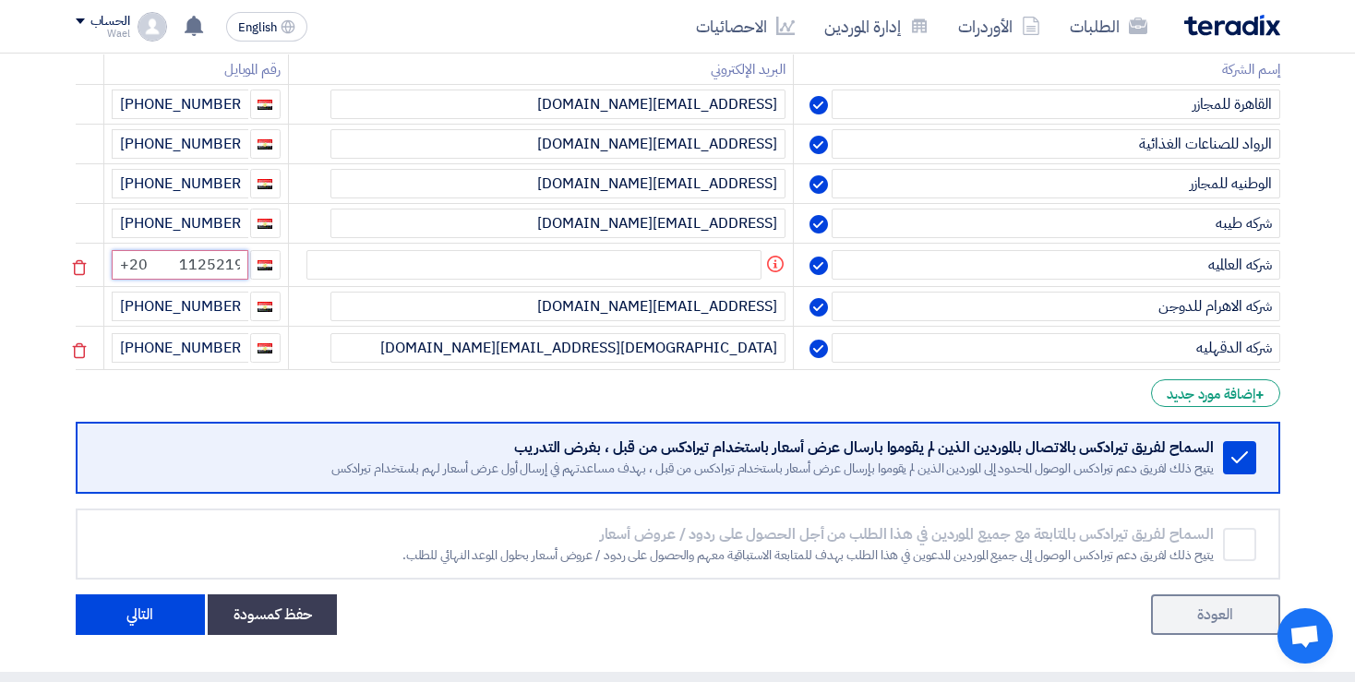
drag, startPoint x: 139, startPoint y: 284, endPoint x: 110, endPoint y: 286, distance: 29.6
click at [112, 280] on input "+20 1125219960" at bounding box center [180, 265] width 137 height 30
click at [169, 280] on input "+20 1125219960" at bounding box center [180, 265] width 137 height 30
click at [165, 280] on input "+20 1125219960" at bounding box center [180, 265] width 137 height 30
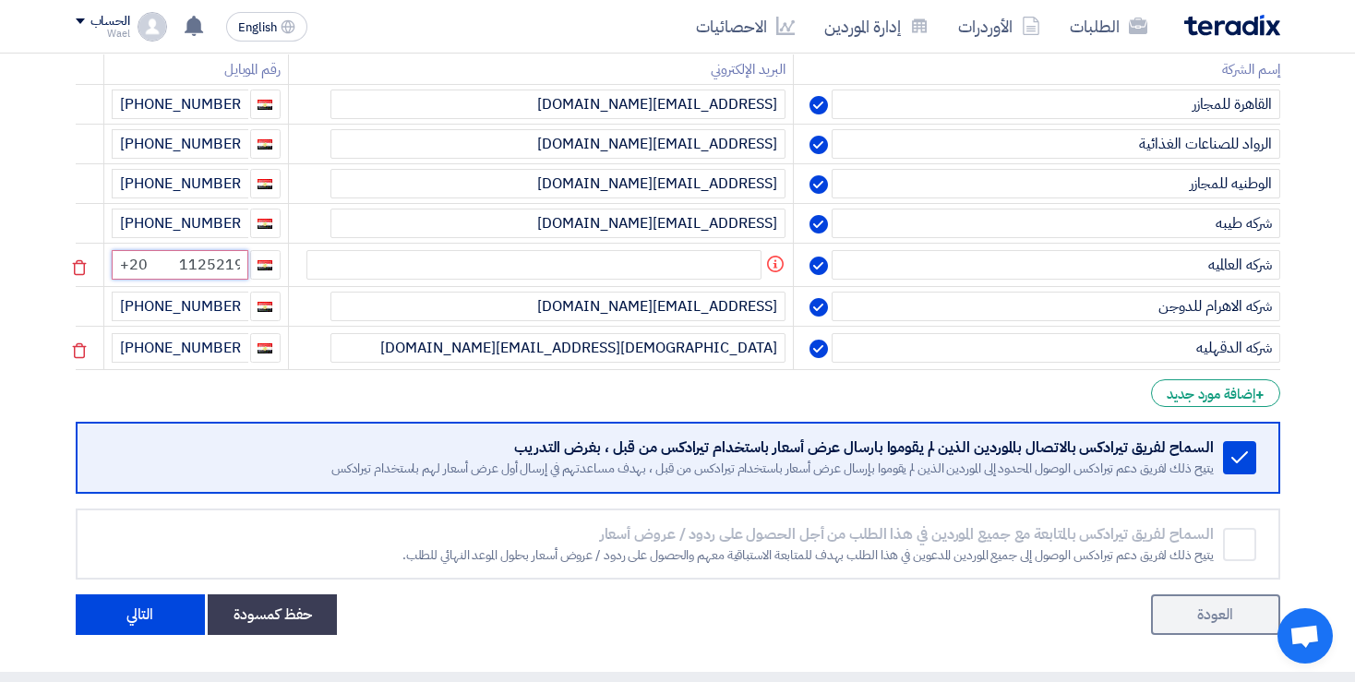
click at [165, 280] on input "+20 1125219960" at bounding box center [180, 265] width 137 height 30
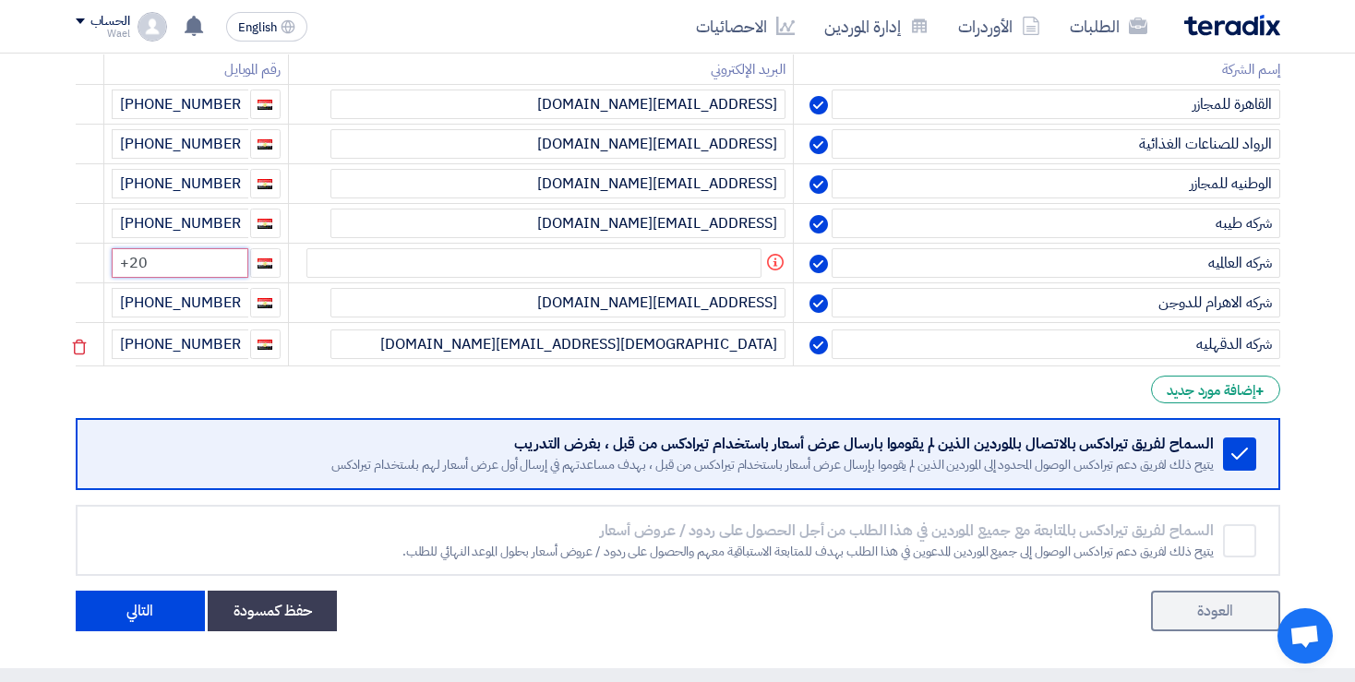
type input "+20"
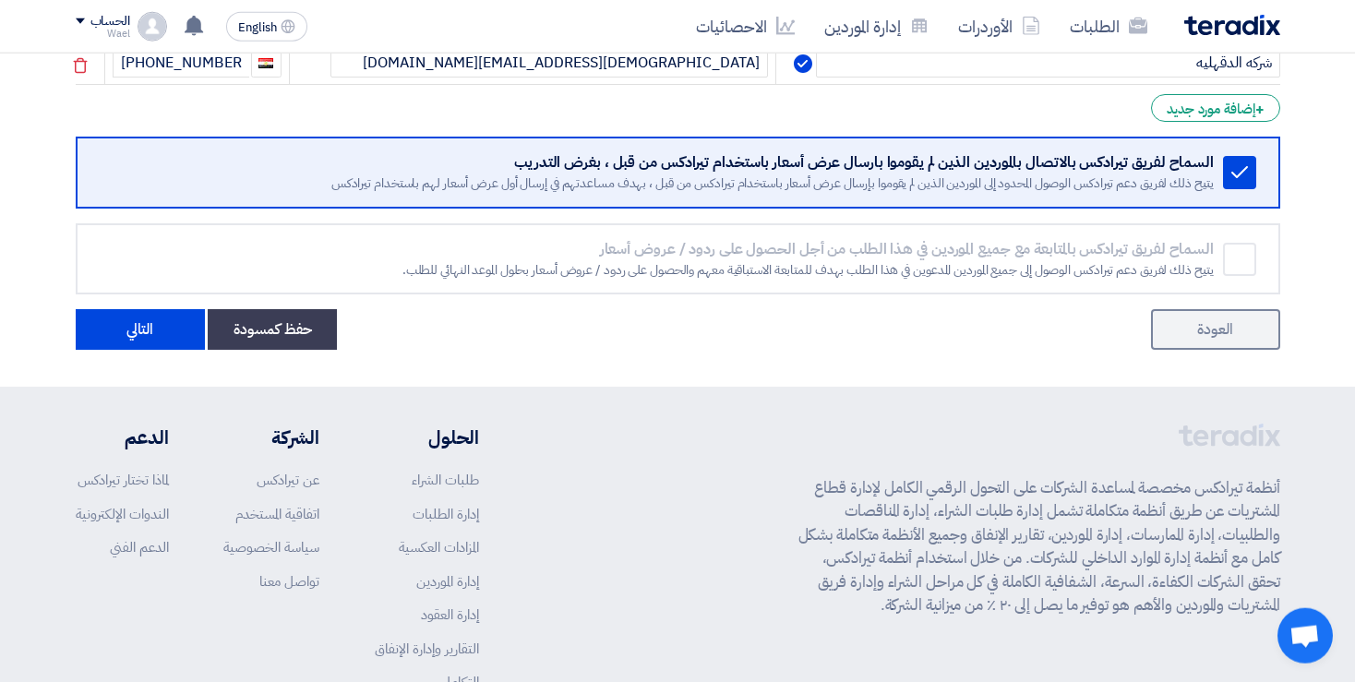
scroll to position [640, 0]
click at [150, 316] on button "التالي" at bounding box center [140, 328] width 129 height 41
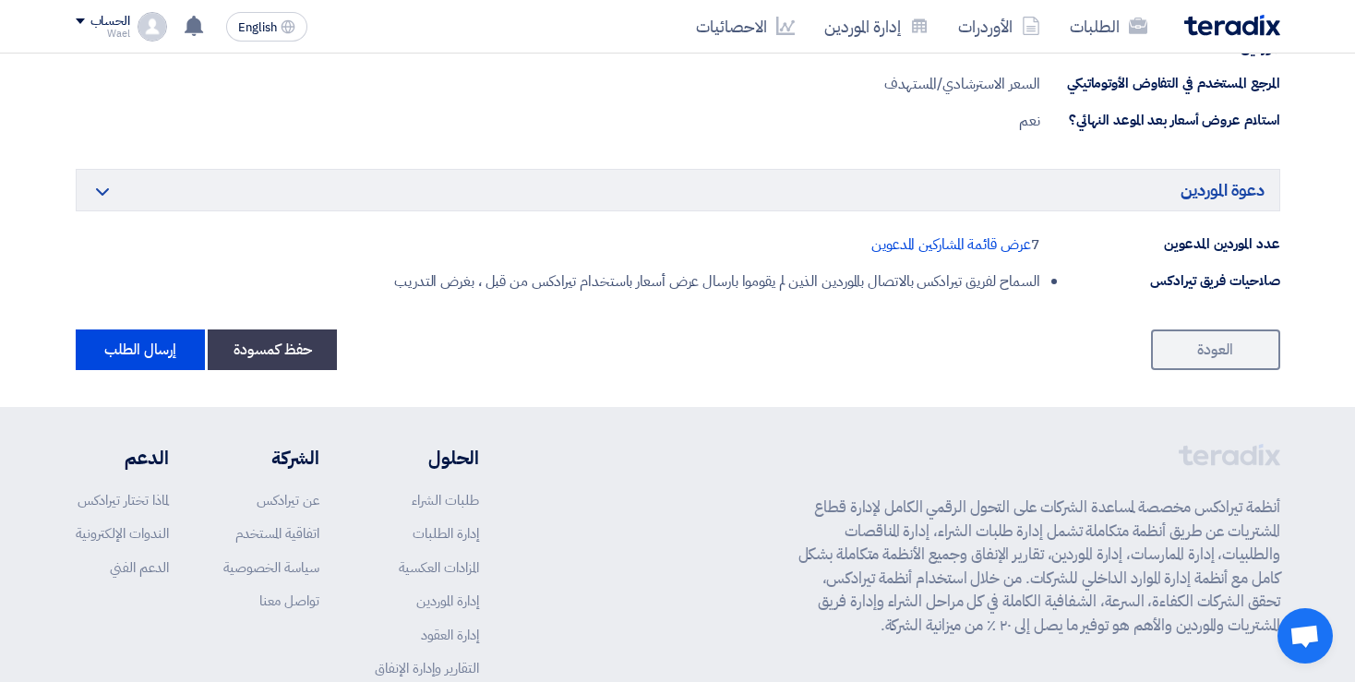
scroll to position [1315, 0]
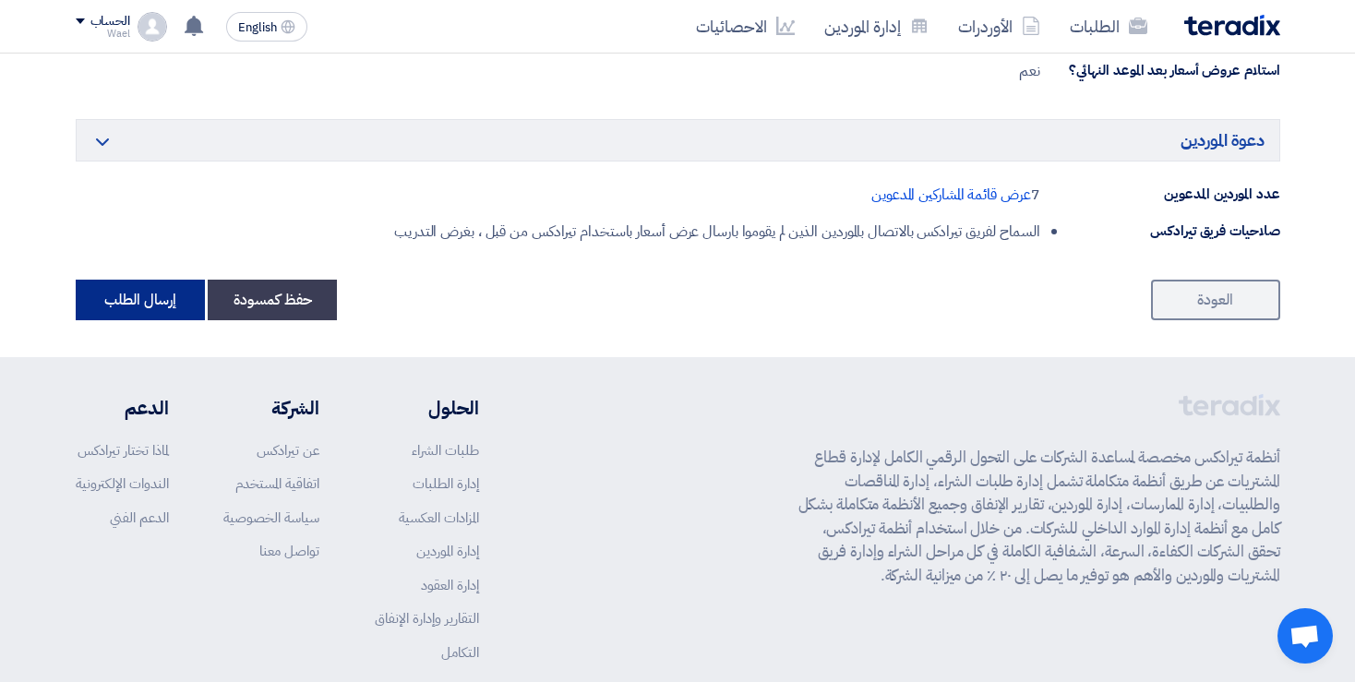
click at [148, 299] on button "إرسال الطلب" at bounding box center [140, 300] width 129 height 41
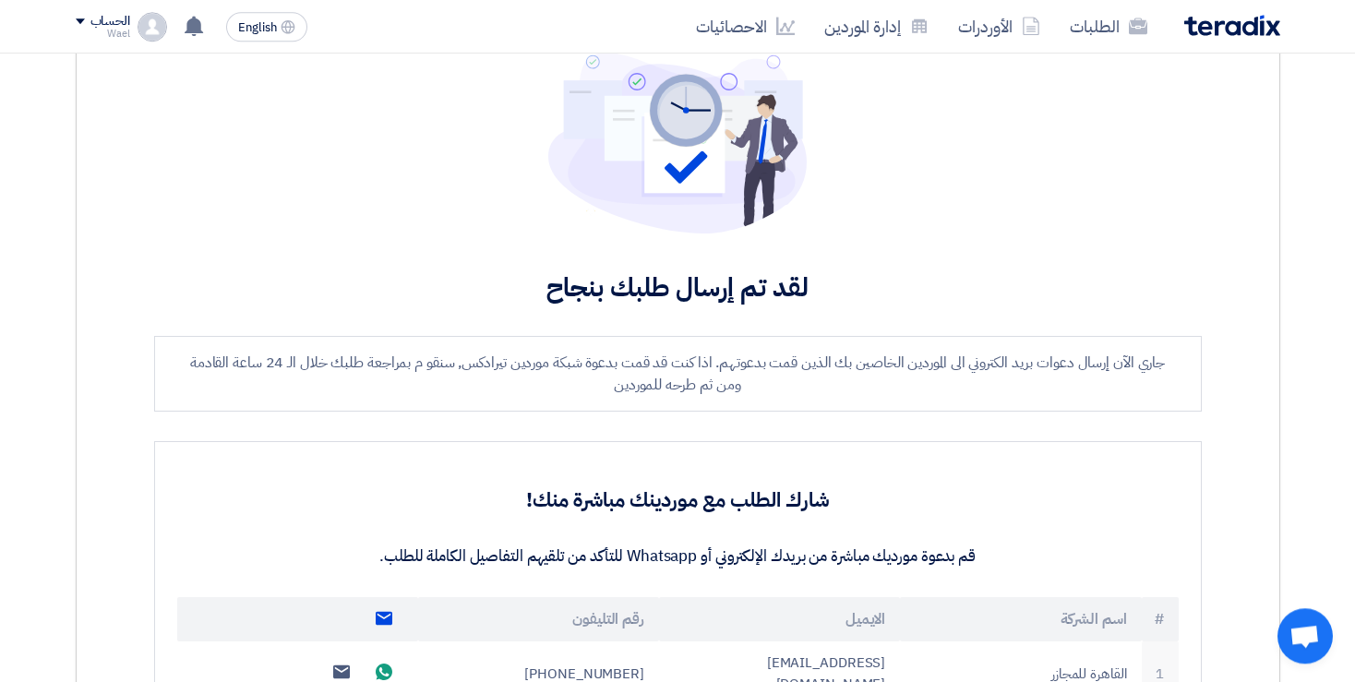
scroll to position [119, 0]
